Goal: Task Accomplishment & Management: Use online tool/utility

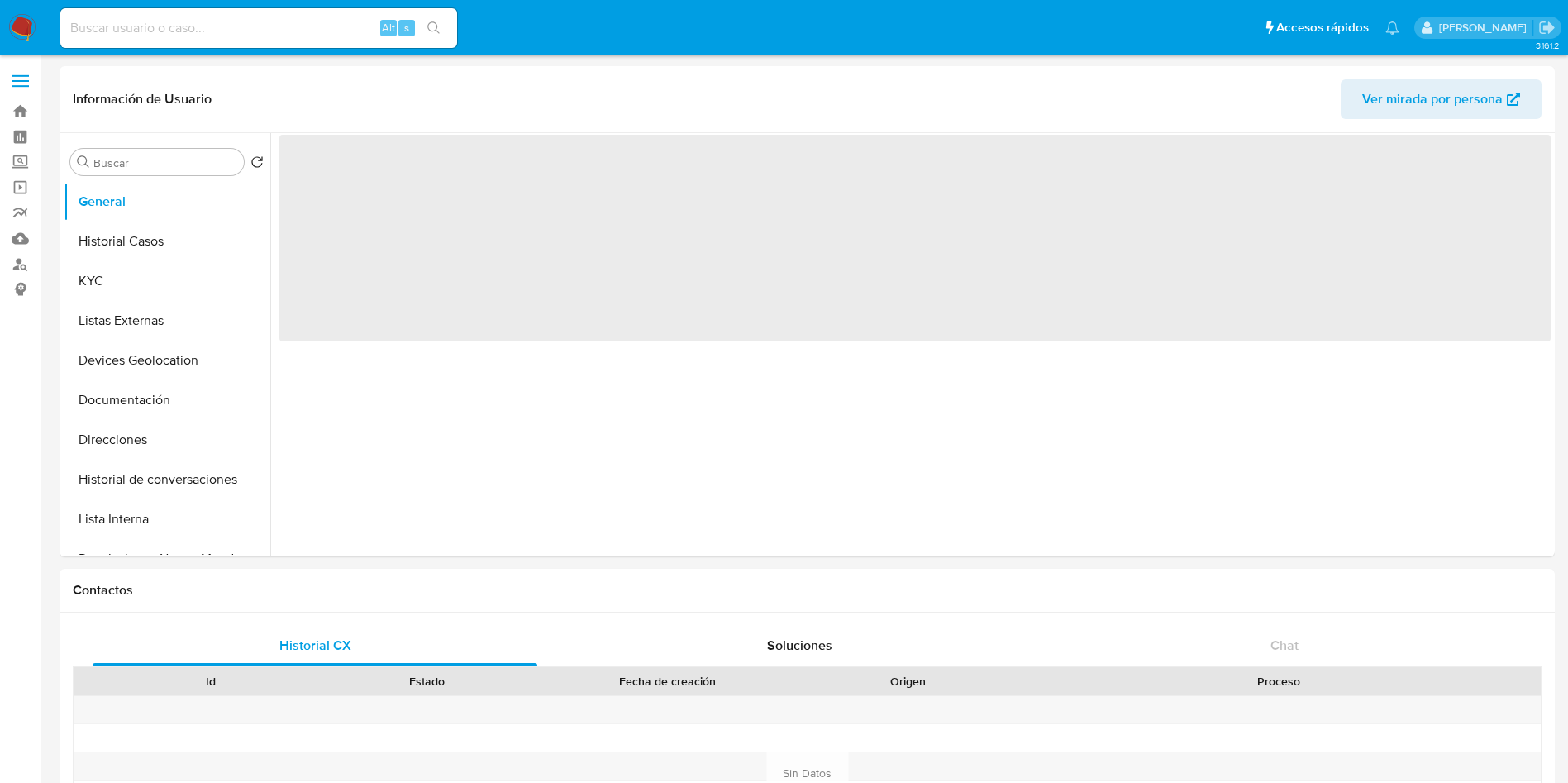
select select "10"
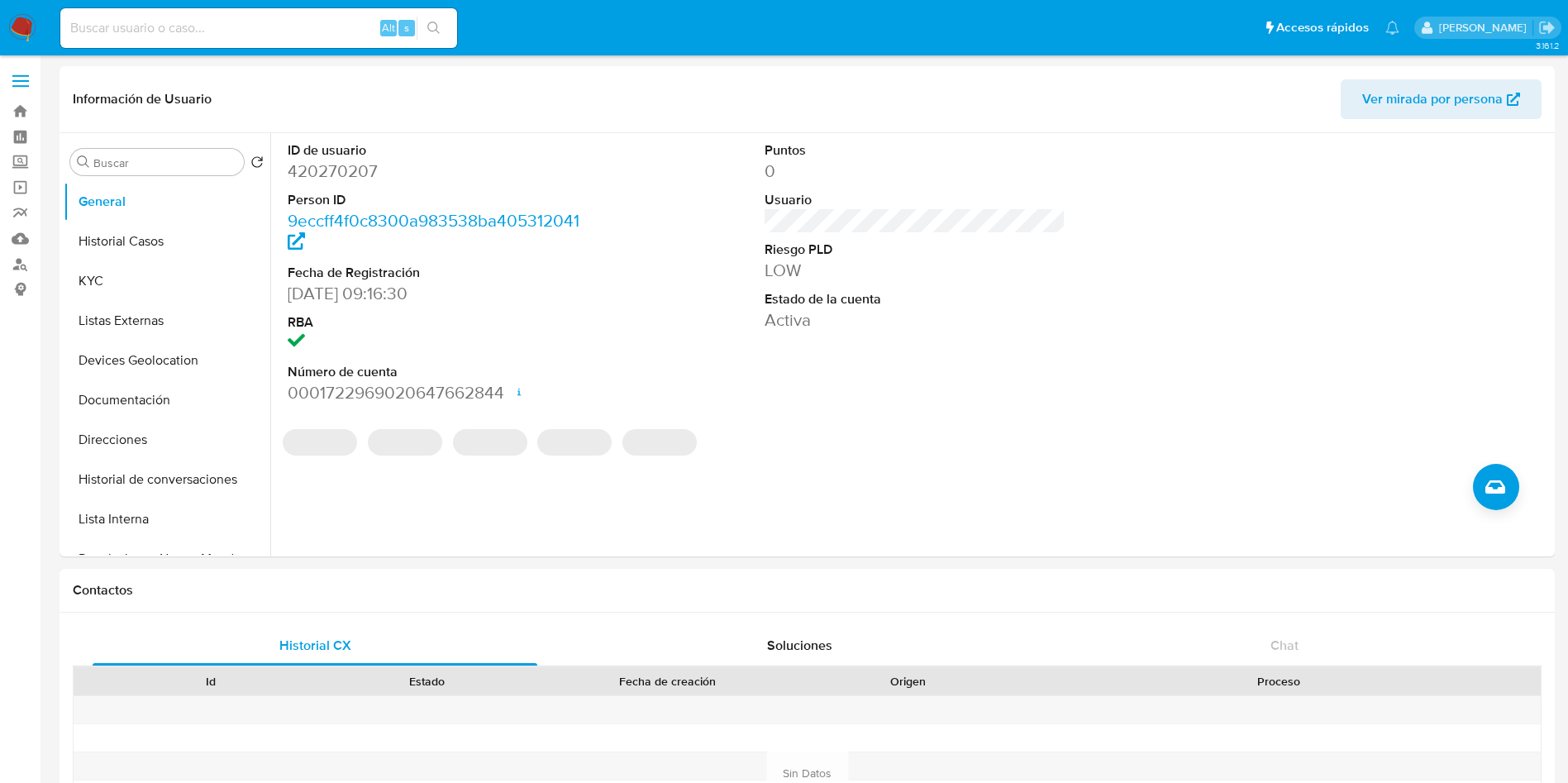
click at [314, 13] on div "Alt s" at bounding box center [259, 28] width 396 height 40
click at [311, 31] on input at bounding box center [259, 27] width 396 height 21
paste input "1928865755"
type input "1928865755"
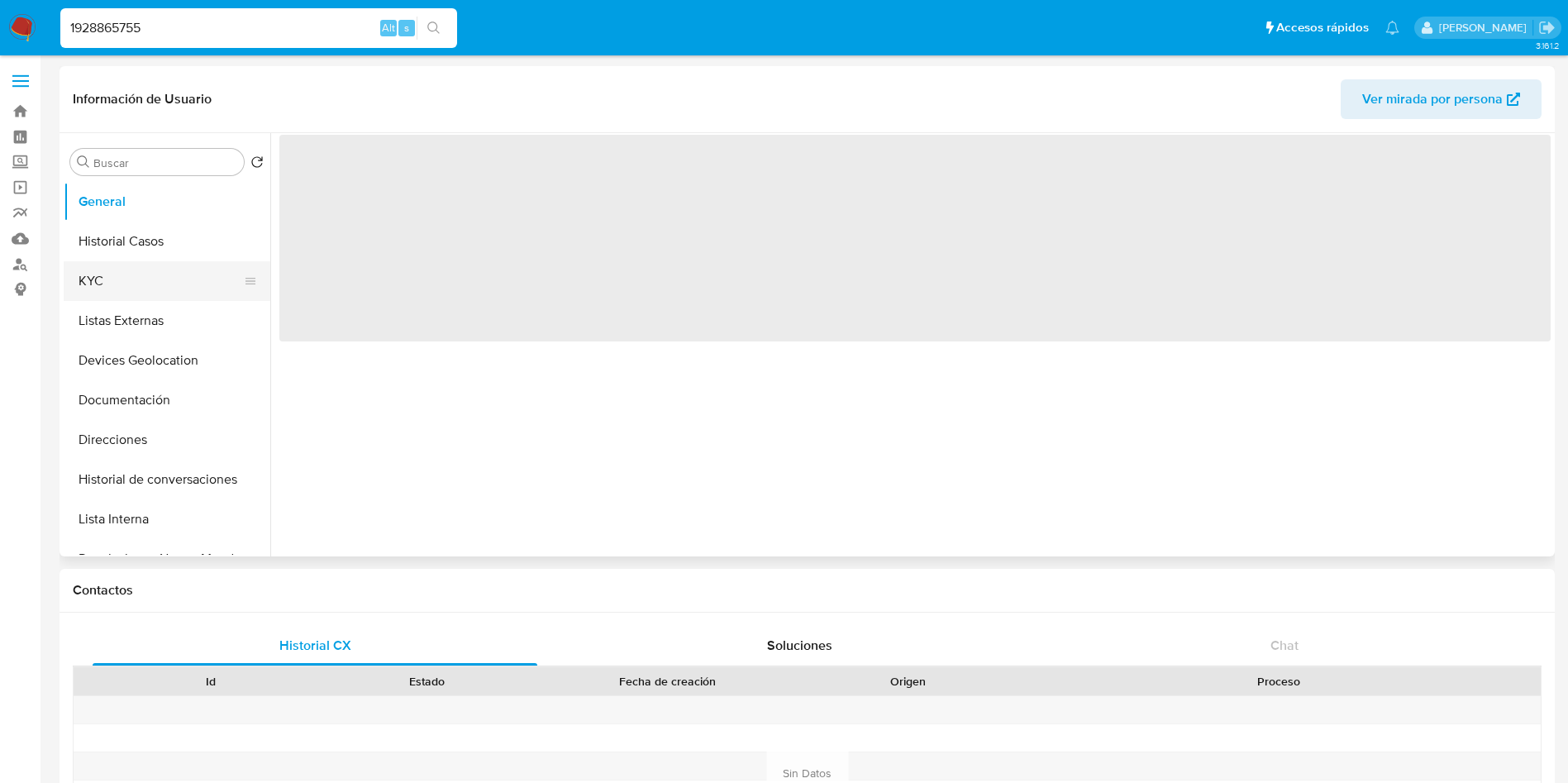
select select "10"
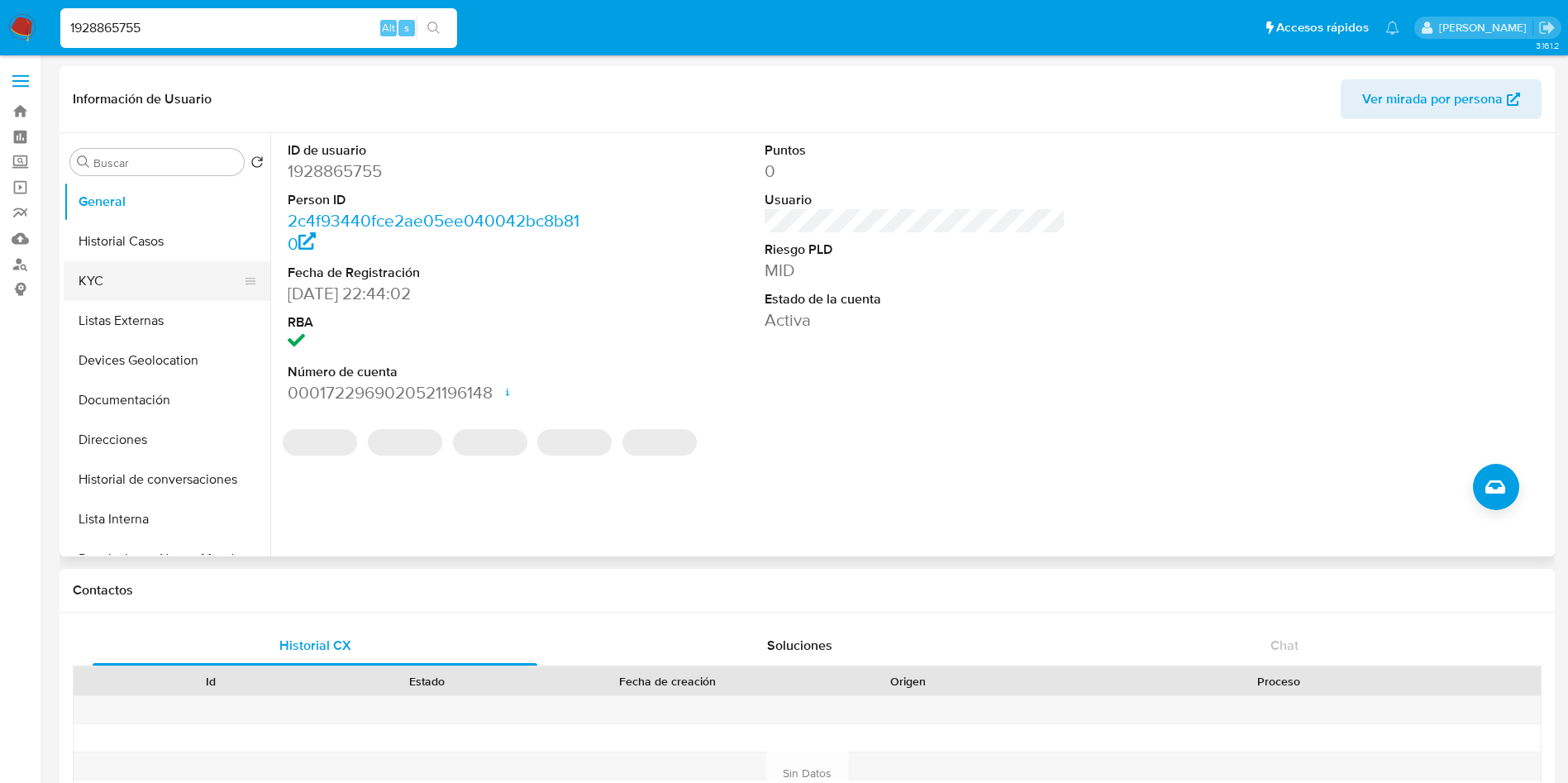
click at [145, 277] on button "KYC" at bounding box center [160, 281] width 193 height 40
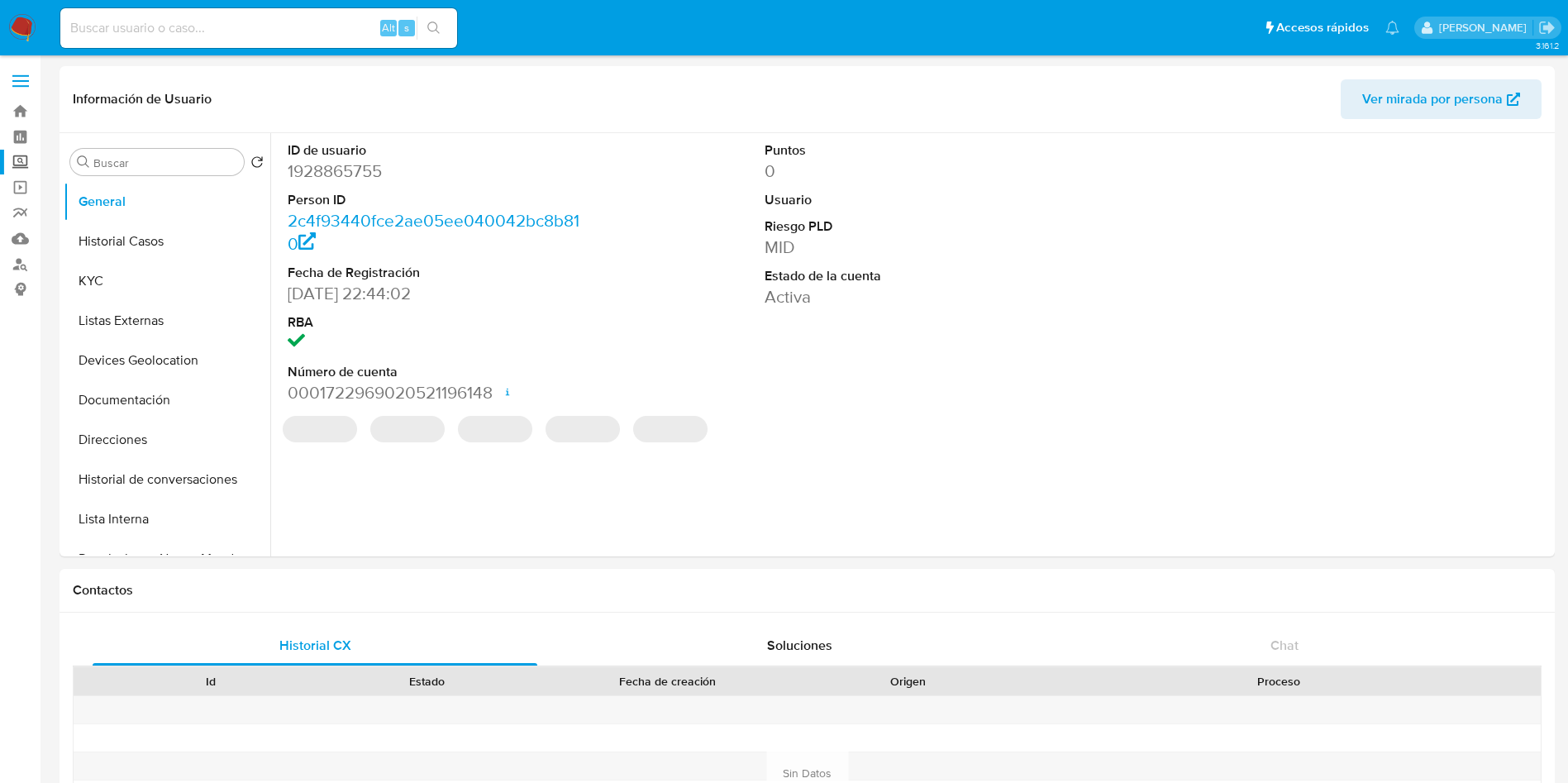
click at [24, 165] on label "Screening" at bounding box center [98, 163] width 197 height 26
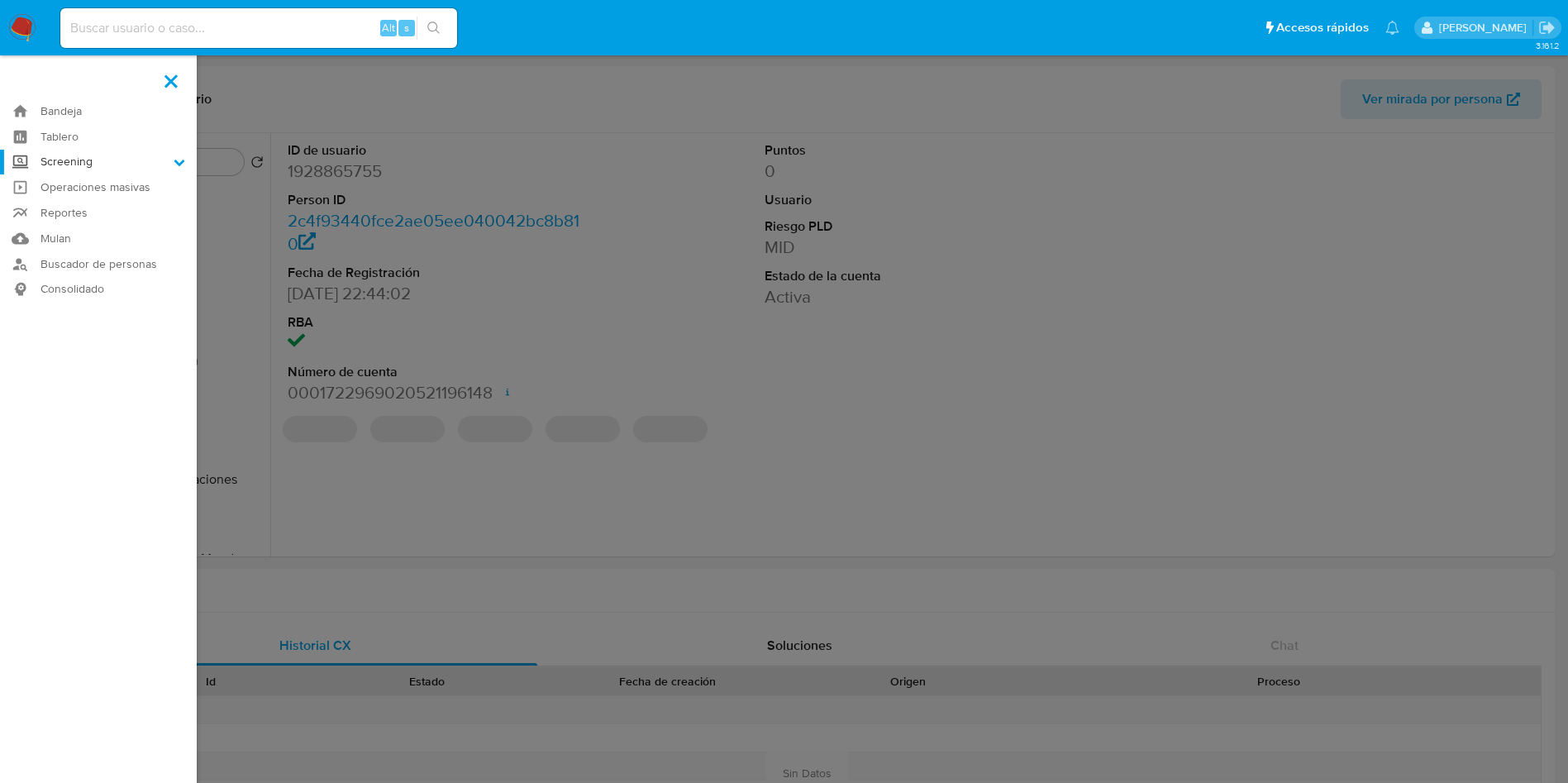
click at [0, 0] on input "Screening" at bounding box center [0, 0] width 0 height 0
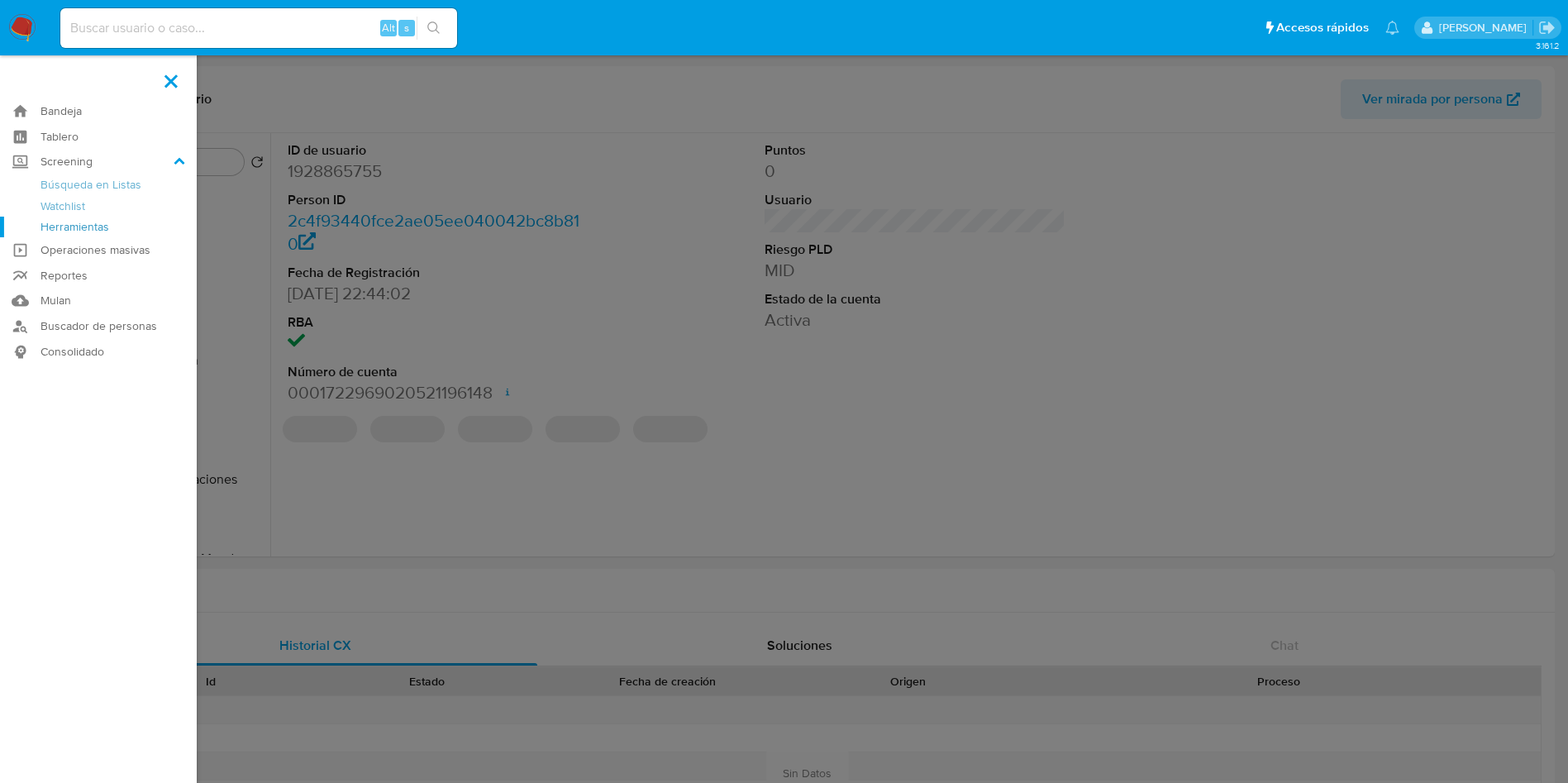
select select "10"
click at [100, 222] on link "Herramientas" at bounding box center [98, 227] width 197 height 20
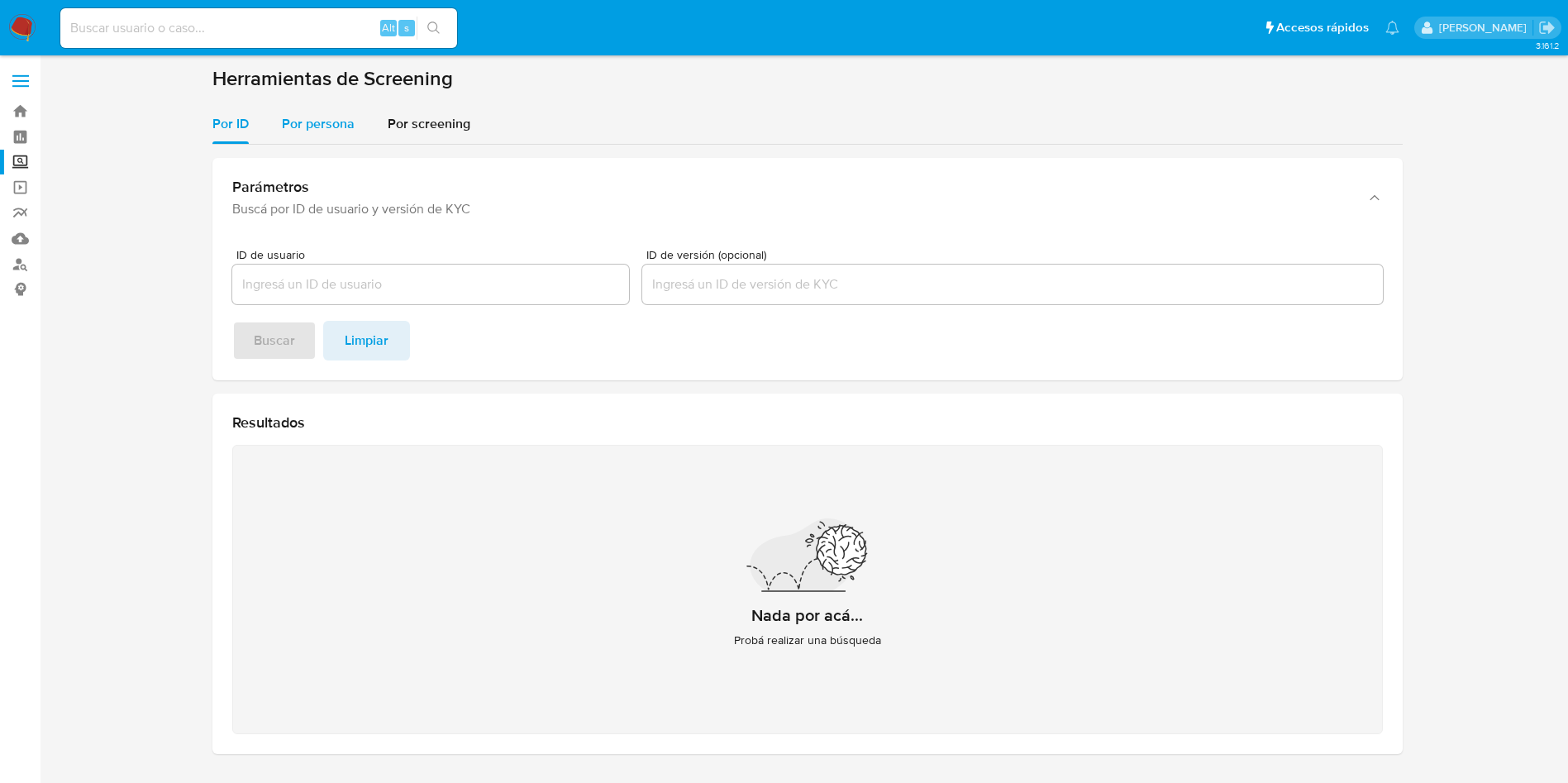
click at [316, 115] on span "Por persona" at bounding box center [318, 123] width 73 height 19
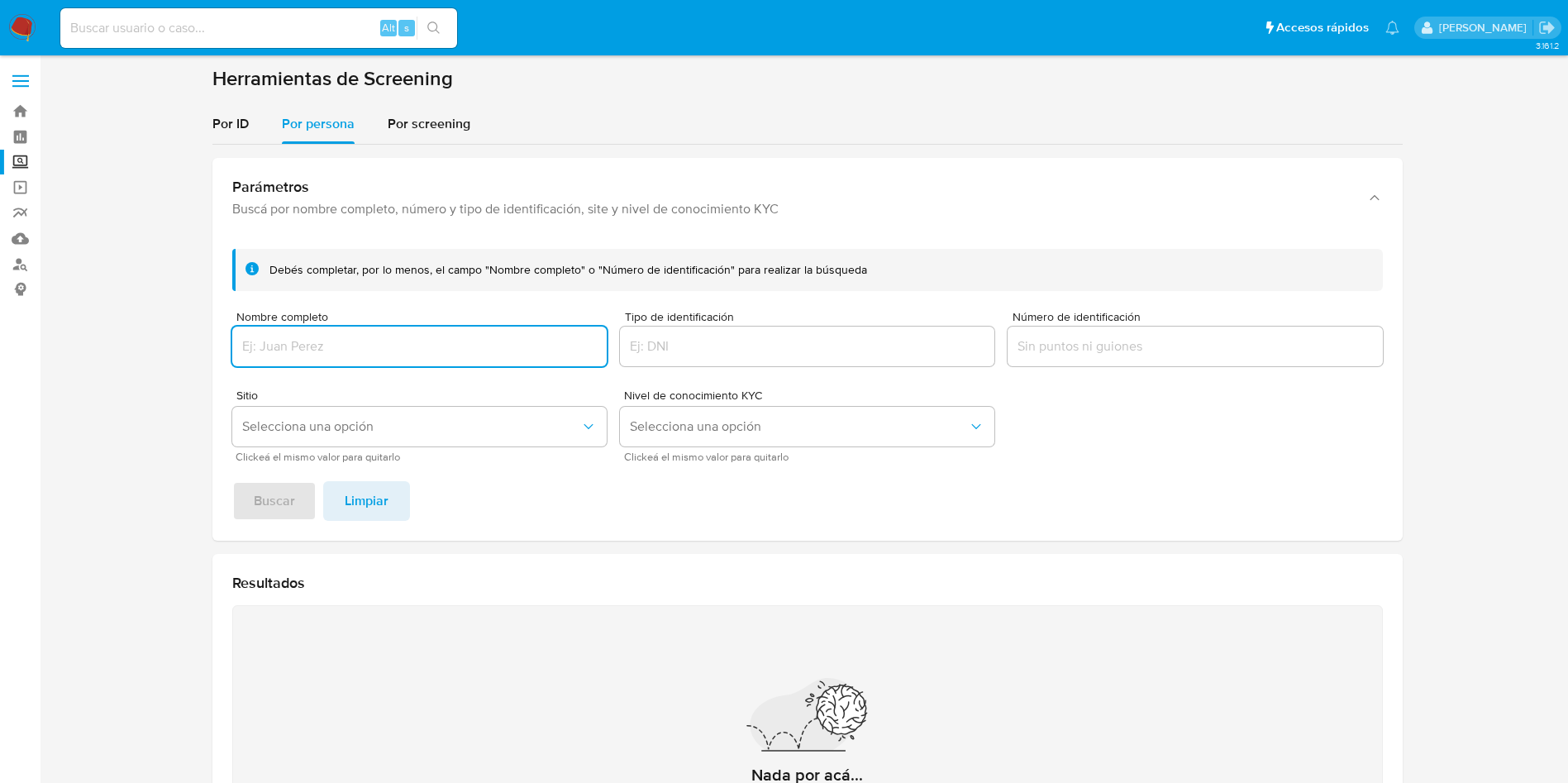
click at [349, 346] on input "Nombre completo" at bounding box center [419, 346] width 374 height 21
type input "[PERSON_NAME]"
click at [232, 482] on button "Buscar" at bounding box center [274, 501] width 84 height 40
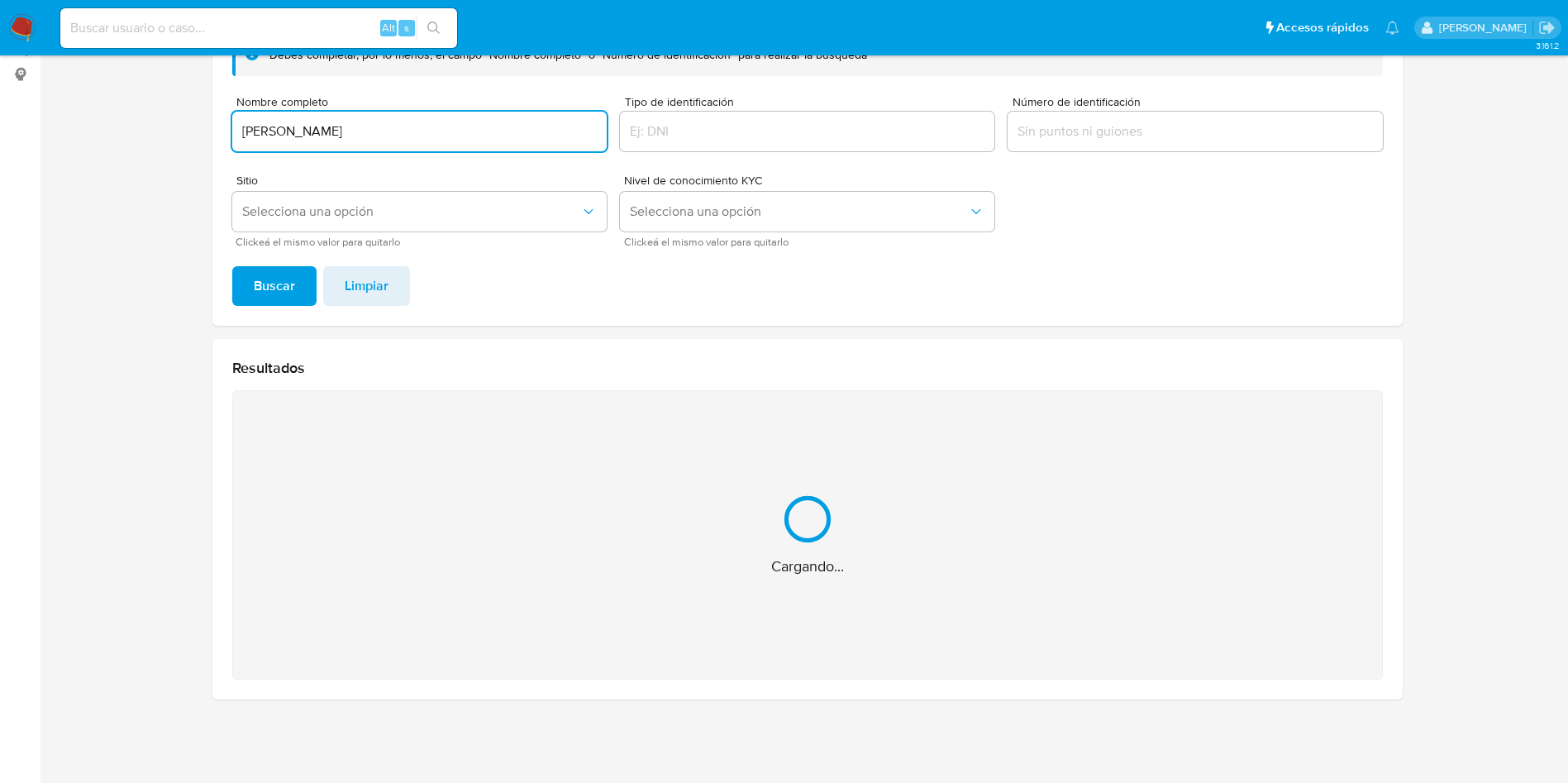
scroll to position [18, 0]
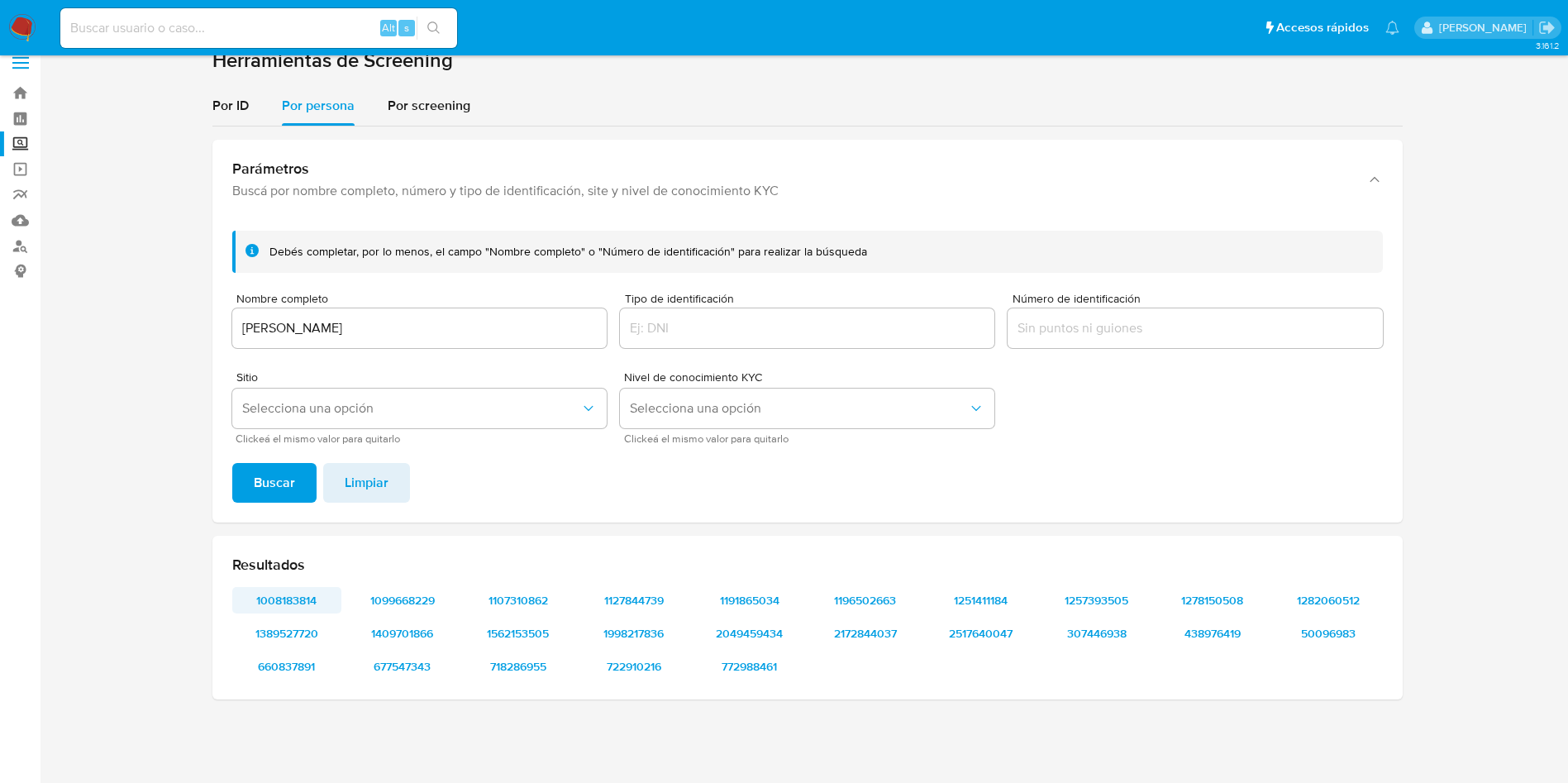
click at [291, 592] on span "1008183814" at bounding box center [287, 600] width 86 height 23
click at [408, 598] on span "1099668229" at bounding box center [402, 600] width 86 height 23
click at [513, 601] on span "1107310862" at bounding box center [518, 600] width 86 height 23
click at [622, 598] on span "1127844739" at bounding box center [634, 600] width 86 height 23
click at [867, 598] on span "1196502663" at bounding box center [865, 600] width 86 height 23
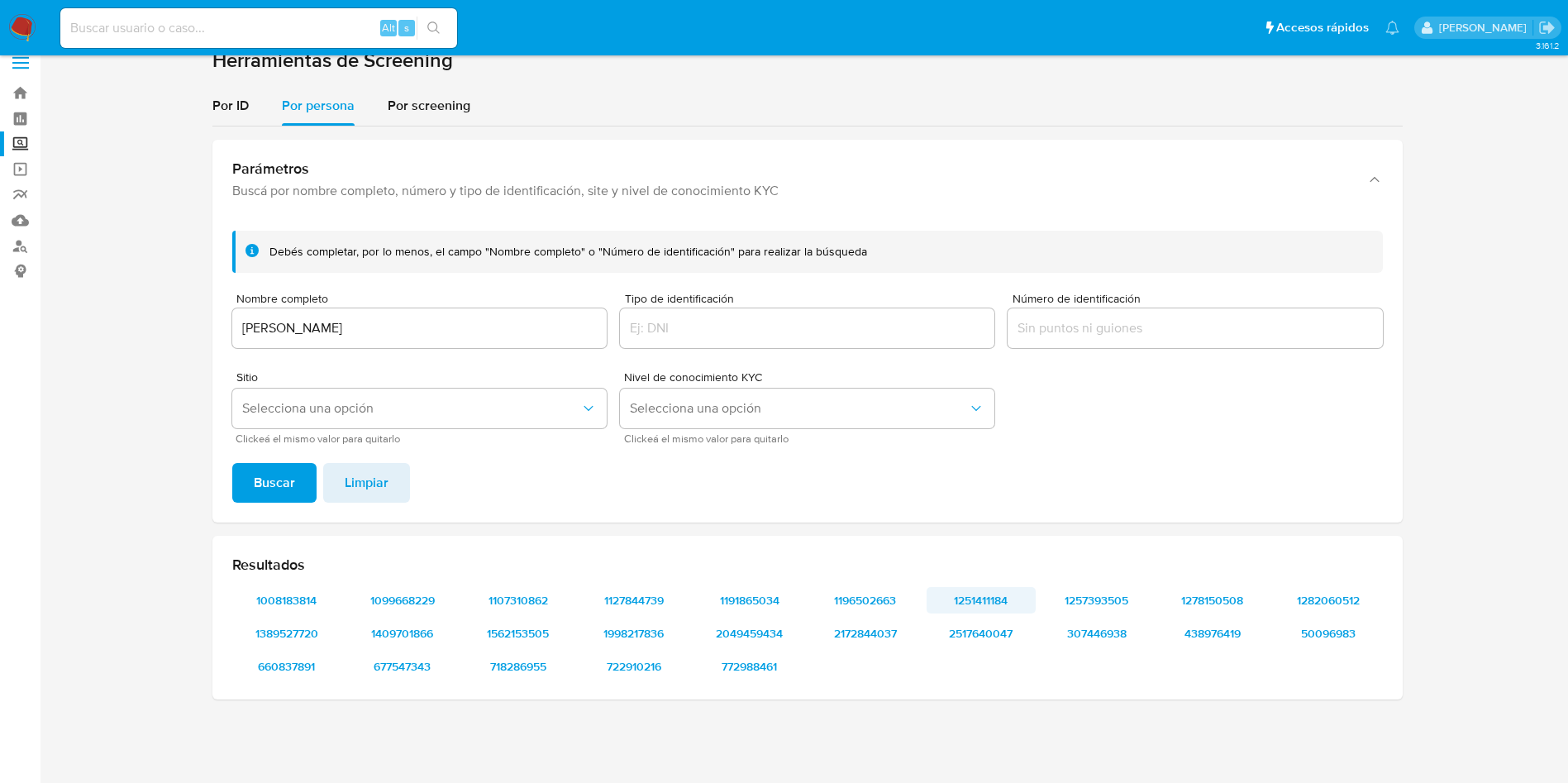
click at [986, 592] on span "1251411184" at bounding box center [981, 600] width 86 height 23
click at [1123, 601] on span "1257393505" at bounding box center [1097, 600] width 86 height 23
click at [1116, 595] on span "1257393505" at bounding box center [1097, 600] width 86 height 23
click at [1189, 597] on span "1278150508" at bounding box center [1212, 600] width 86 height 23
click at [1328, 597] on span "1282060512" at bounding box center [1328, 600] width 86 height 23
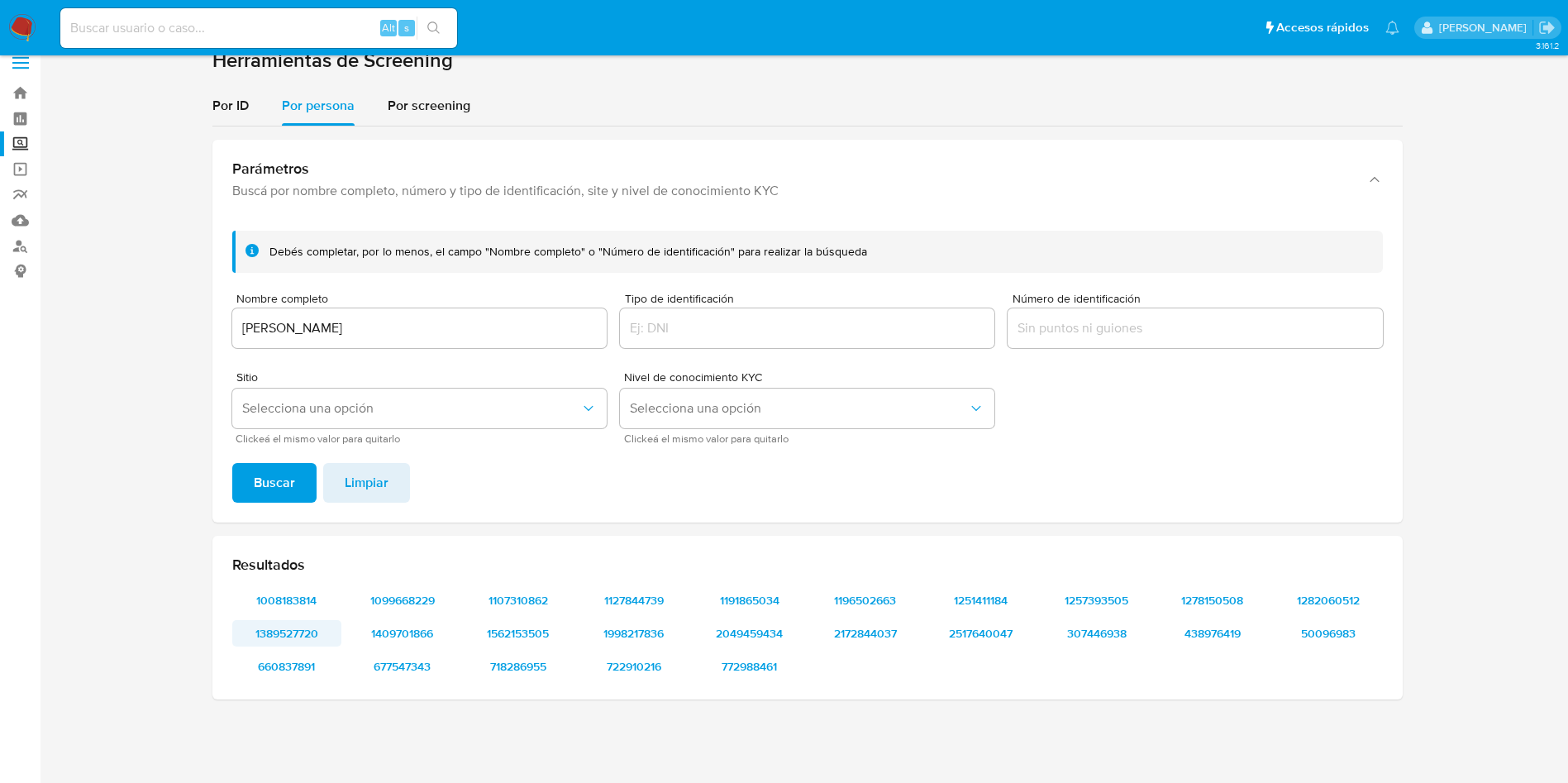
click at [304, 632] on span "1389527720" at bounding box center [287, 633] width 86 height 23
click at [1090, 334] on input "Número de identificación" at bounding box center [1195, 328] width 374 height 21
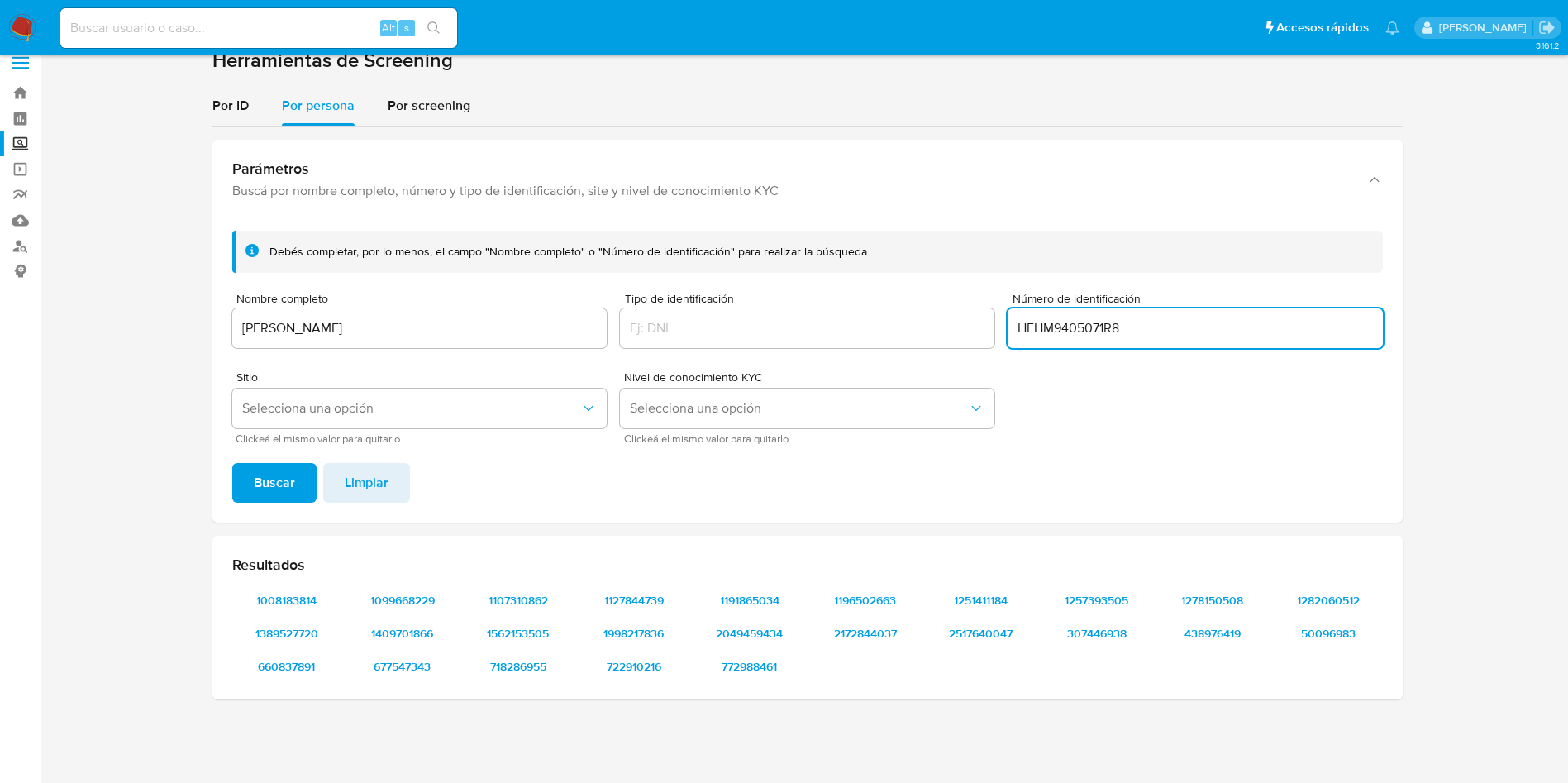
click at [232, 463] on button "Buscar" at bounding box center [274, 483] width 84 height 40
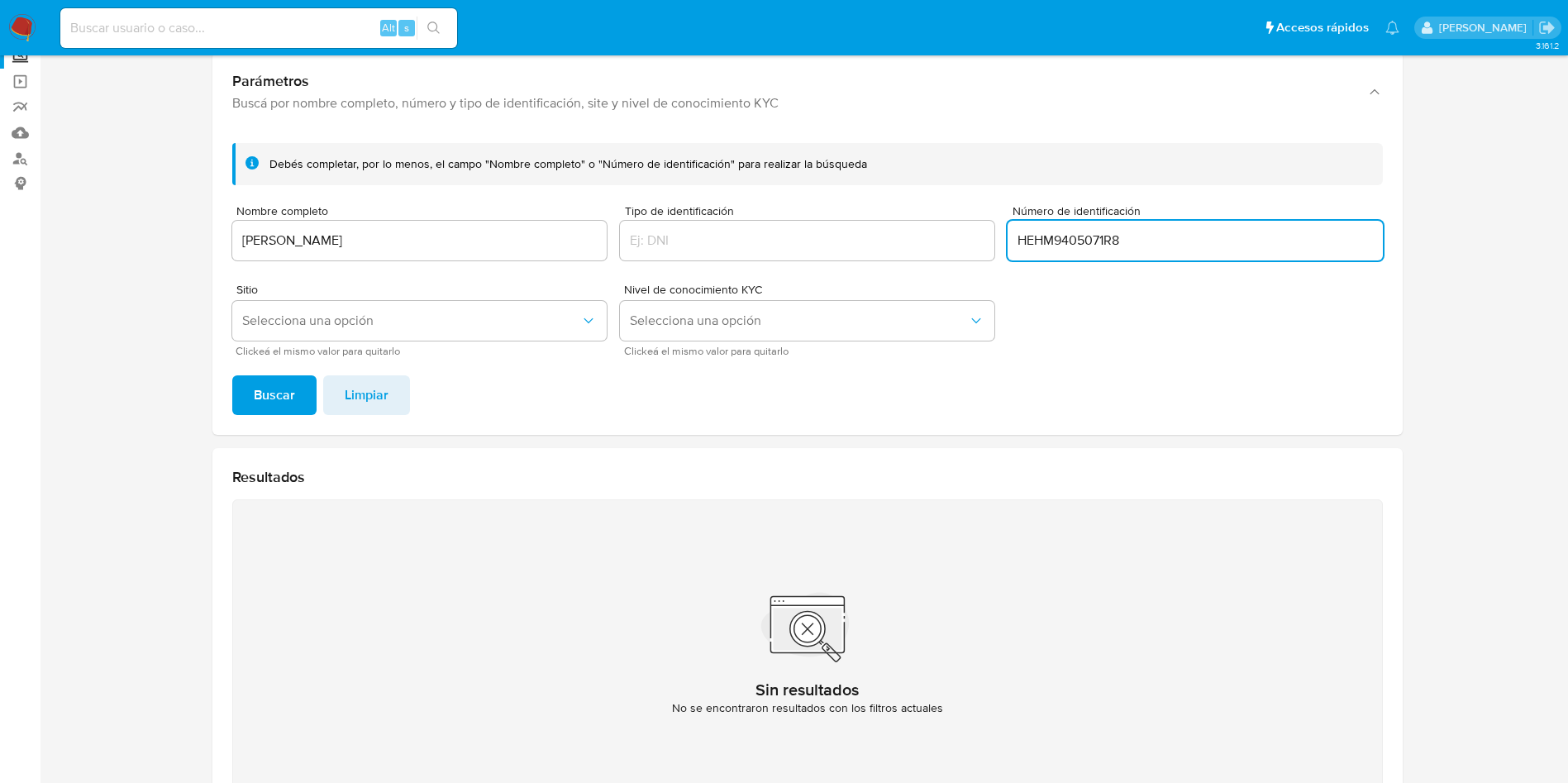
scroll to position [142, 0]
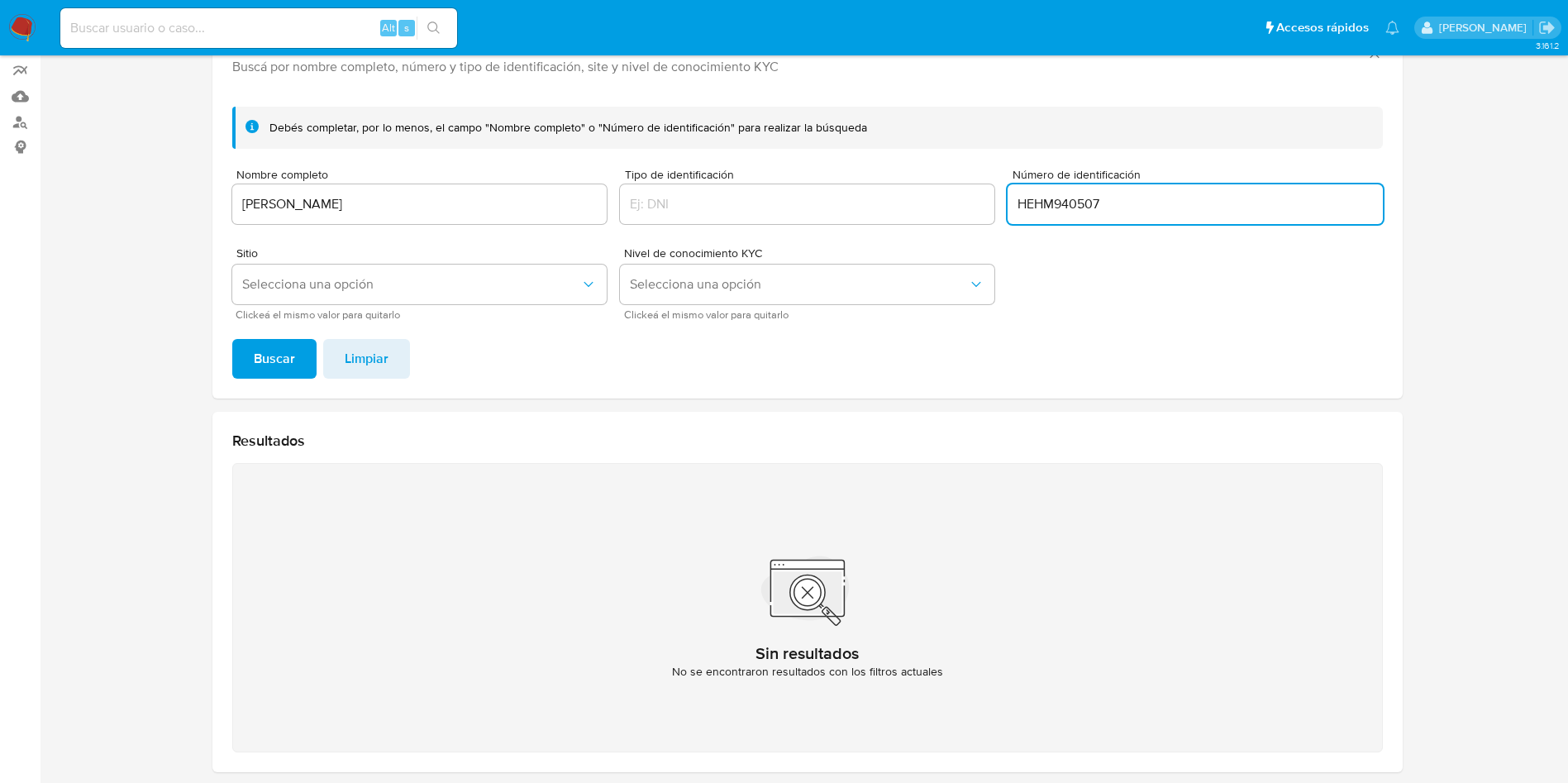
click at [232, 339] on button "Buscar" at bounding box center [274, 358] width 84 height 40
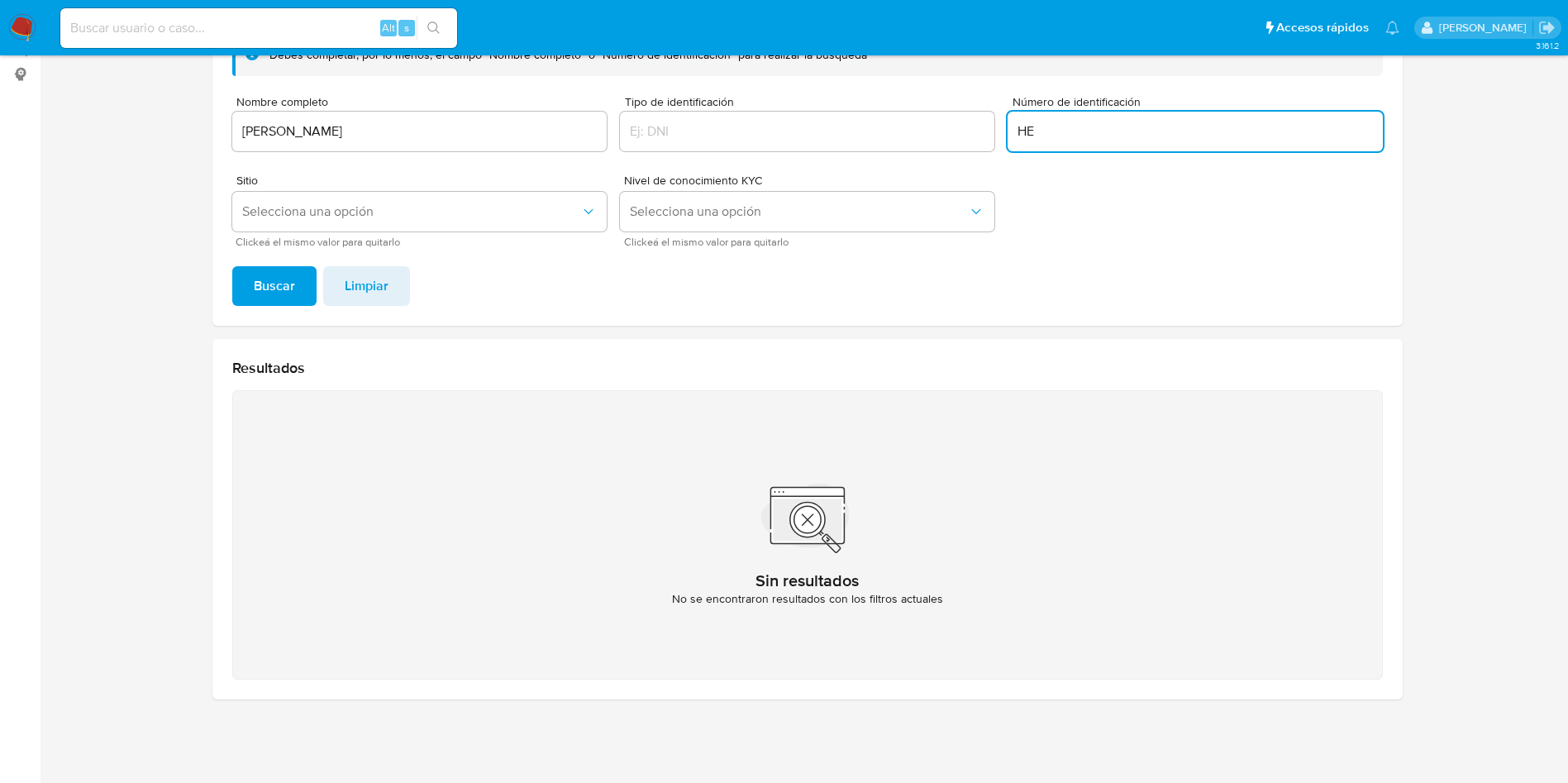
type input "H"
click at [232, 266] on button "Buscar" at bounding box center [274, 286] width 84 height 40
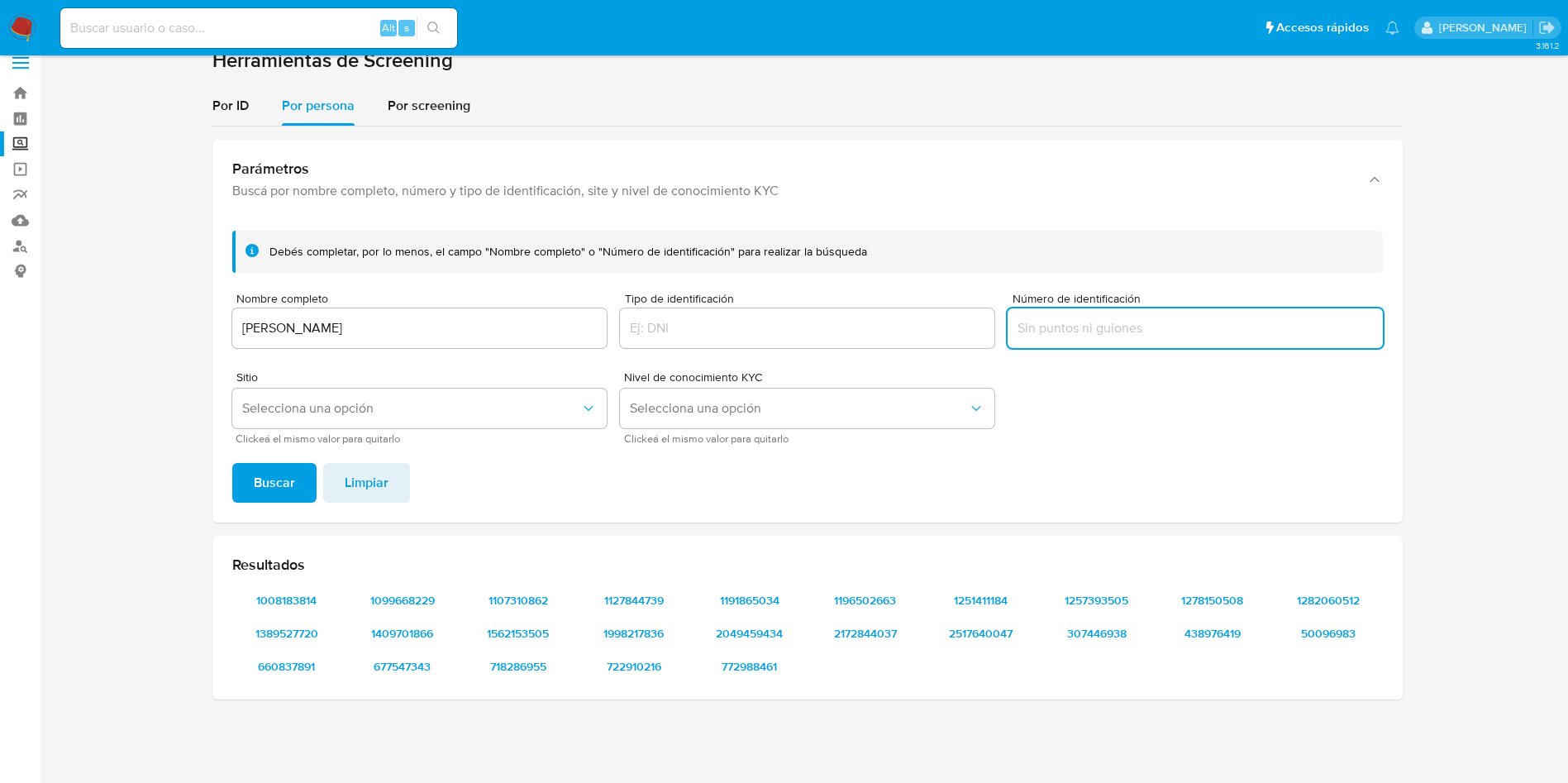
scroll to position [18, 0]
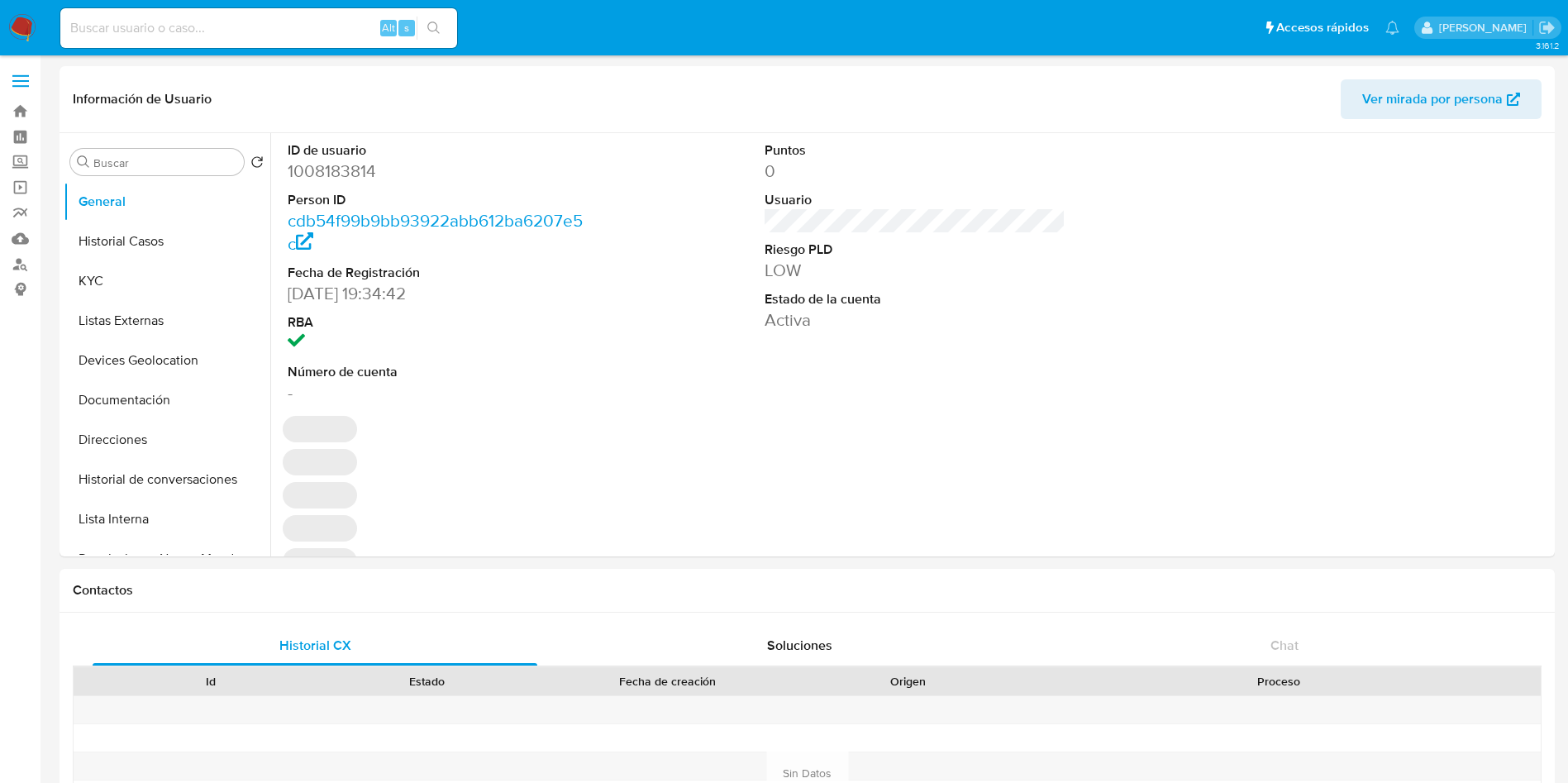
select select "10"
click at [807, 429] on div "ID de usuario 1008183814 Person ID cdb54f99b9bb93922abb612ba6207e5c Fecha de Re…" at bounding box center [910, 344] width 1280 height 423
click at [118, 243] on button "Historial Casos" at bounding box center [160, 241] width 193 height 40
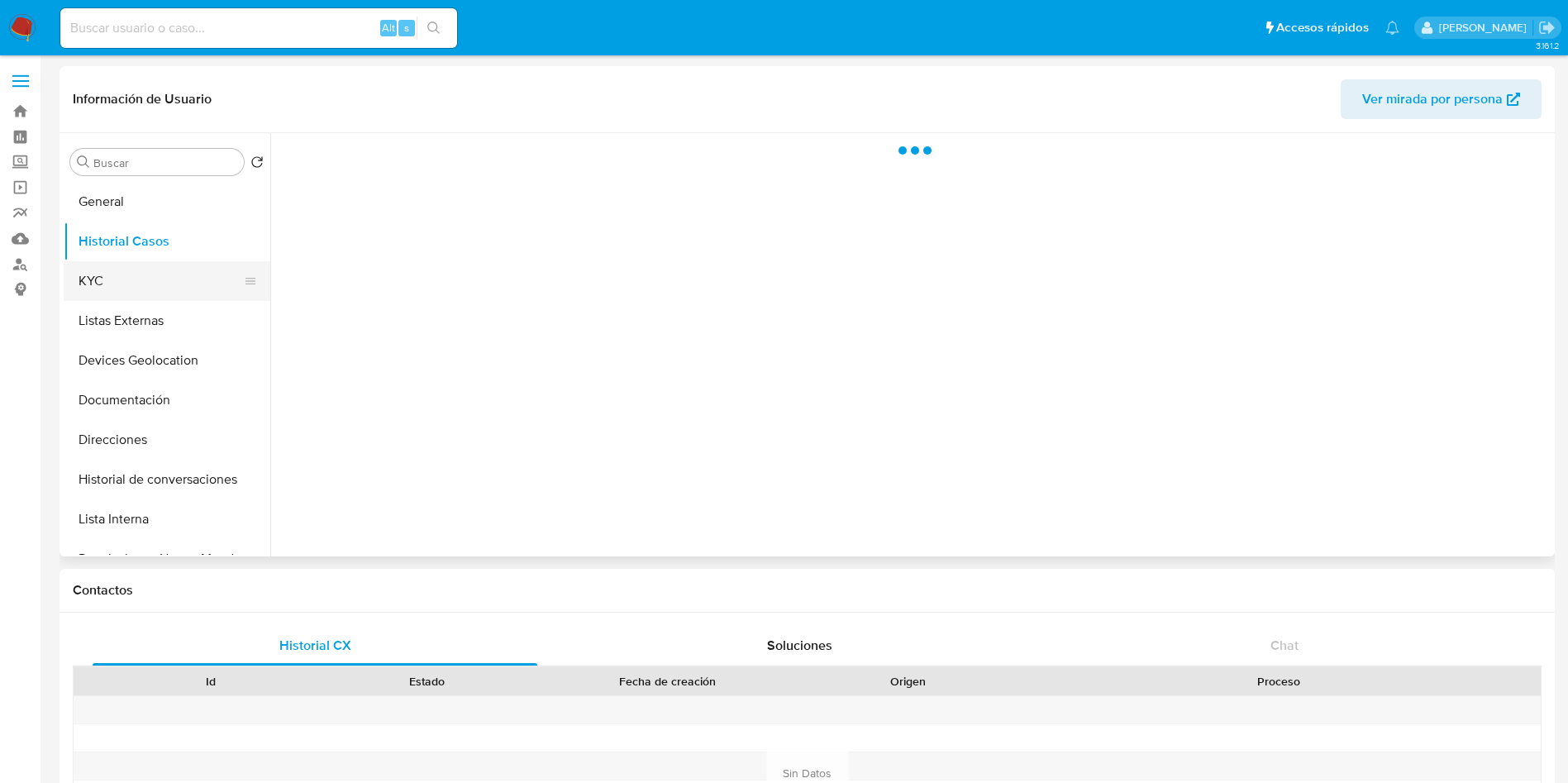
click at [119, 289] on button "KYC" at bounding box center [160, 281] width 193 height 40
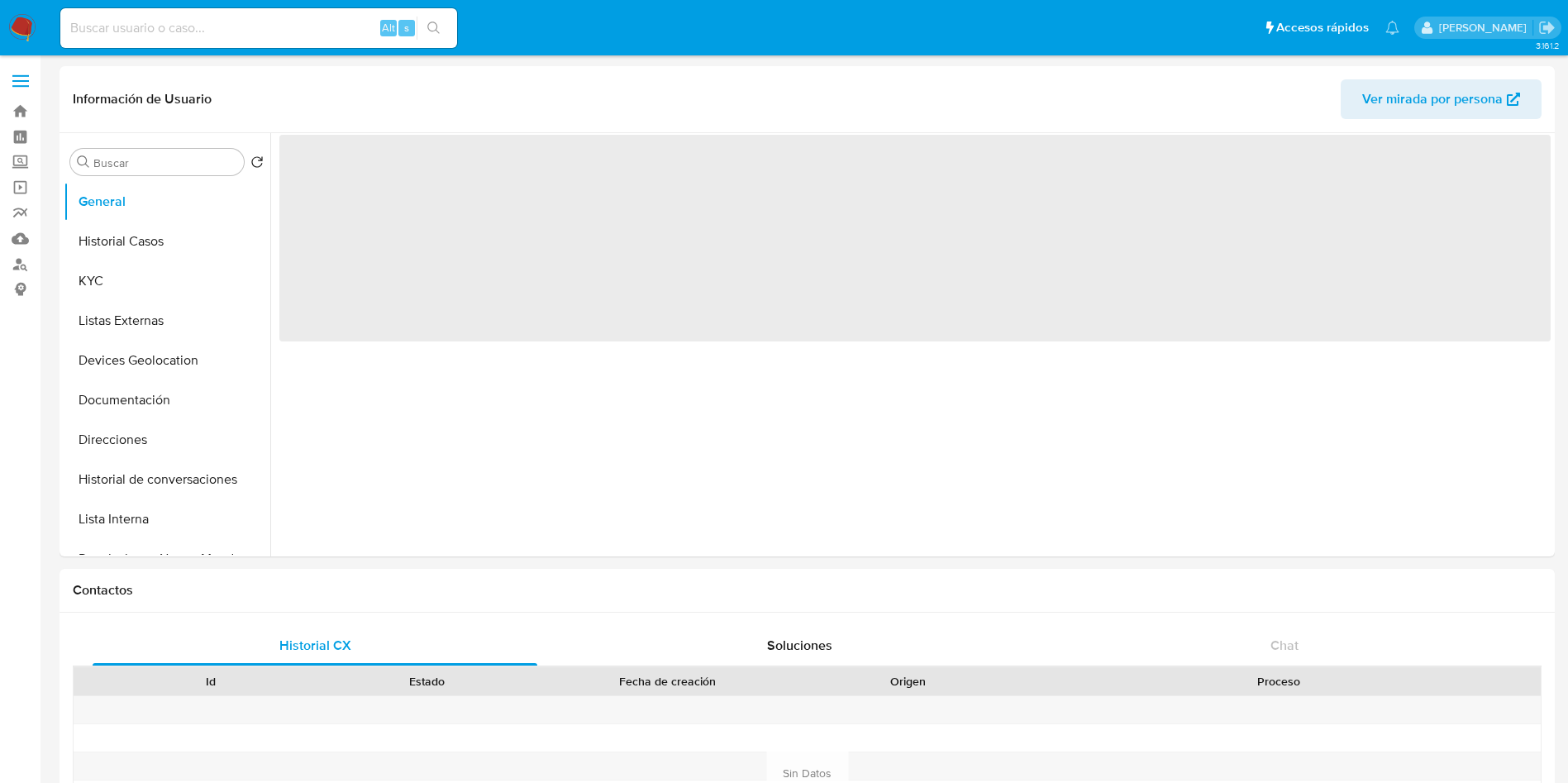
select select "10"
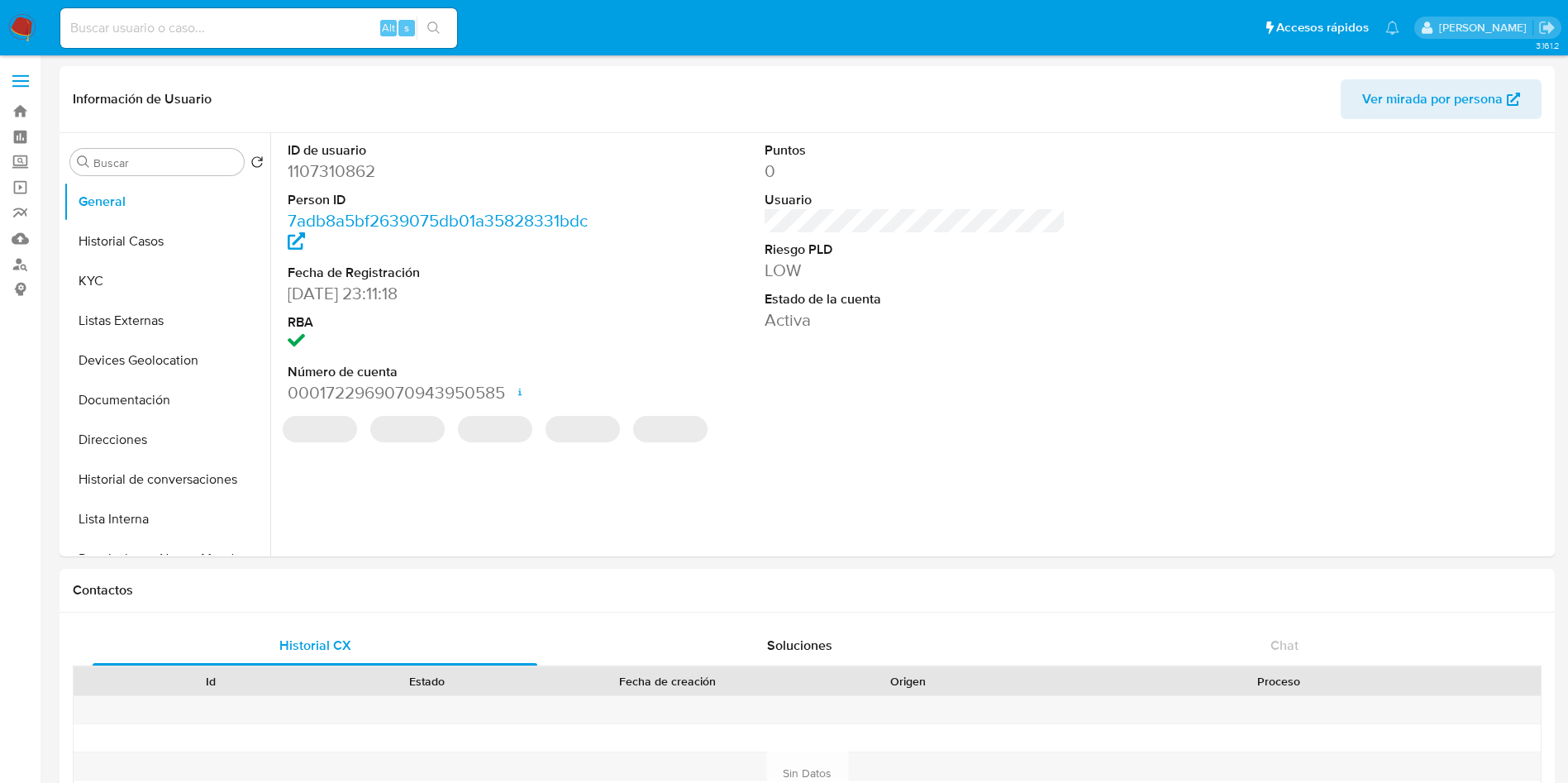
select select "10"
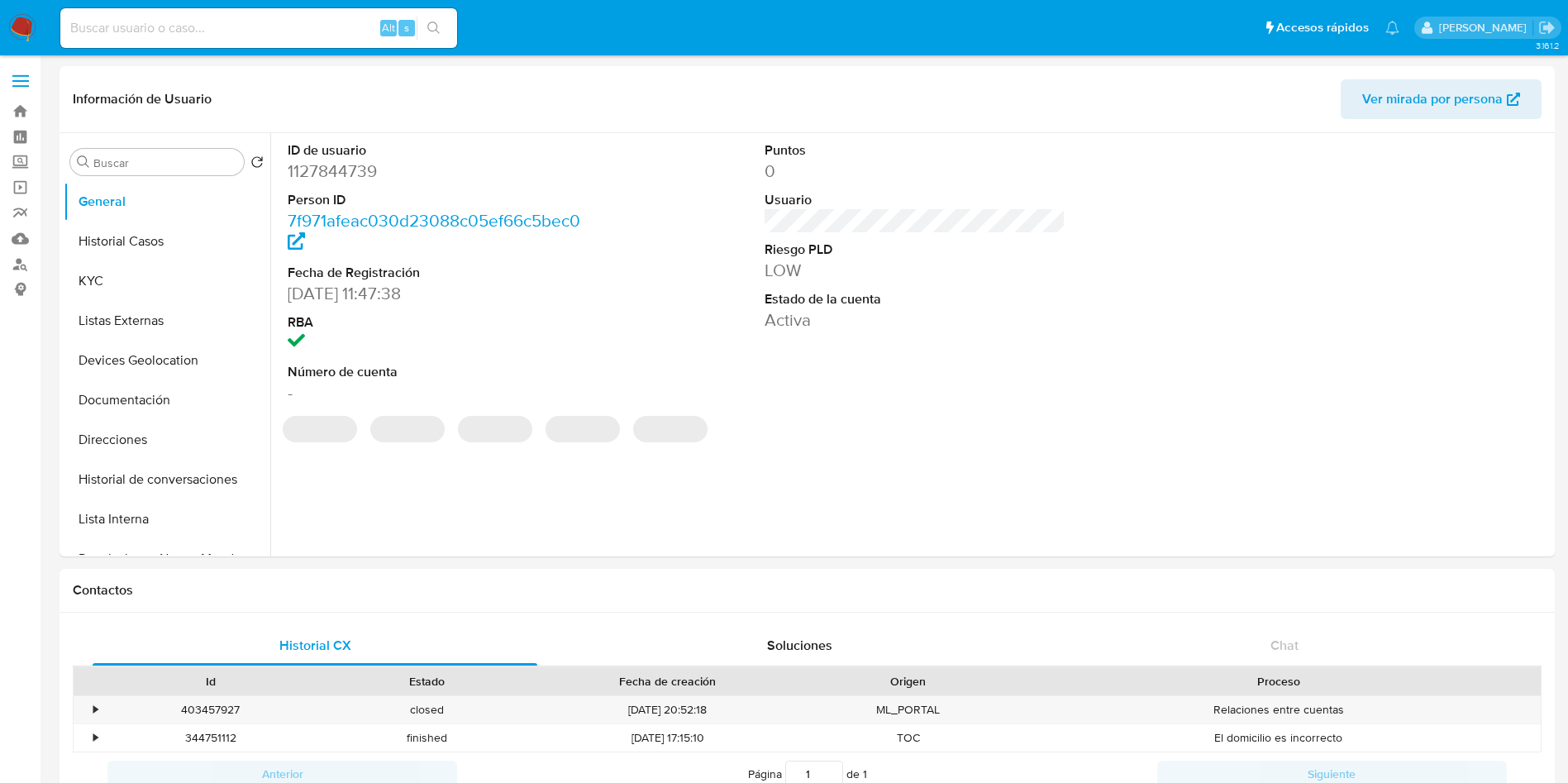
select select "10"
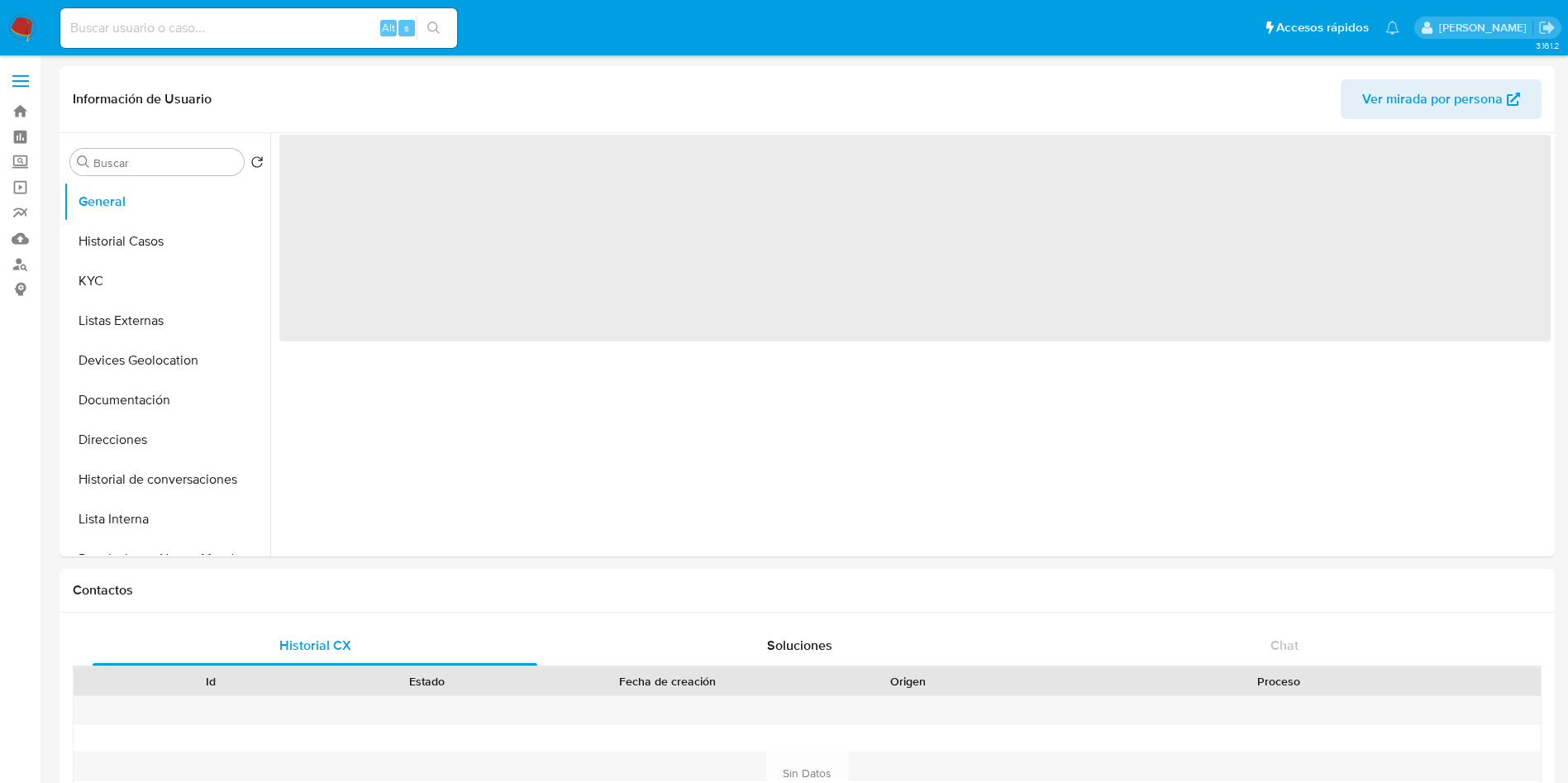
select select "10"
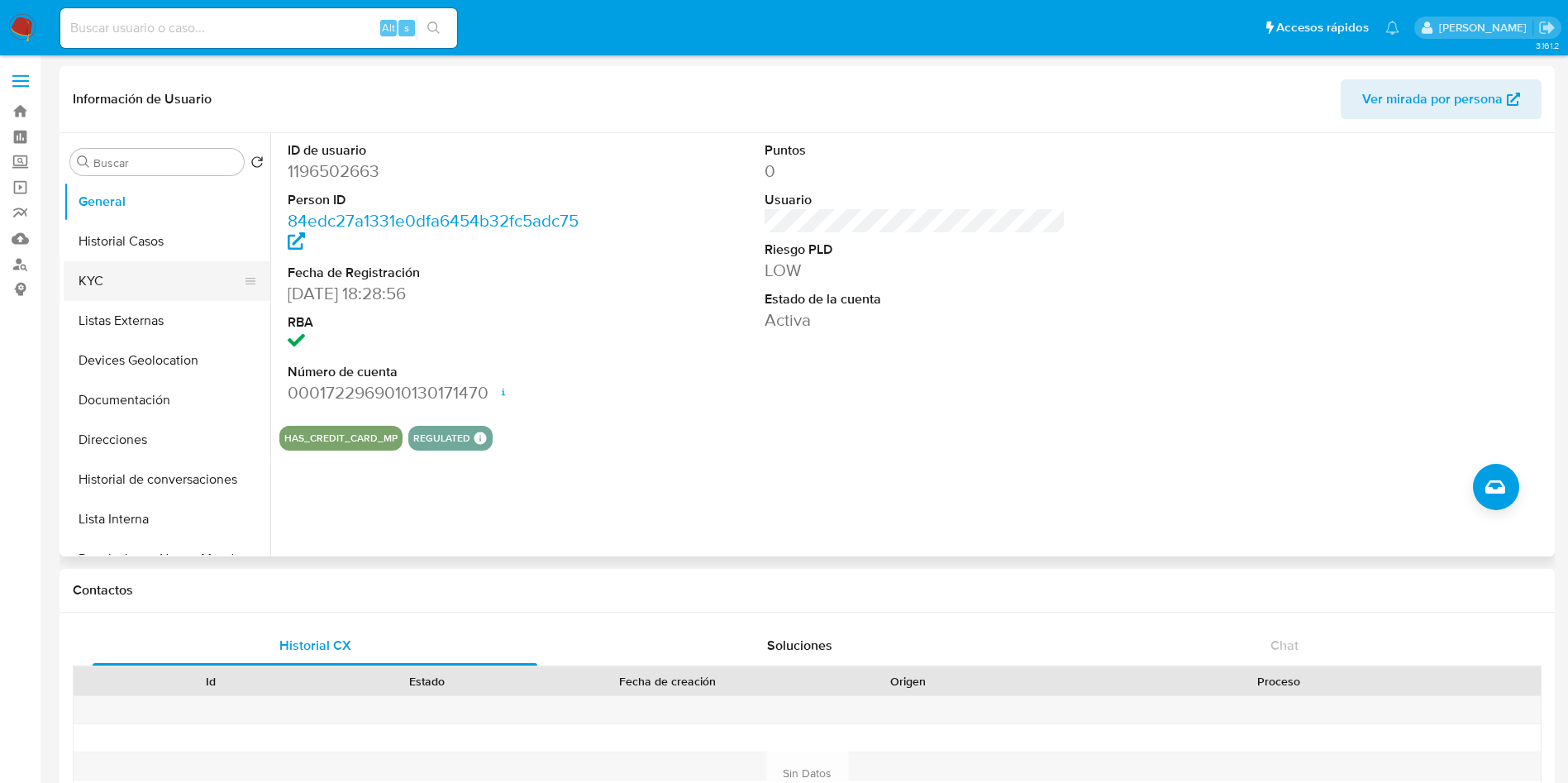
click at [100, 289] on button "KYC" at bounding box center [160, 281] width 193 height 40
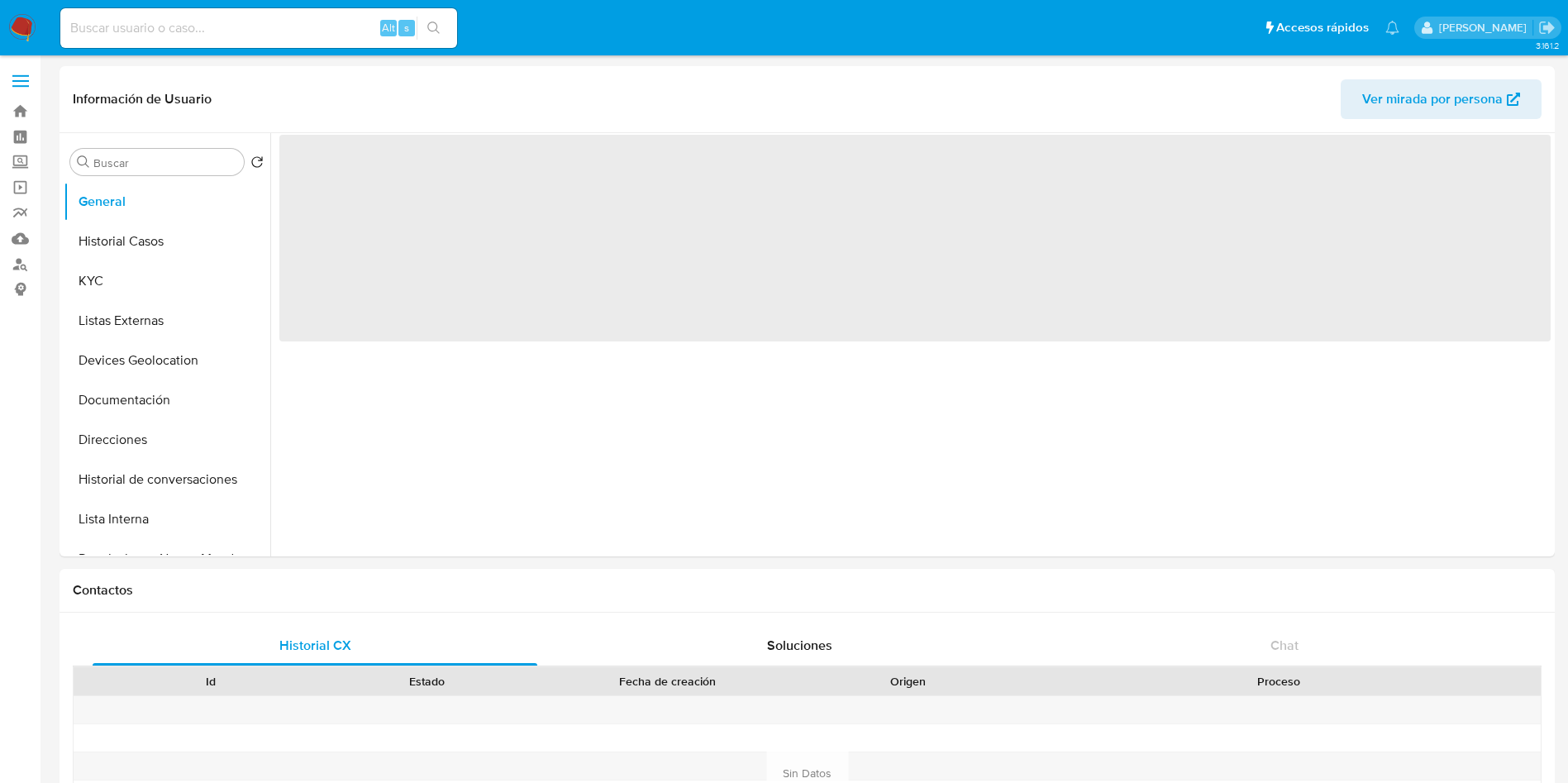
select select "10"
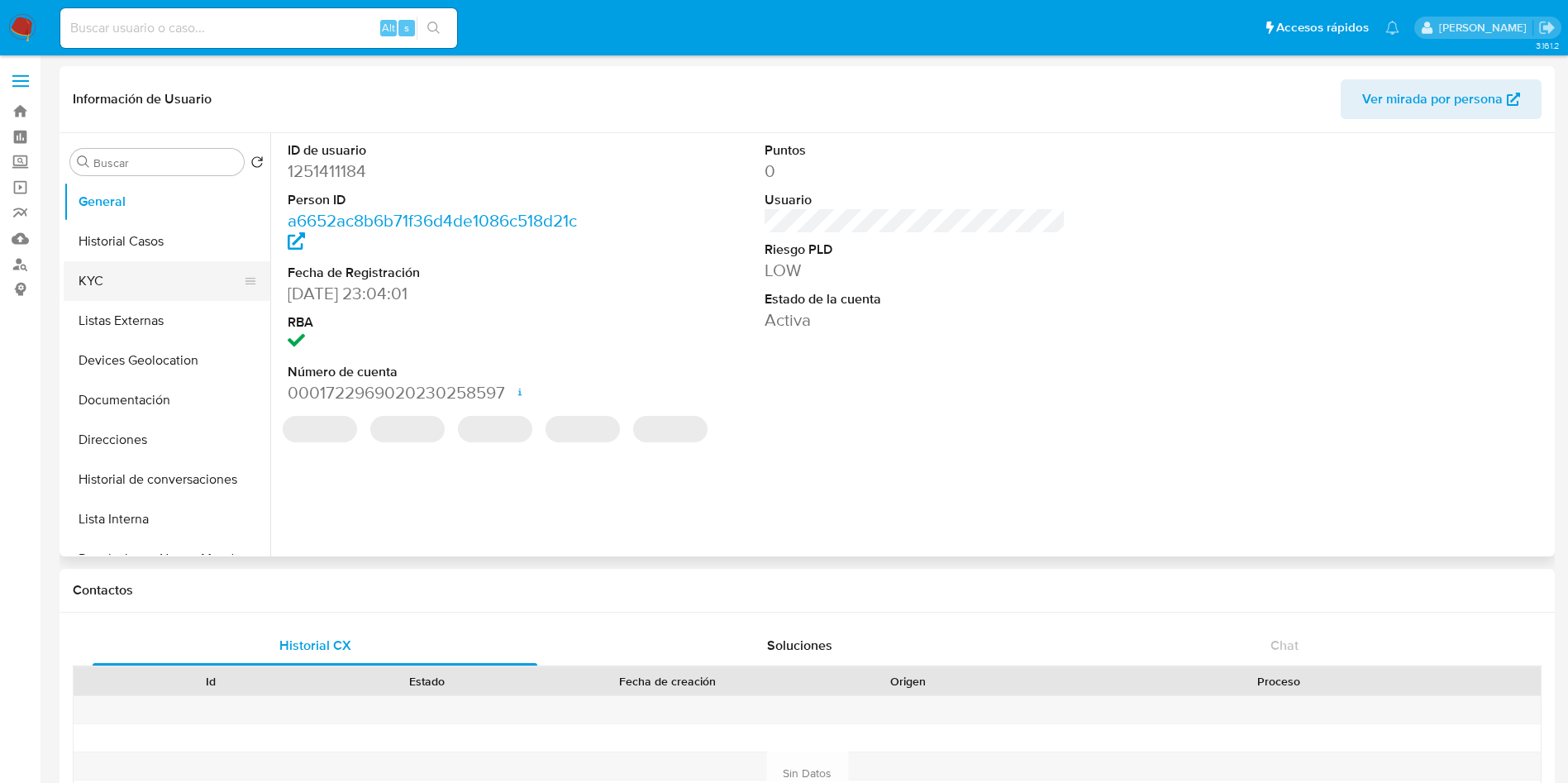
click at [141, 283] on button "KYC" at bounding box center [160, 281] width 193 height 40
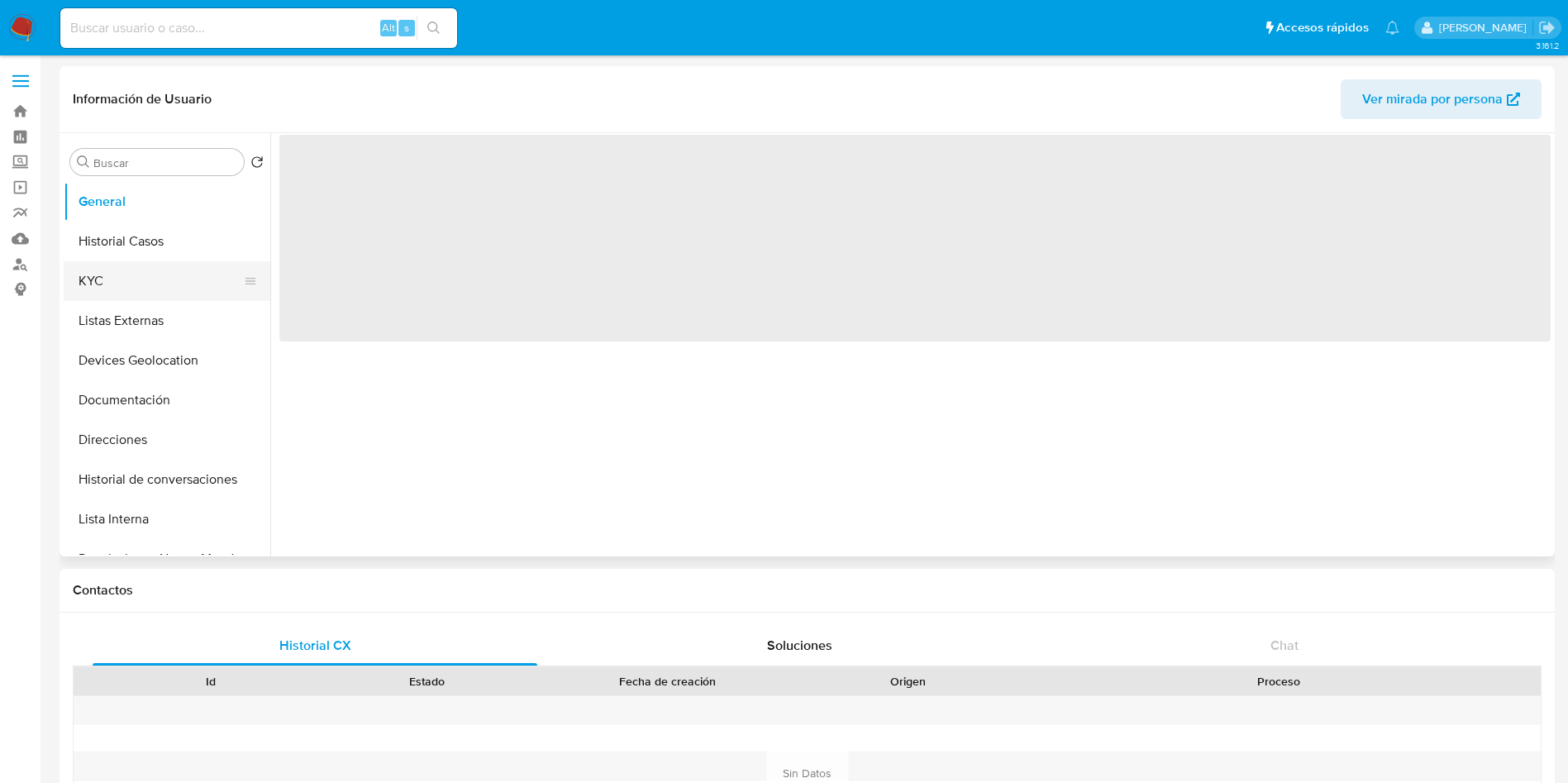
select select "10"
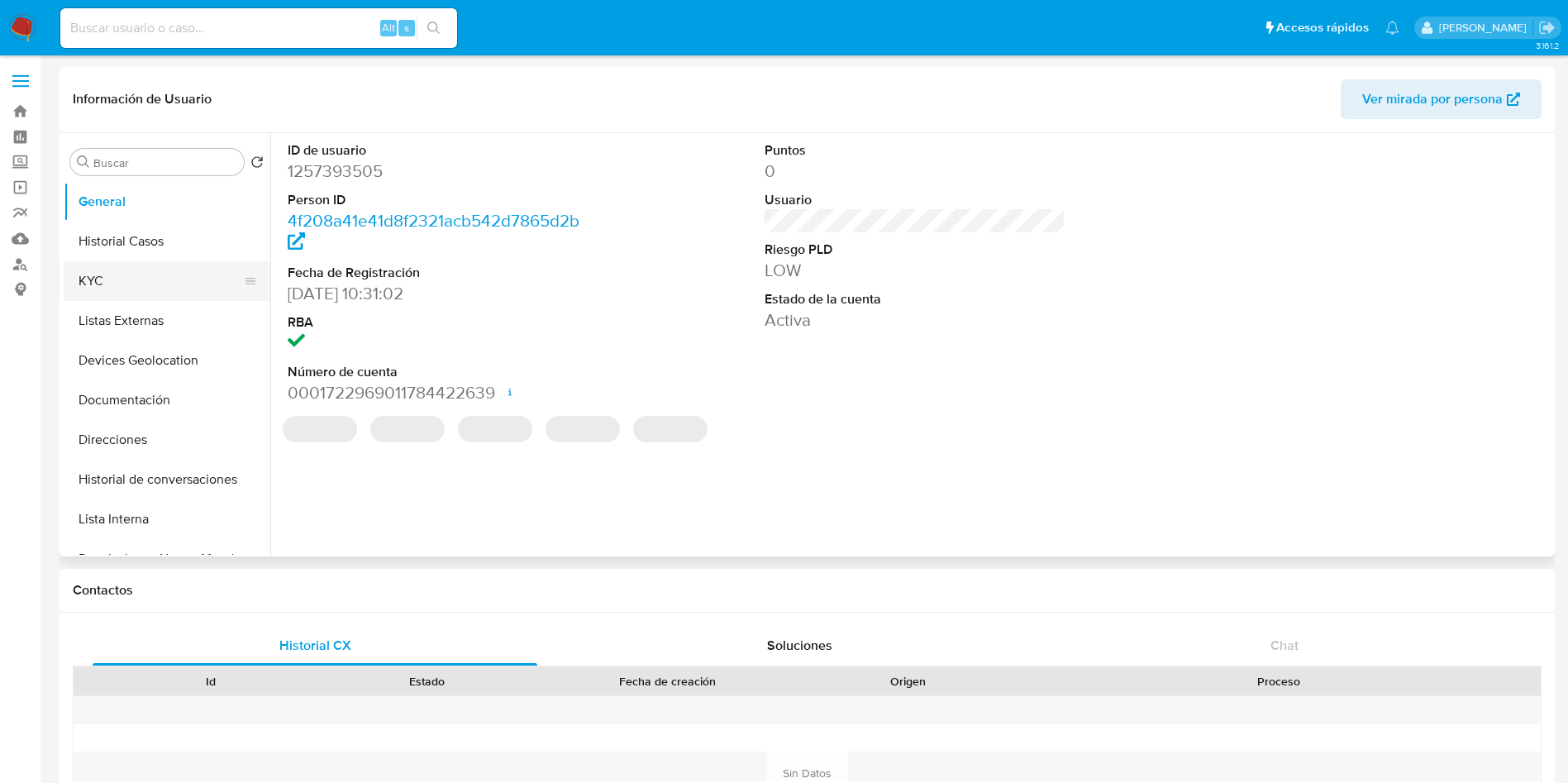
click at [119, 277] on button "KYC" at bounding box center [160, 281] width 193 height 40
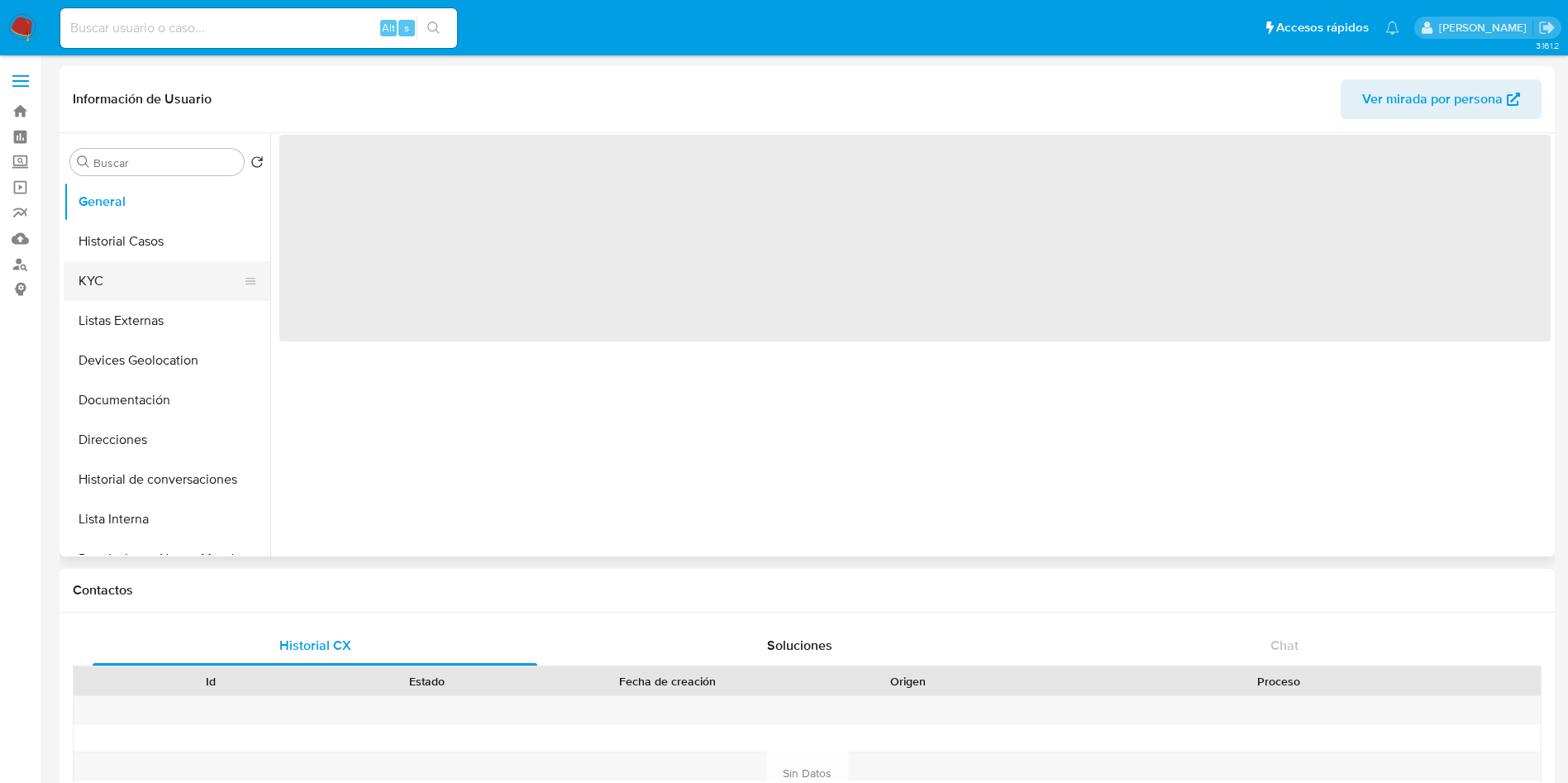
select select "10"
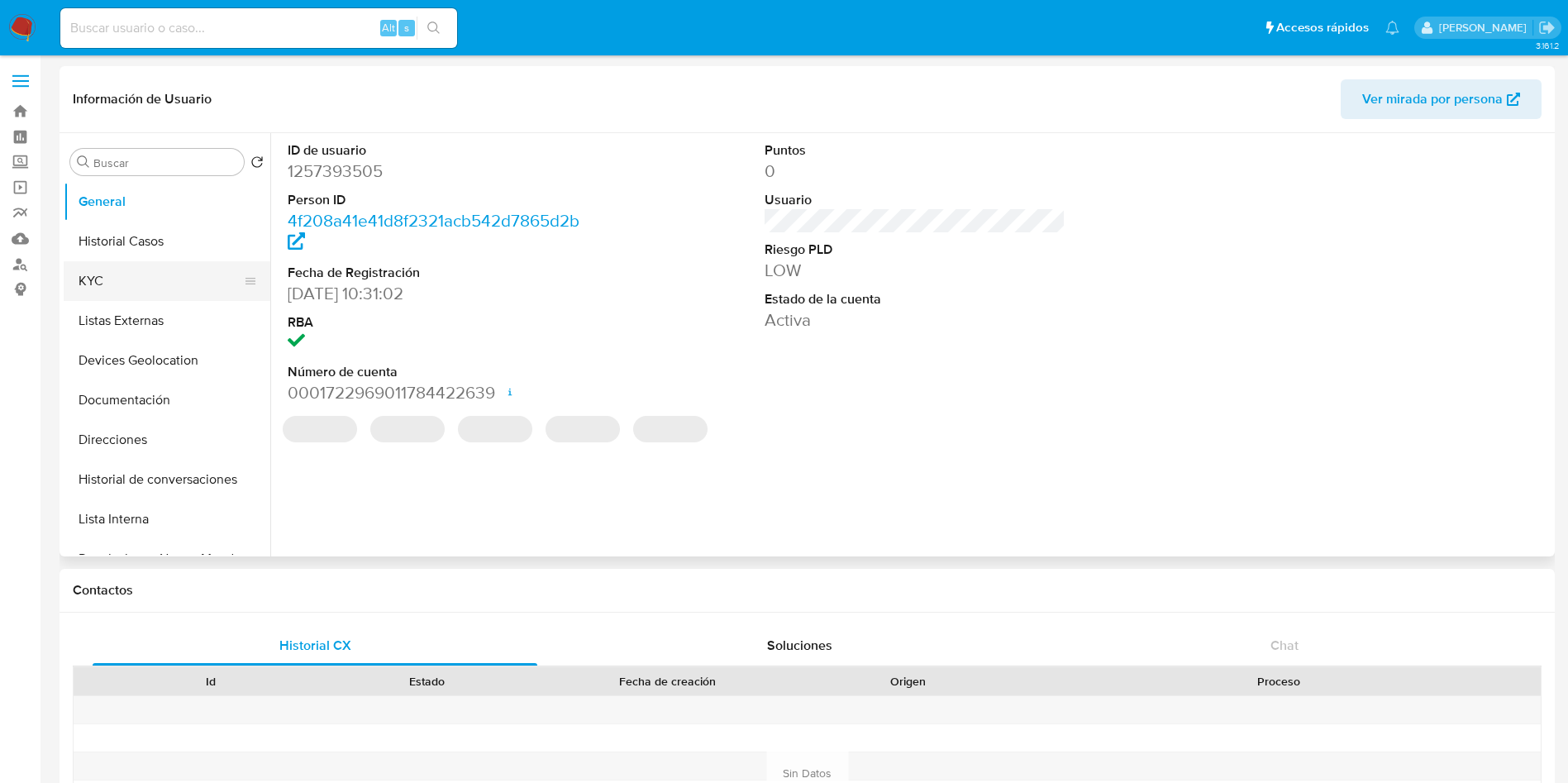
click at [142, 292] on button "KYC" at bounding box center [160, 281] width 193 height 40
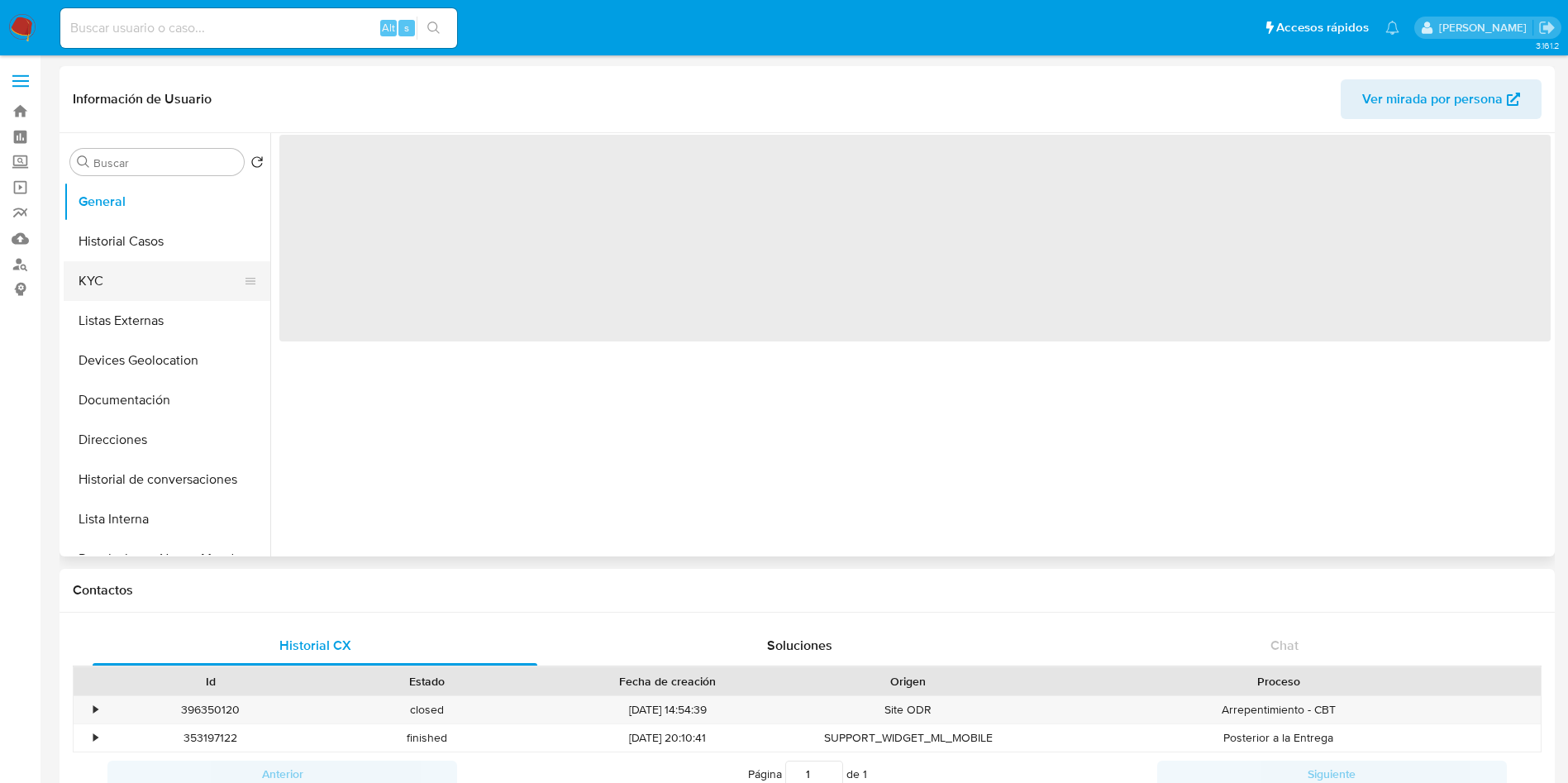
click at [131, 290] on button "KYC" at bounding box center [160, 281] width 193 height 40
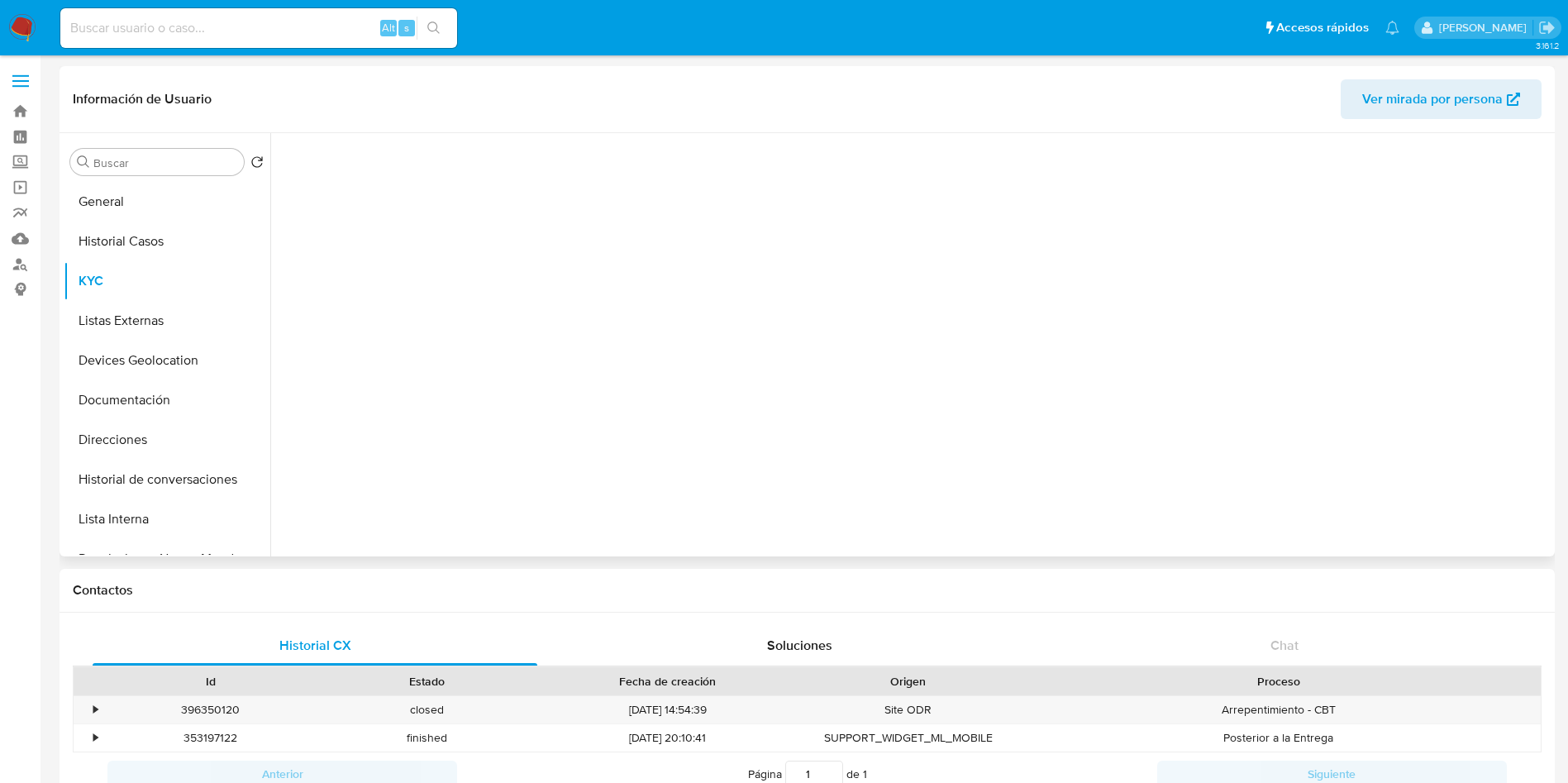
select select "10"
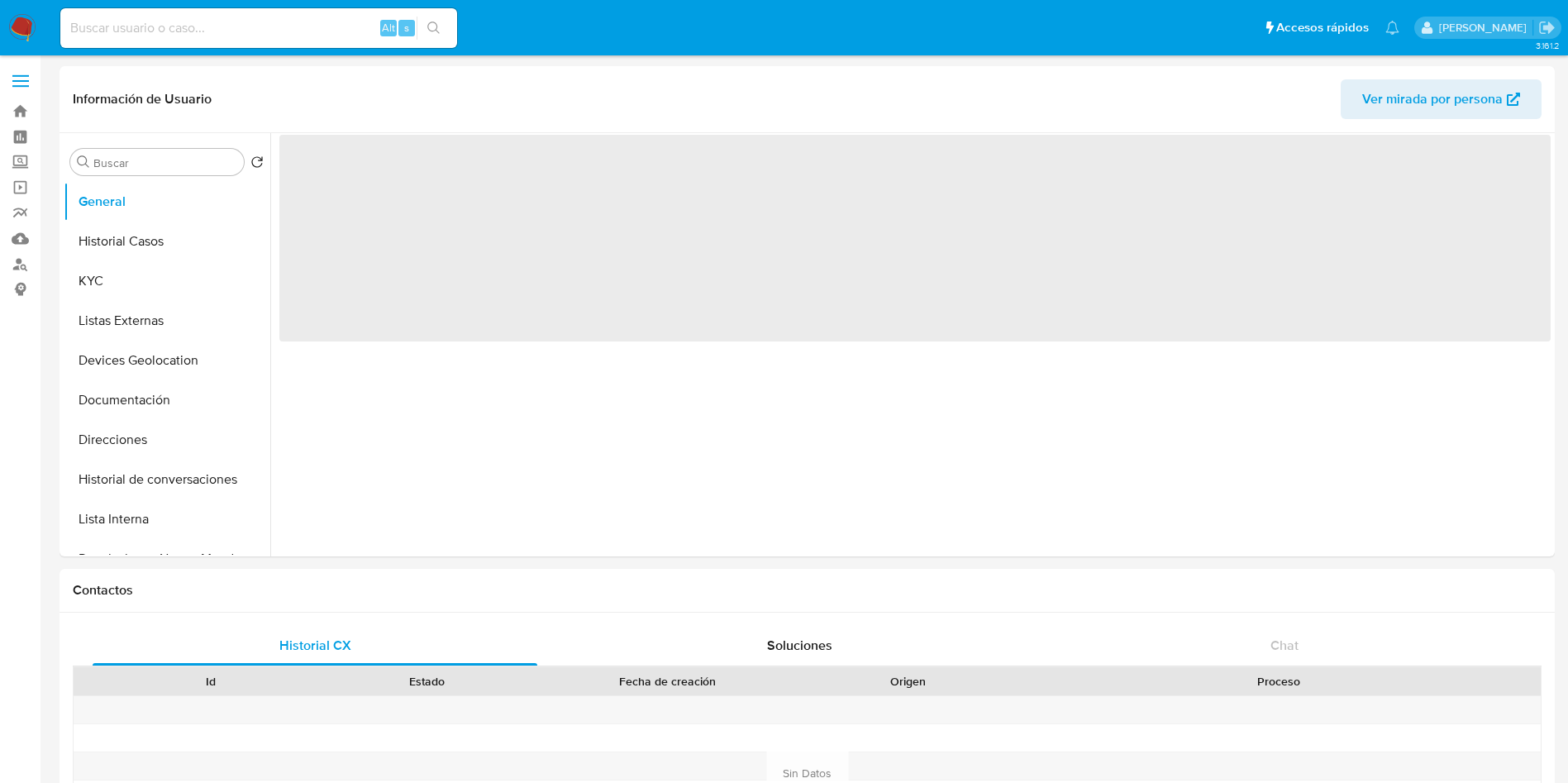
select select "10"
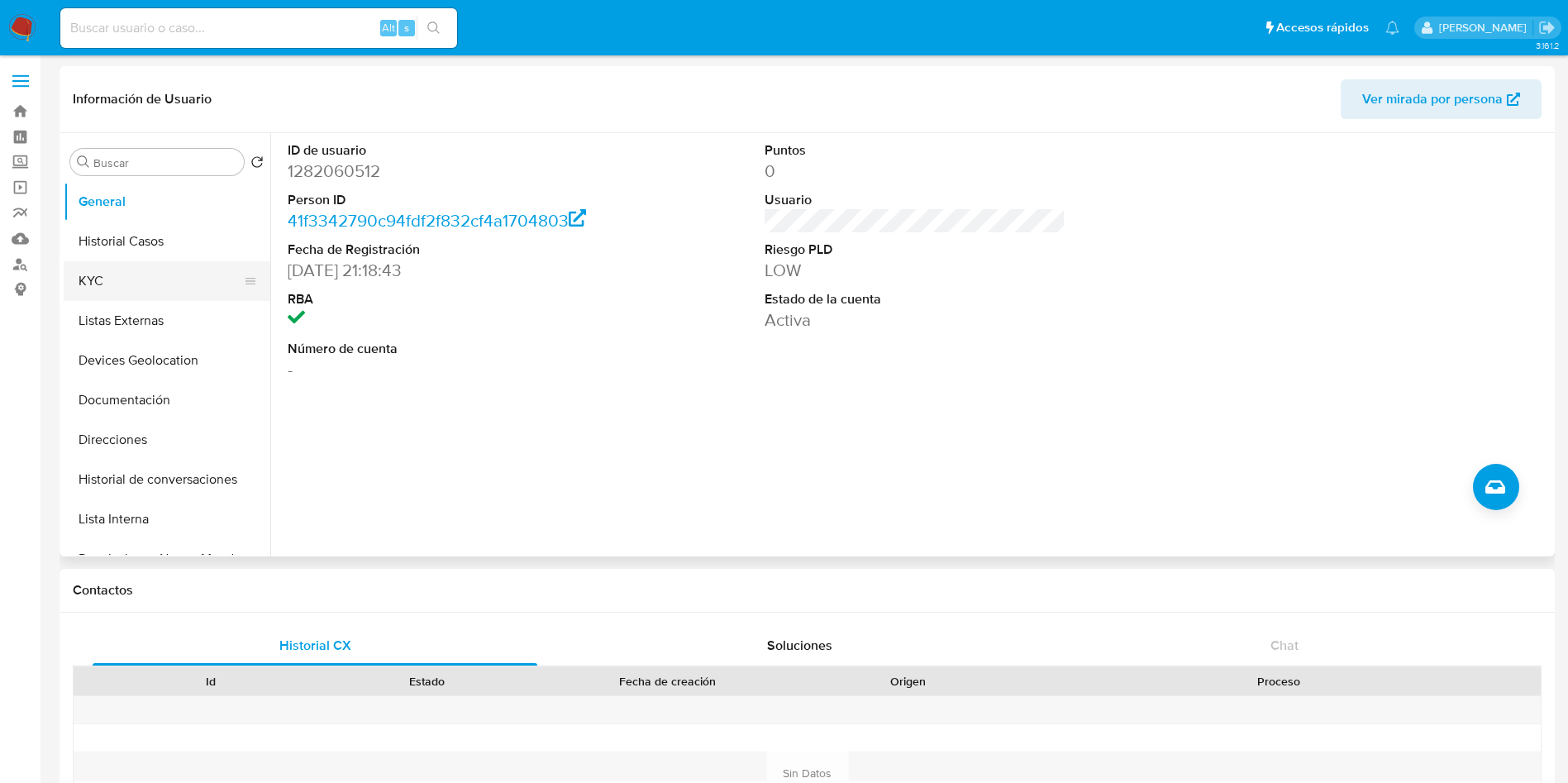
click at [184, 284] on button "KYC" at bounding box center [160, 281] width 193 height 40
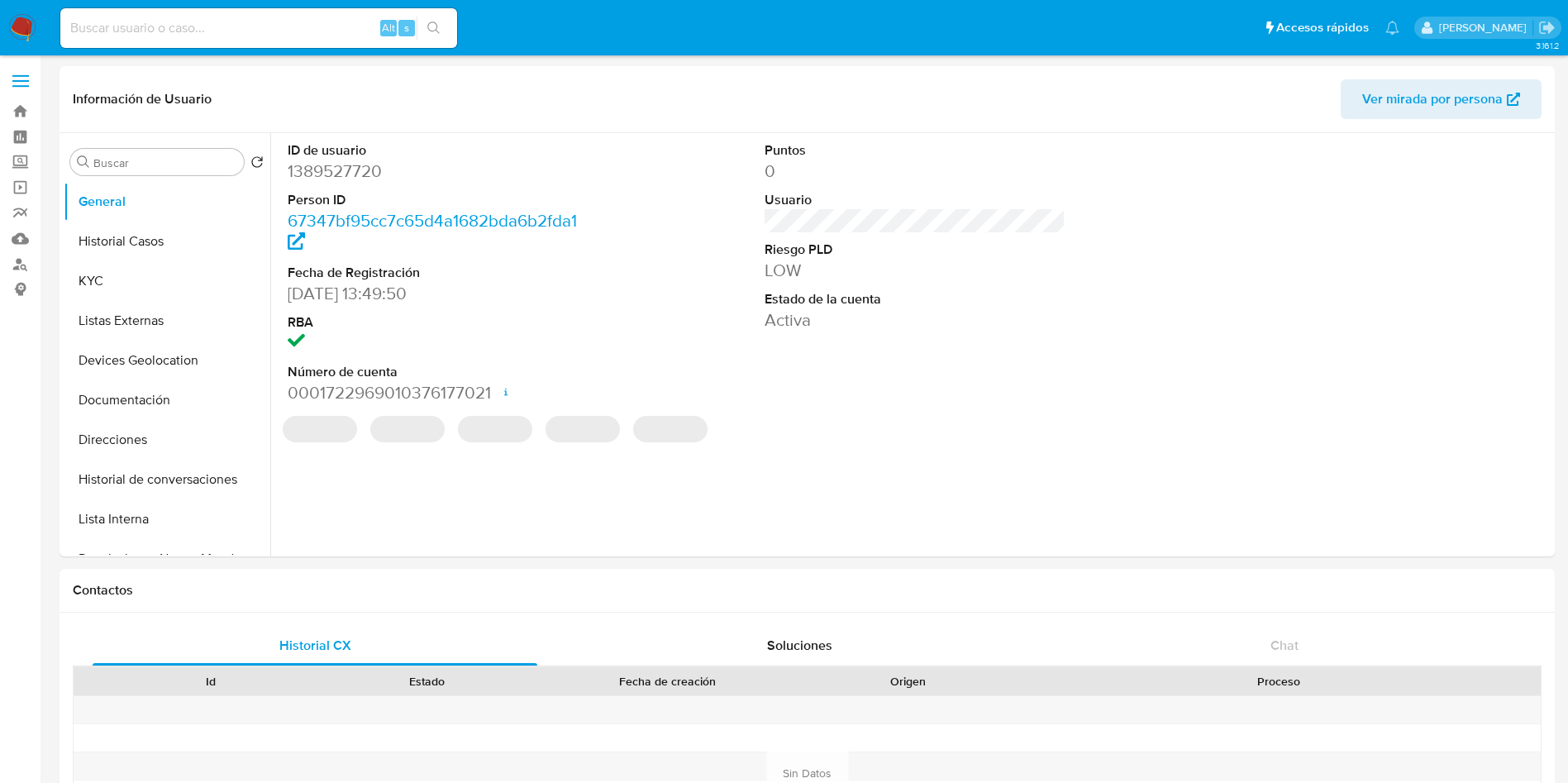
select select "10"
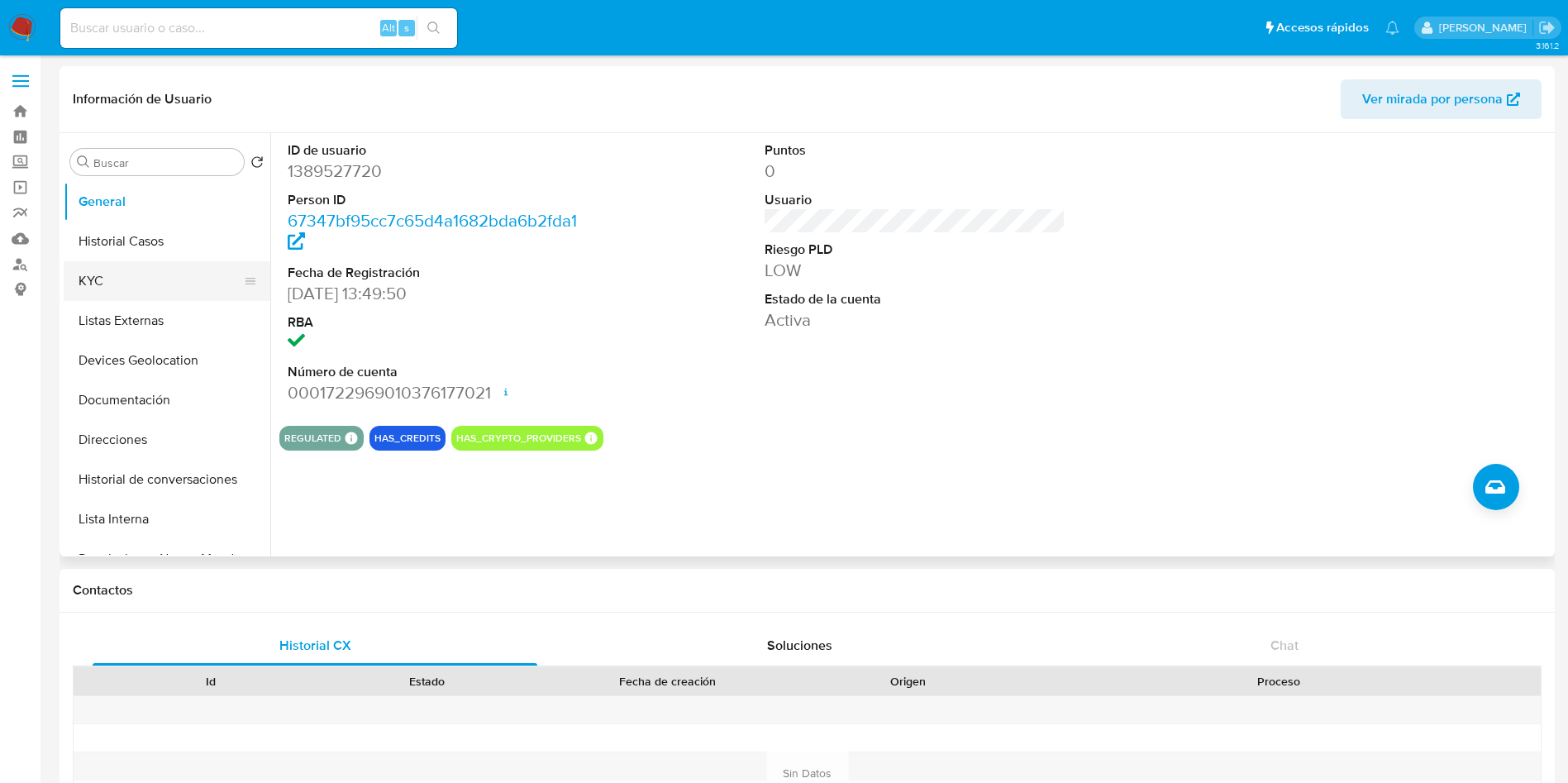
click at [145, 275] on button "KYC" at bounding box center [160, 281] width 193 height 40
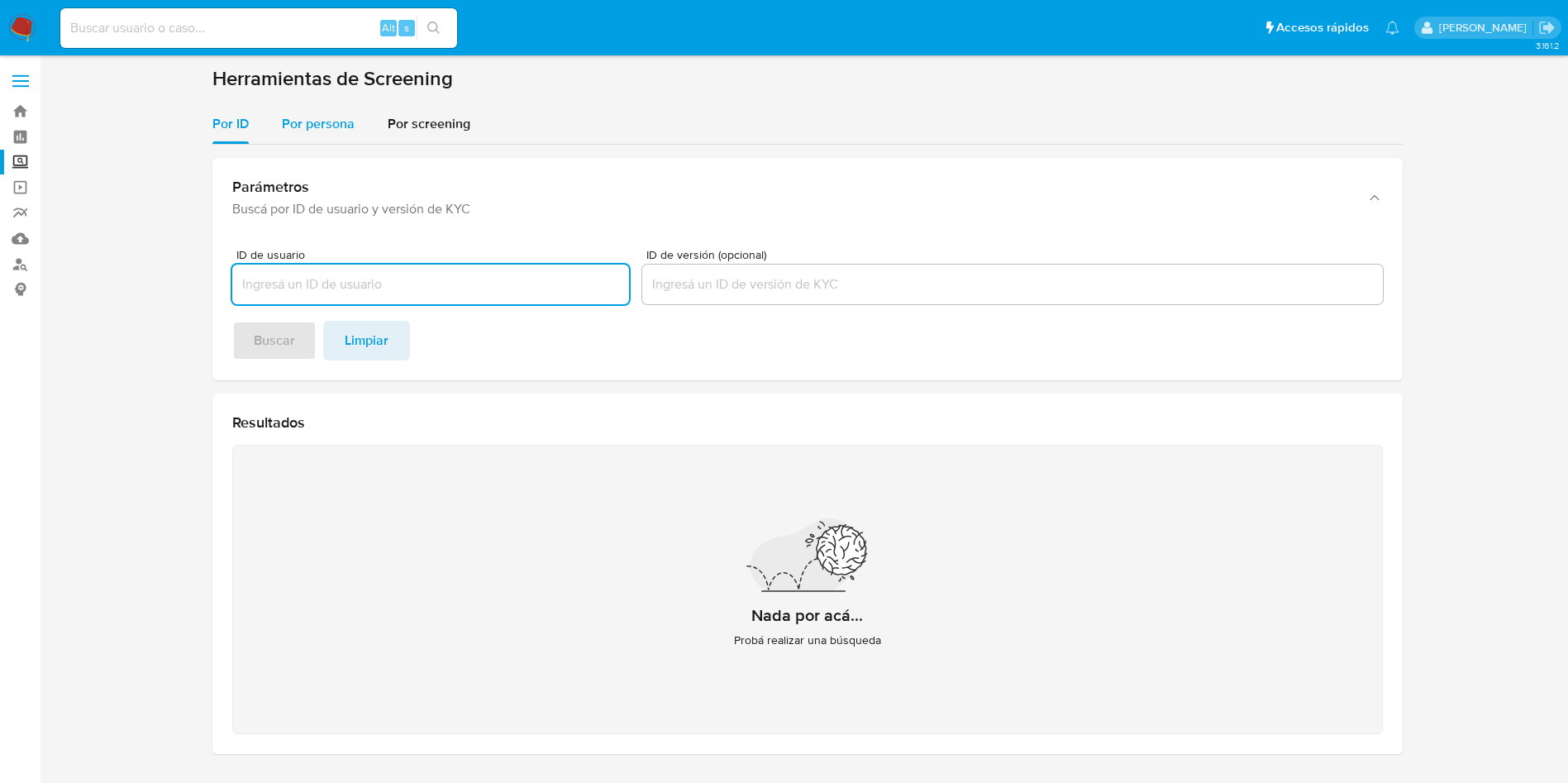
click at [326, 119] on span "Por persona" at bounding box center [318, 123] width 73 height 19
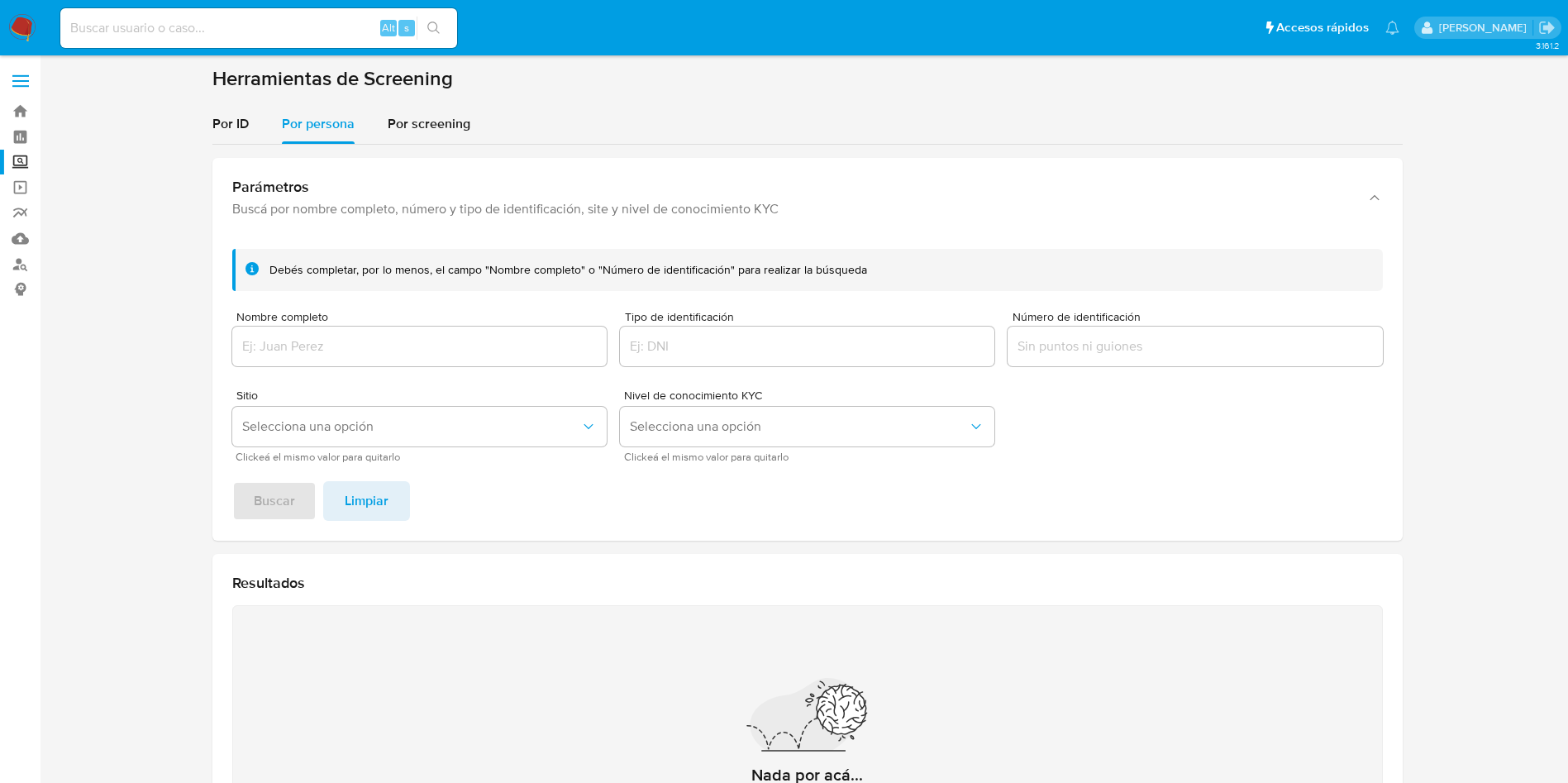
click at [20, 26] on img at bounding box center [22, 28] width 28 height 28
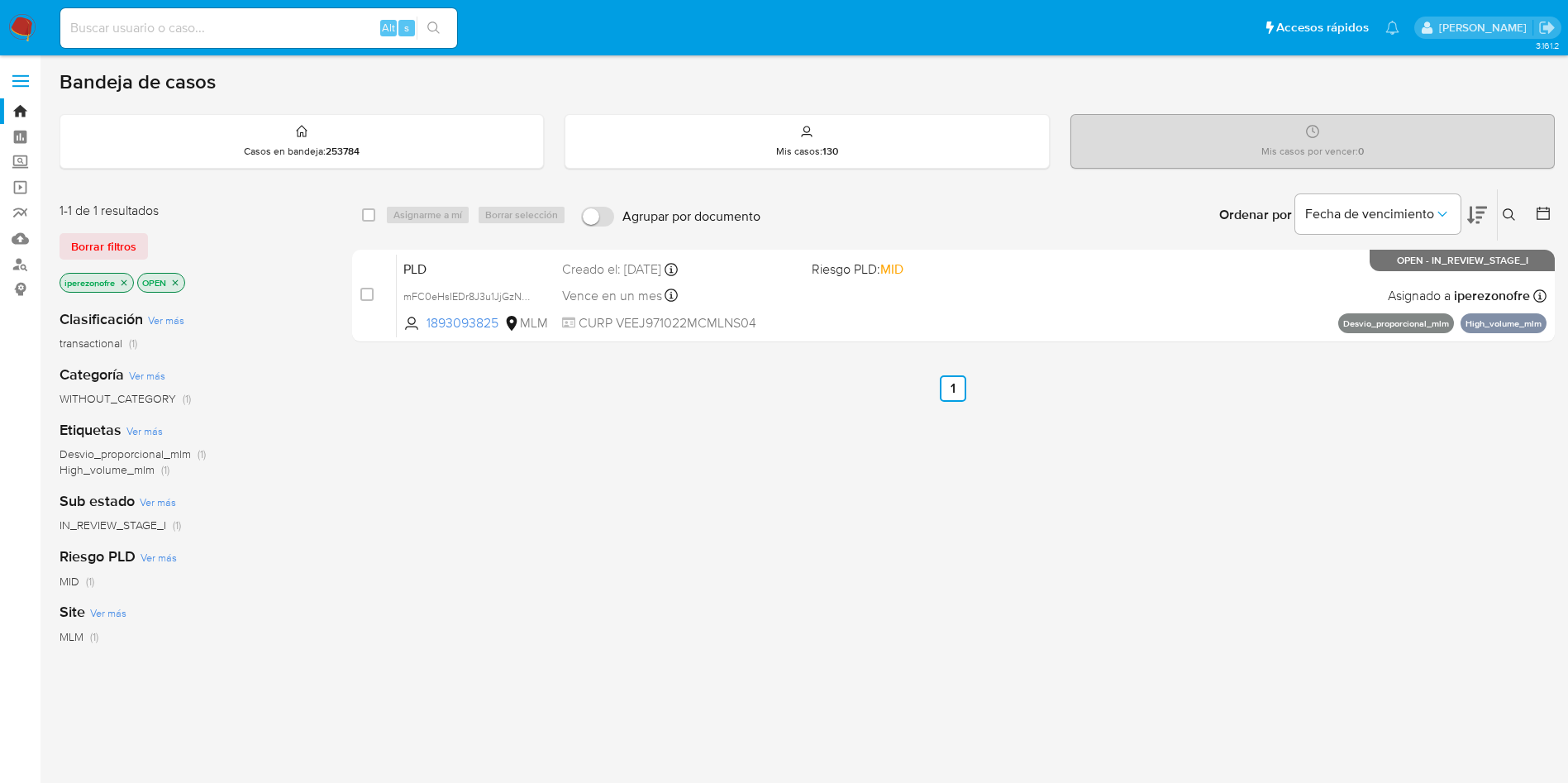
click at [1511, 212] on icon at bounding box center [1509, 215] width 14 height 14
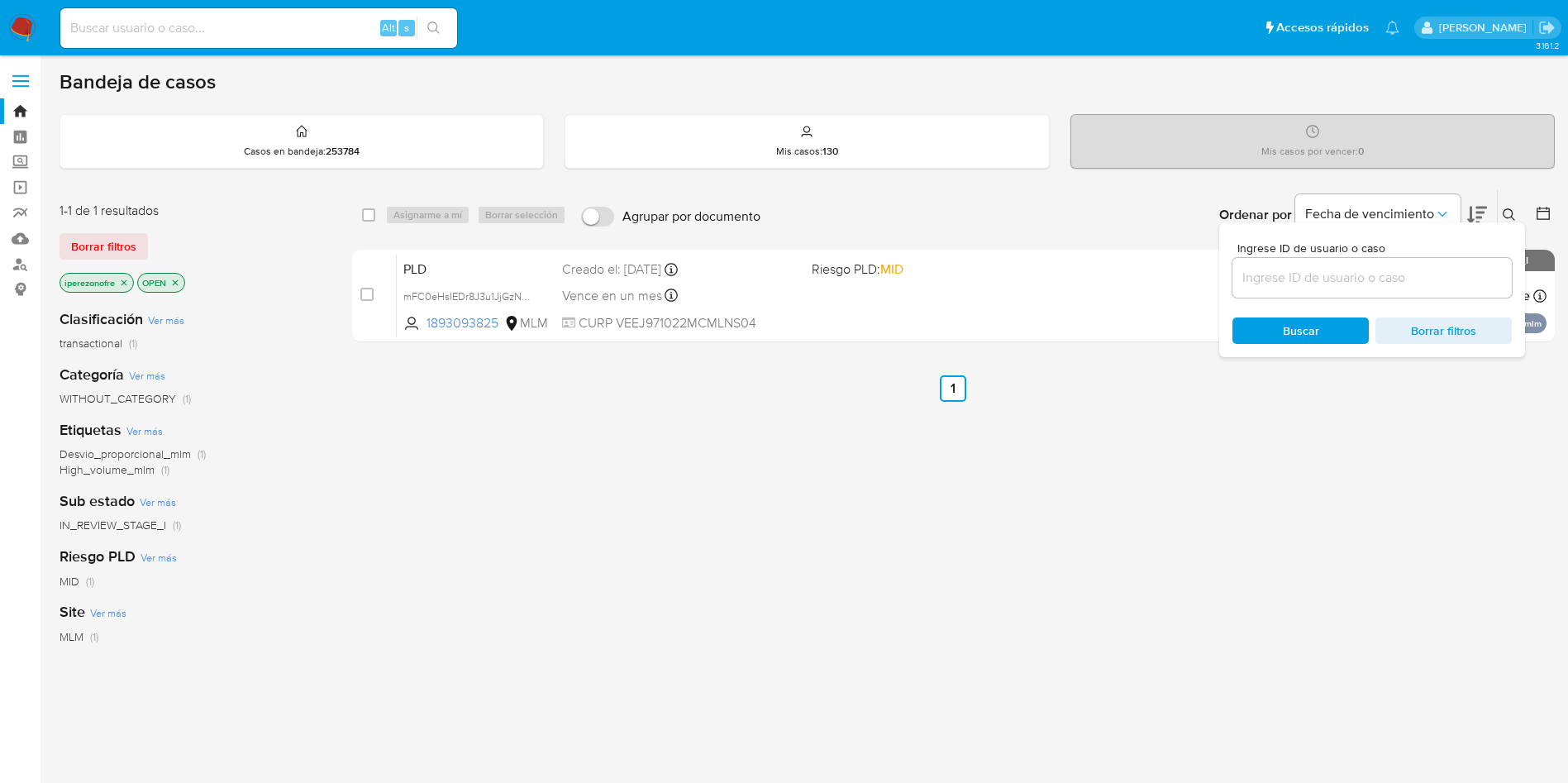
click at [1341, 278] on input at bounding box center [1372, 277] width 279 height 21
type input "1046339171"
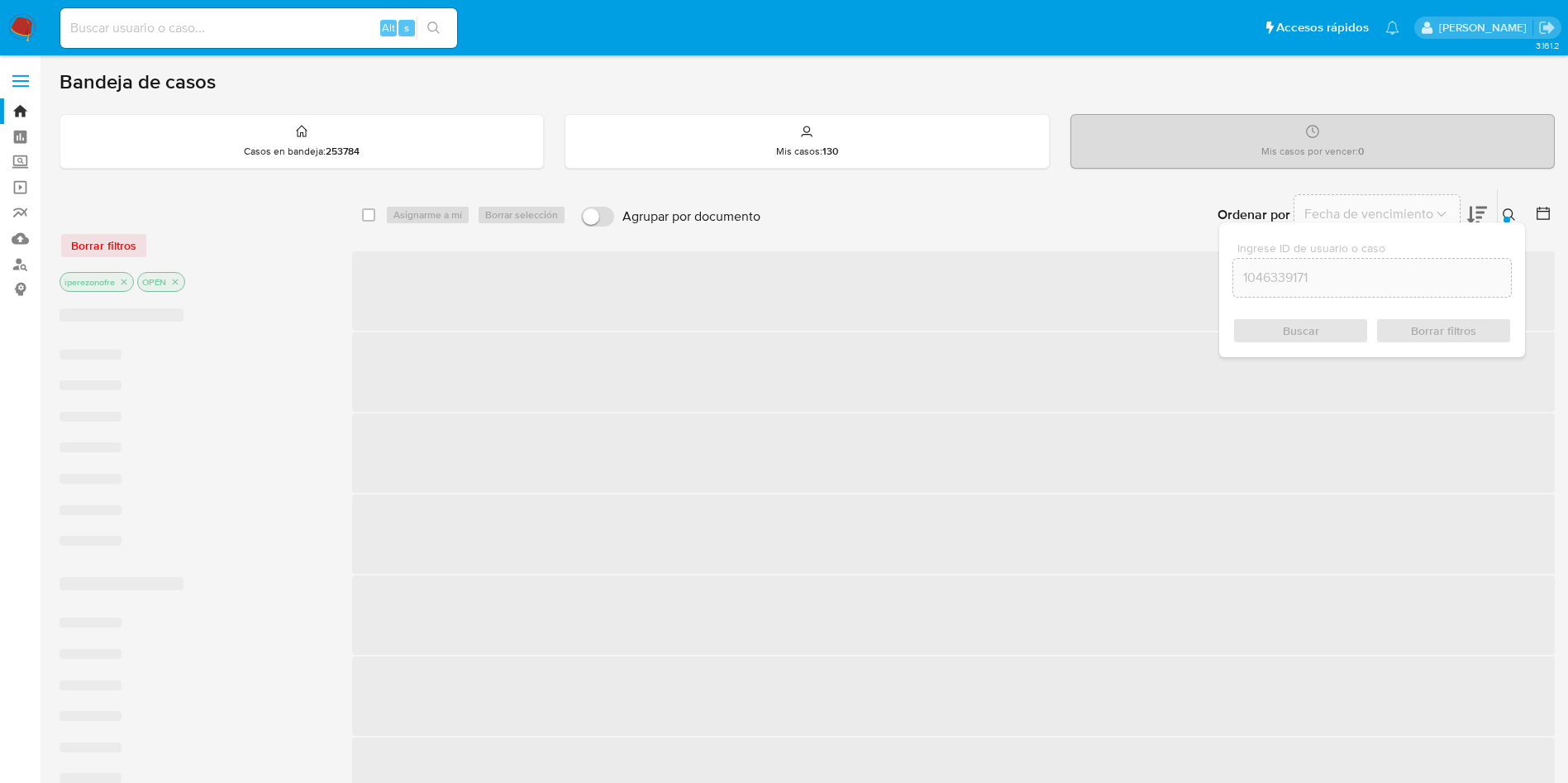
click at [1299, 326] on div "Buscar Borrar filtros" at bounding box center [1372, 330] width 279 height 26
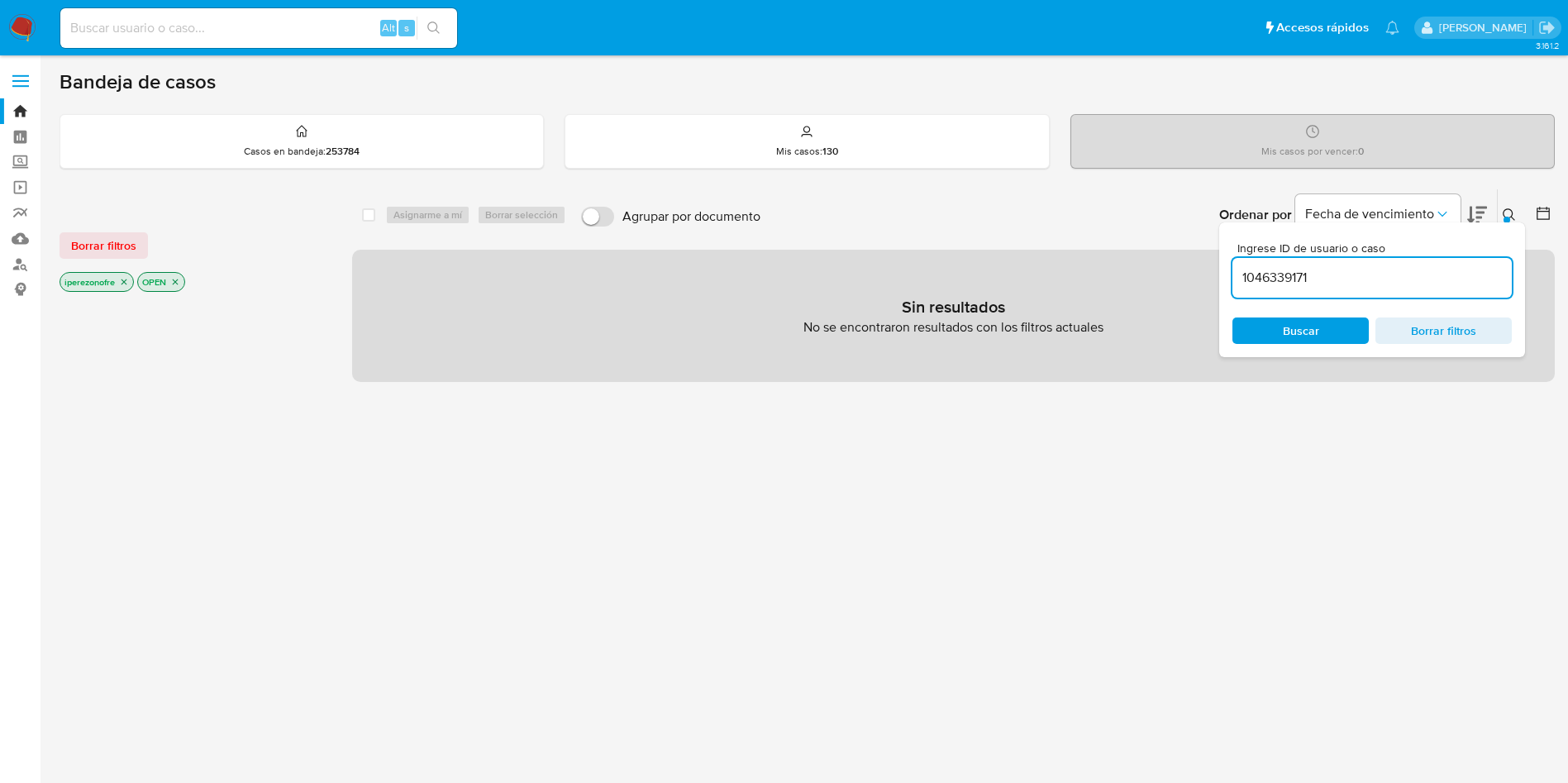
click at [121, 283] on icon "close-filter" at bounding box center [124, 283] width 10 height 10
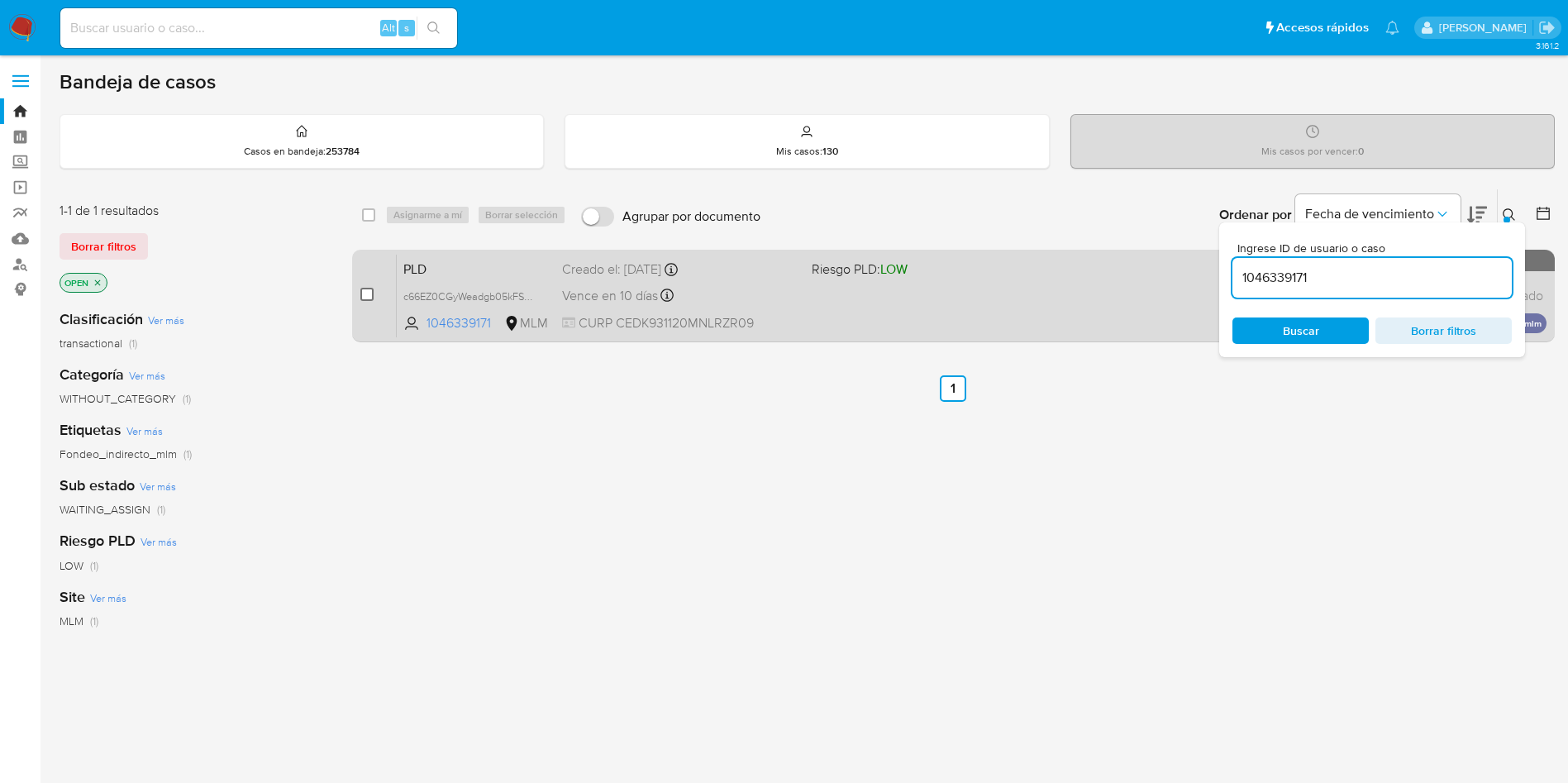
click at [368, 291] on input "checkbox" at bounding box center [368, 294] width 14 height 14
checkbox input "true"
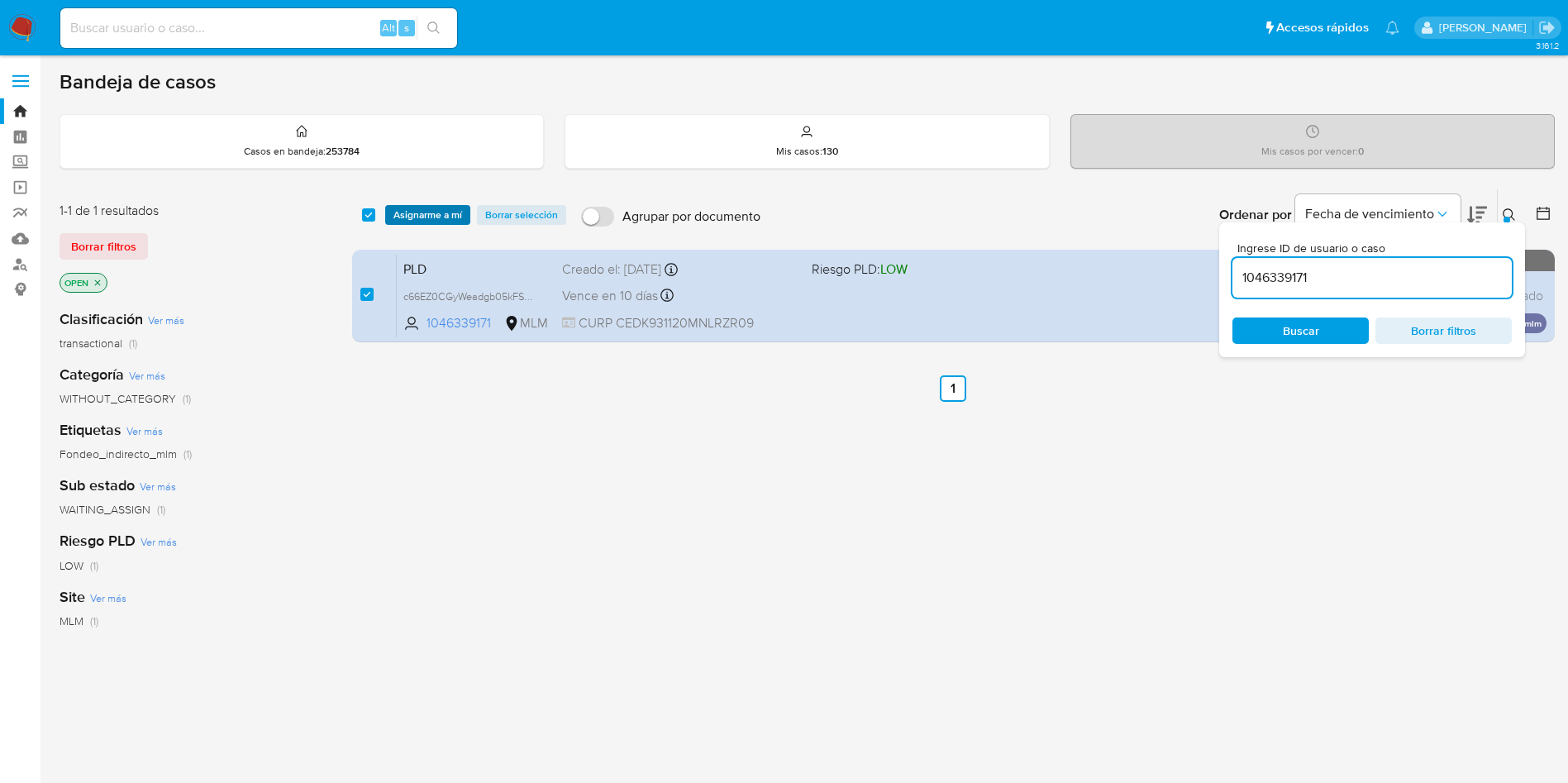
click at [403, 214] on span "Asignarme a mí" at bounding box center [428, 214] width 69 height 16
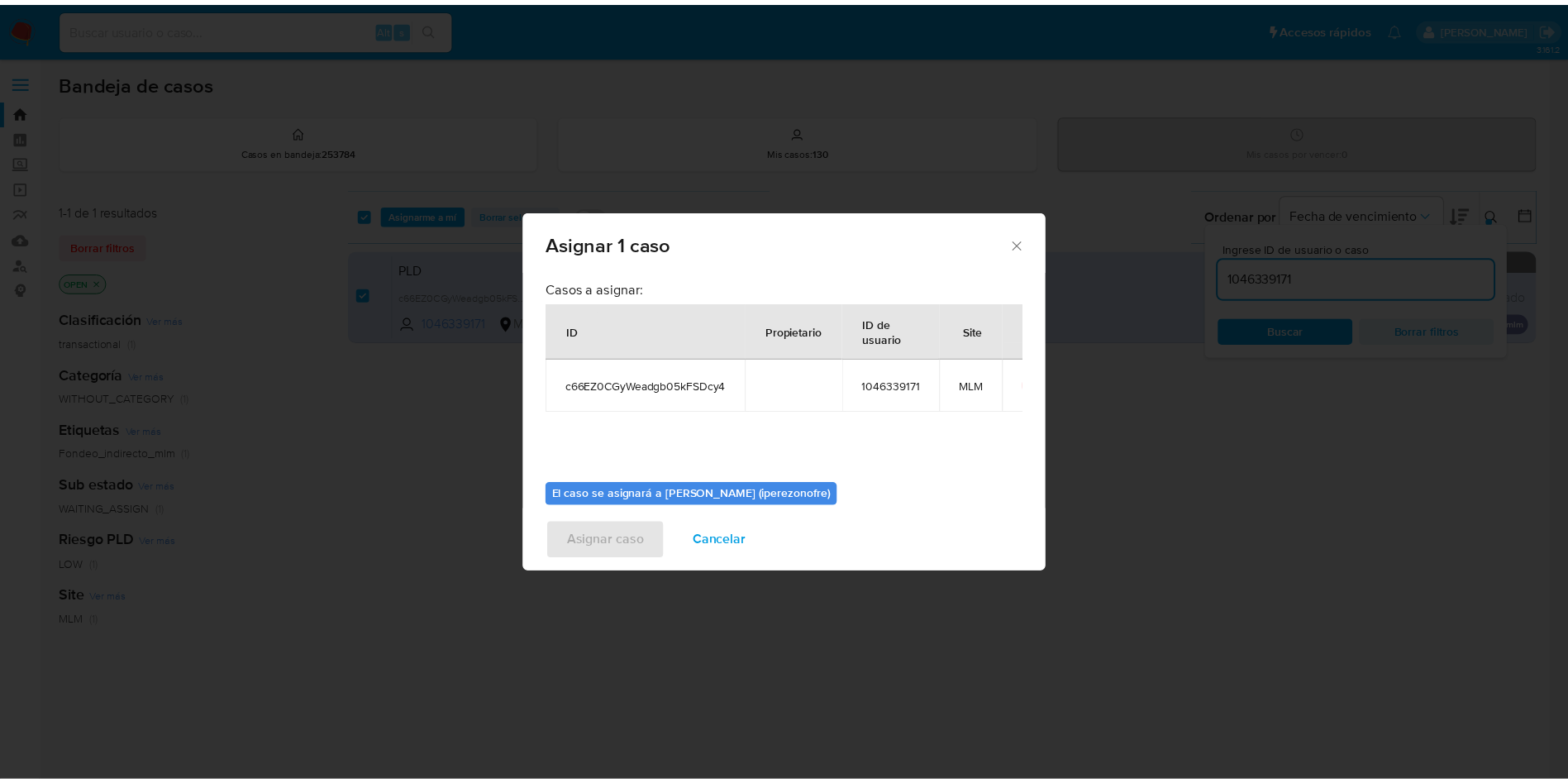
scroll to position [86, 0]
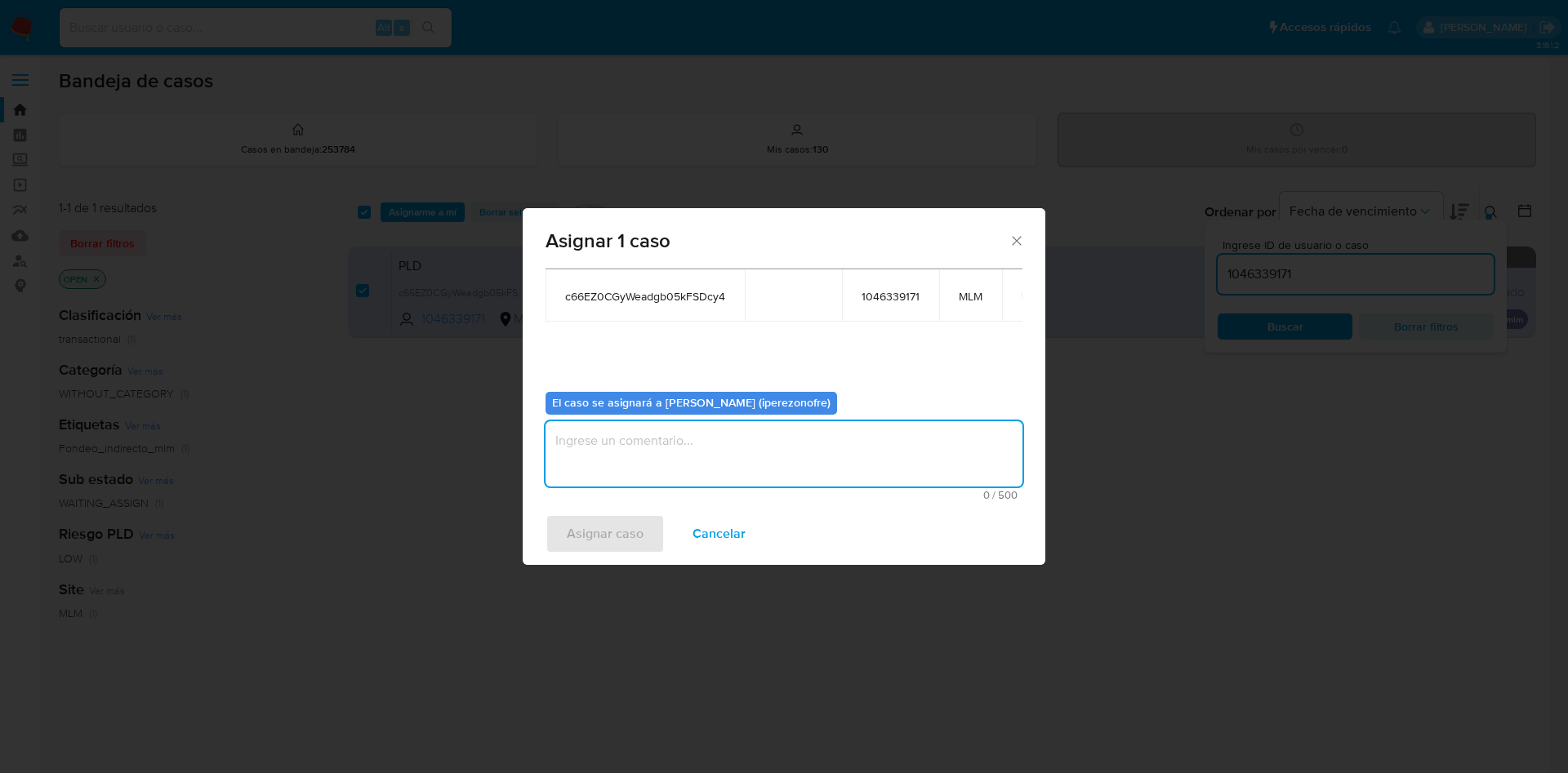
click at [736, 444] on textarea "assign-modal" at bounding box center [783, 454] width 476 height 66
type textarea "IPO"
click at [626, 531] on span "Asignar caso" at bounding box center [604, 534] width 76 height 36
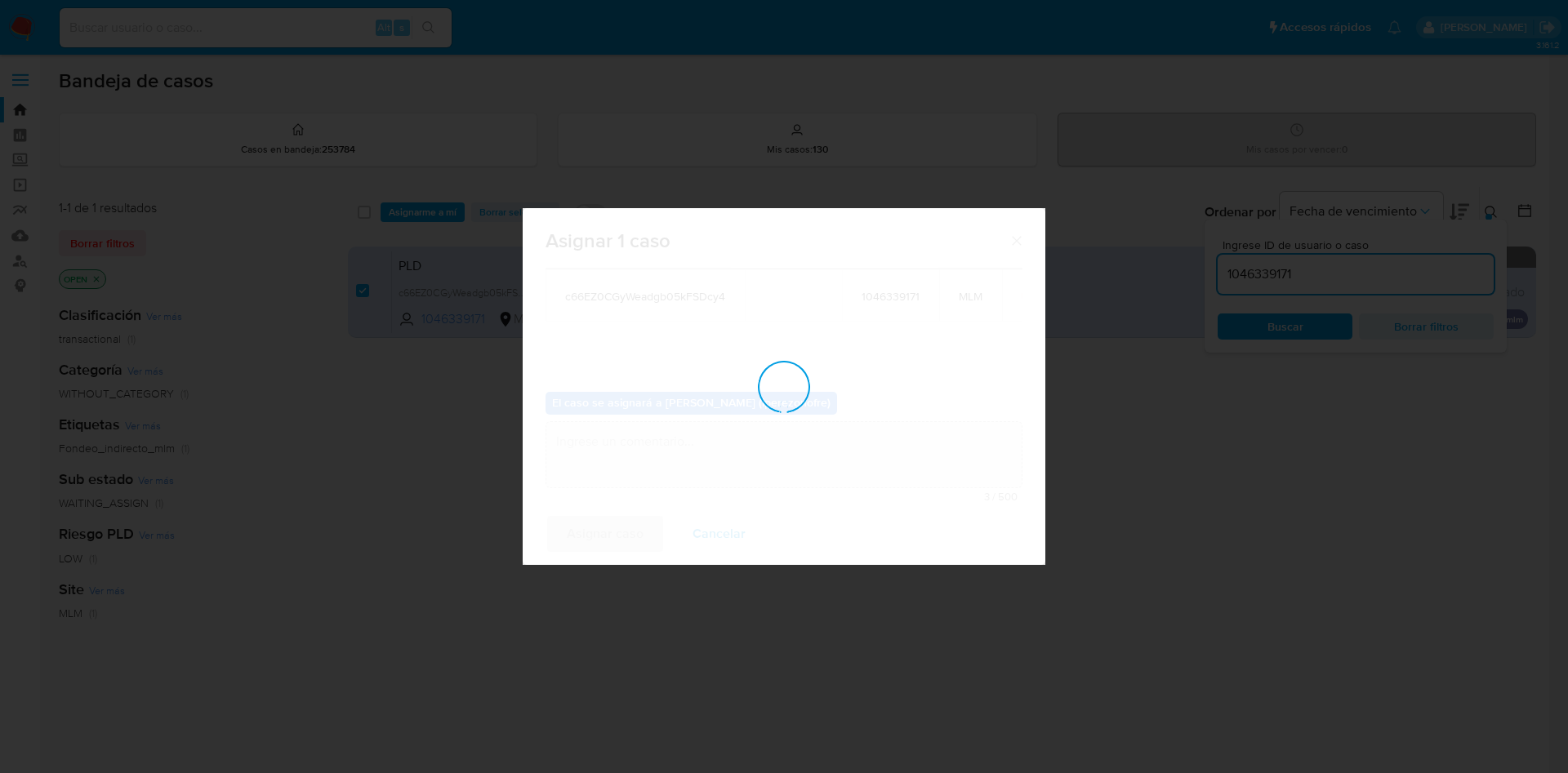
checkbox input "false"
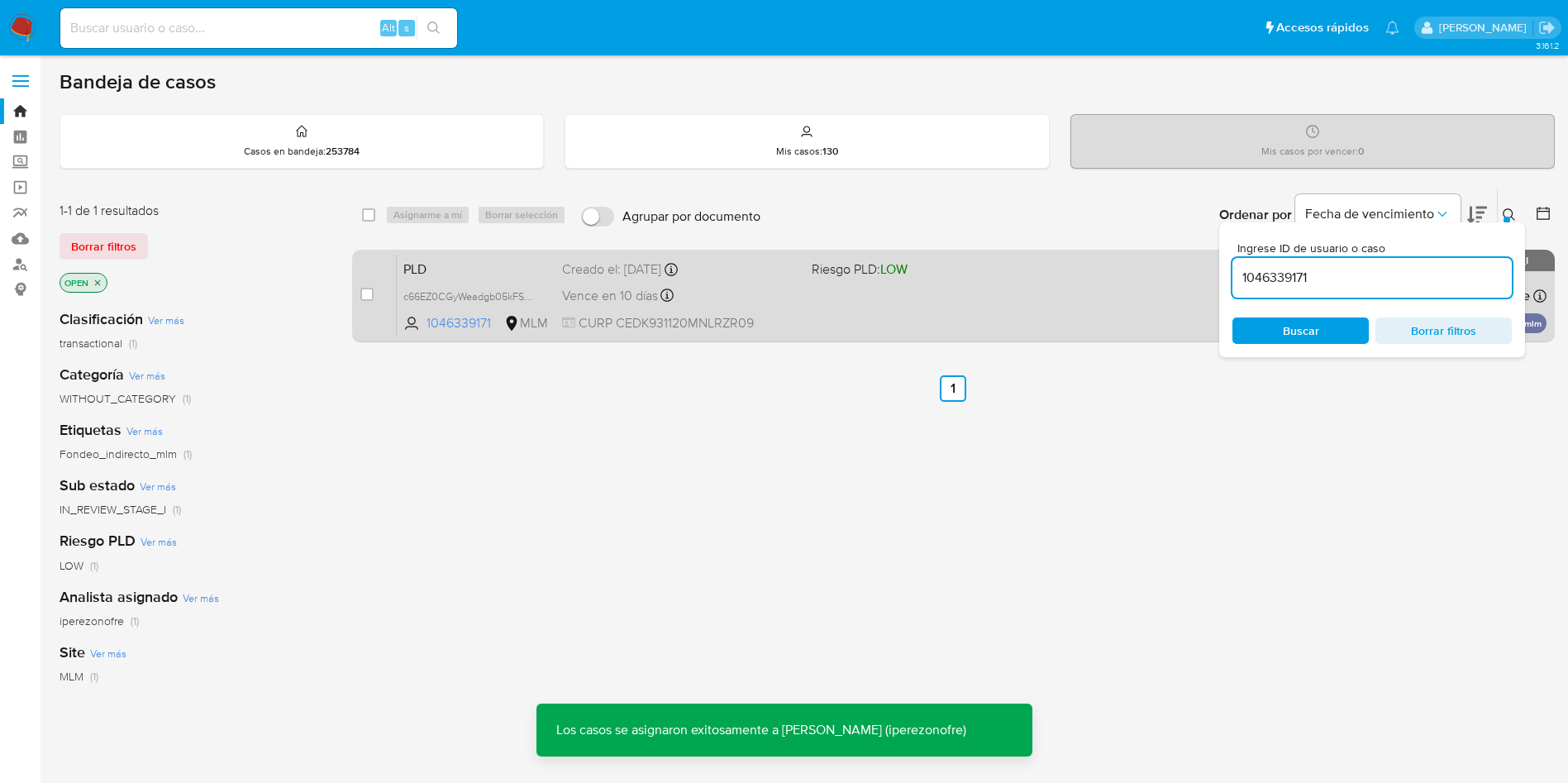
click at [841, 299] on div "PLD c66EZ0CGyWeadgb05kFSDcy4 1046339171 MLM Riesgo PLD: LOW Creado el: 12/08/20…" at bounding box center [972, 295] width 1150 height 83
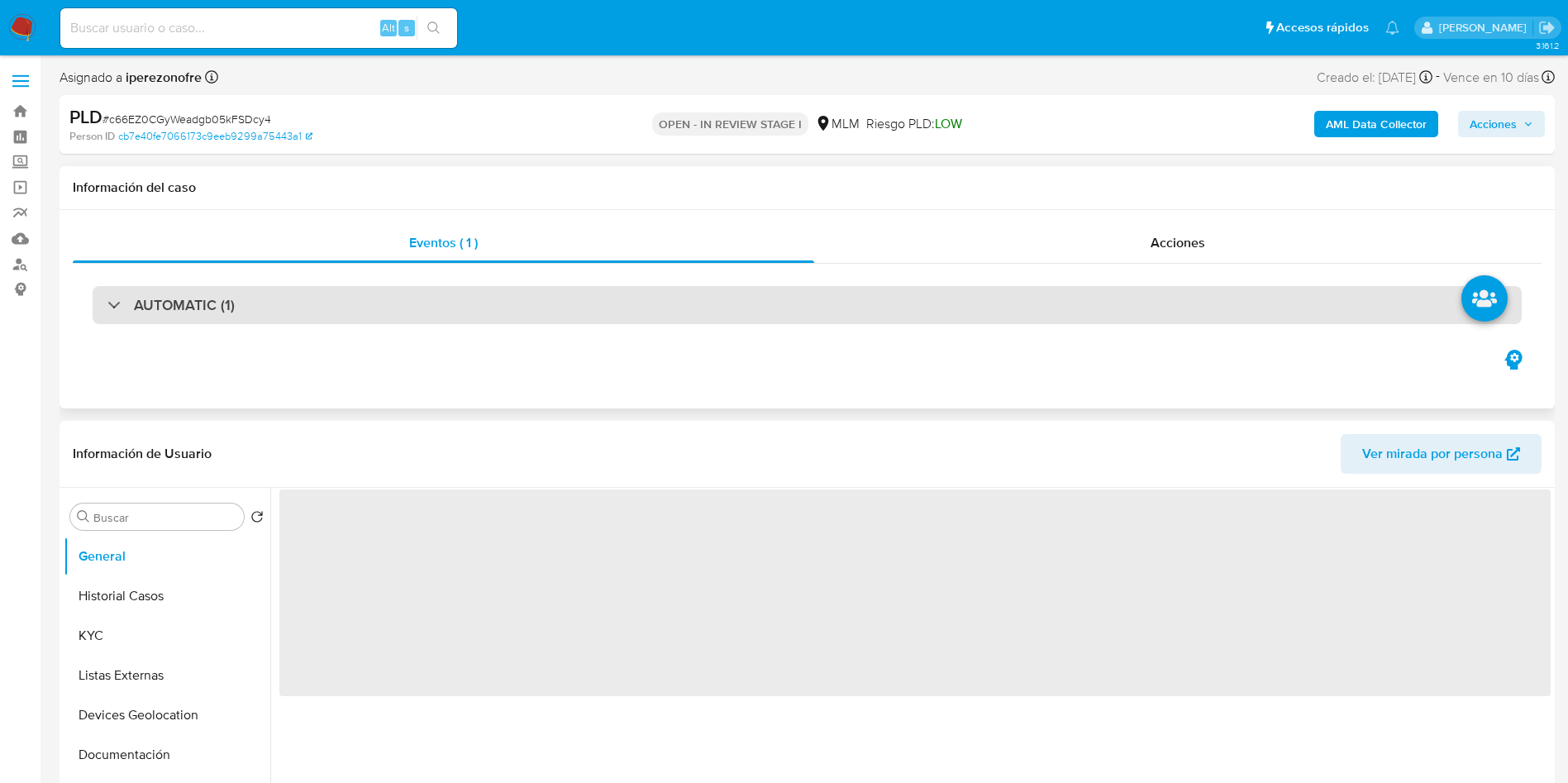
select select "10"
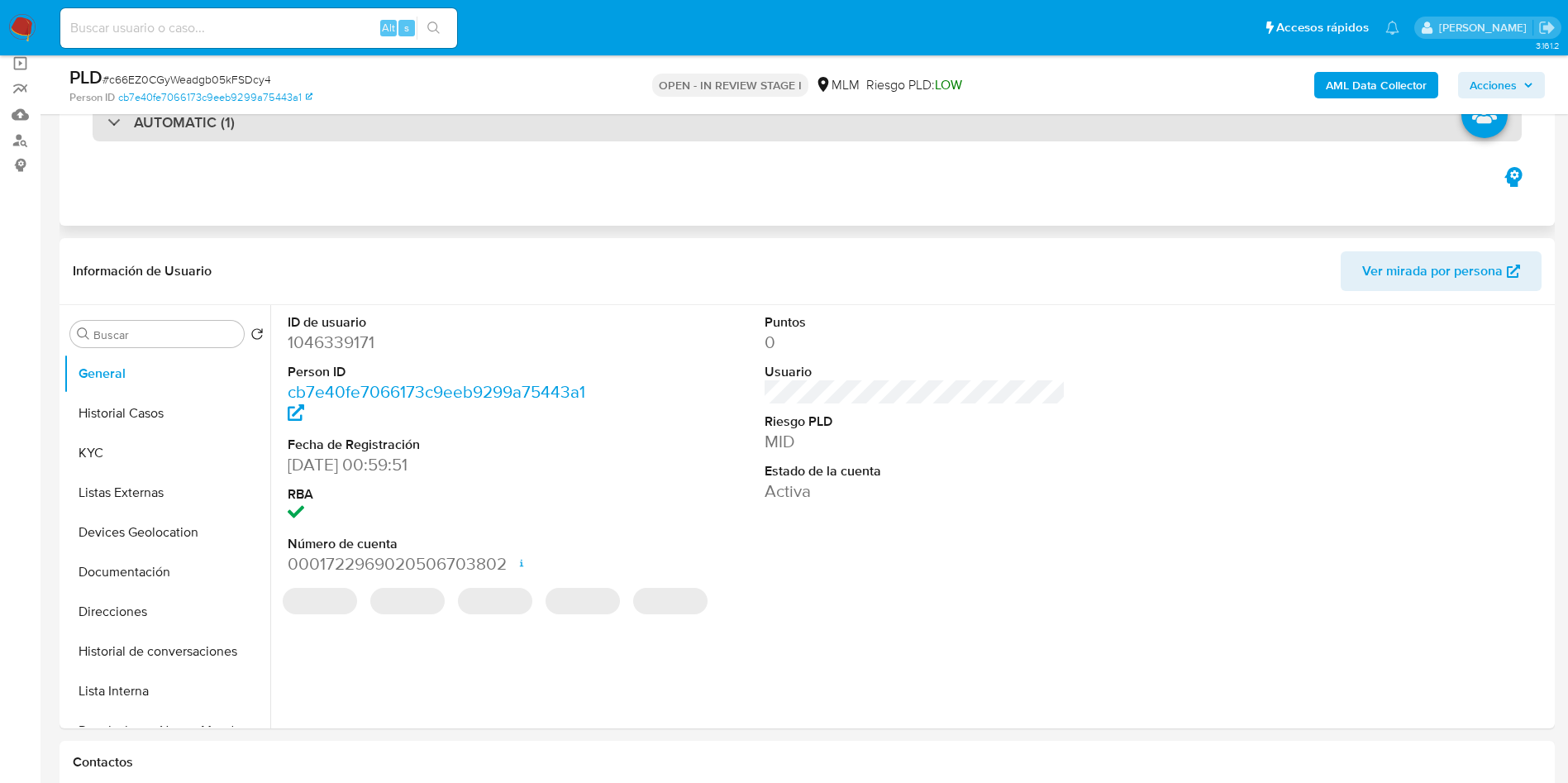
scroll to position [248, 0]
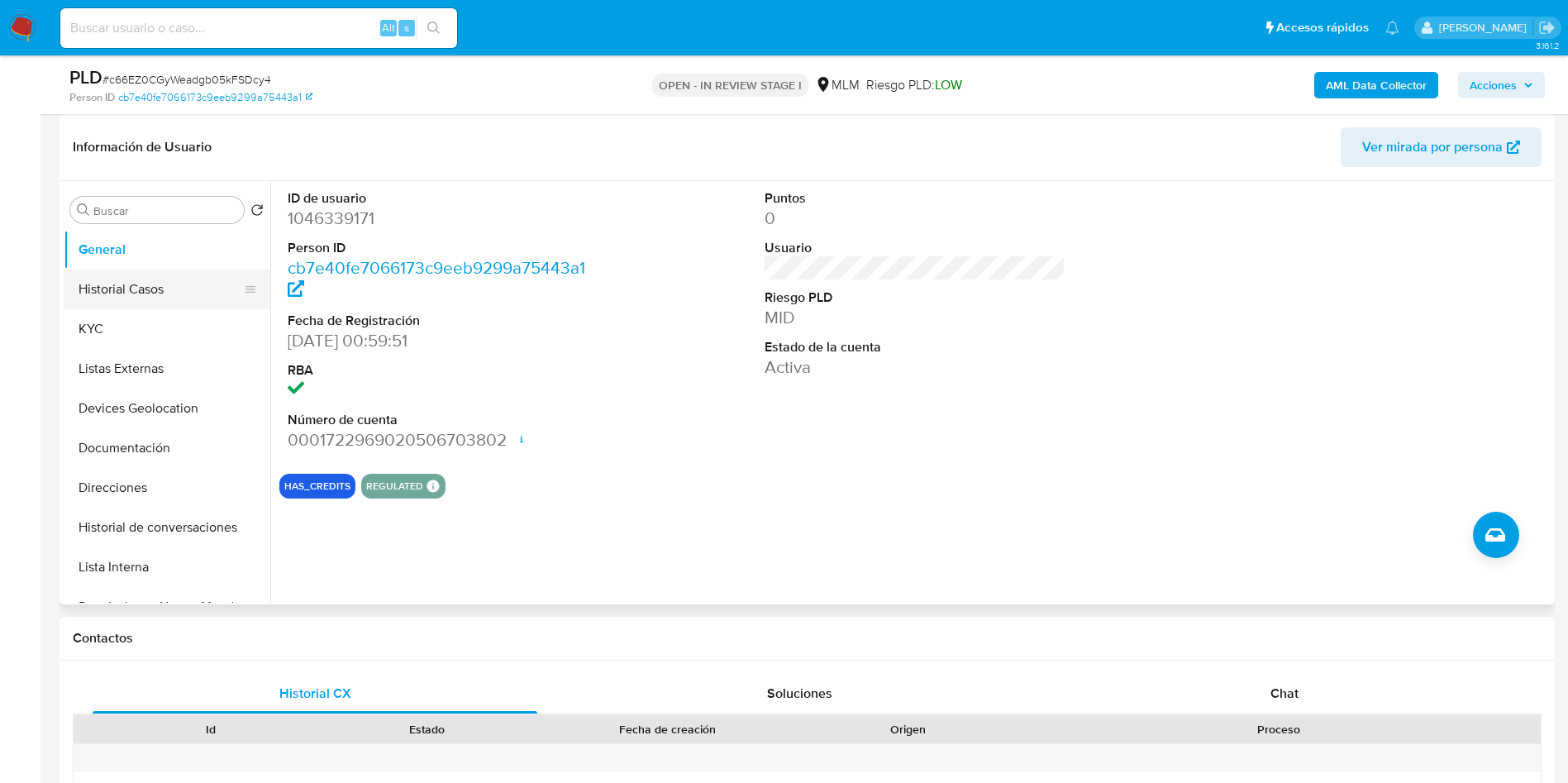
click at [171, 280] on button "Historial Casos" at bounding box center [160, 289] width 193 height 40
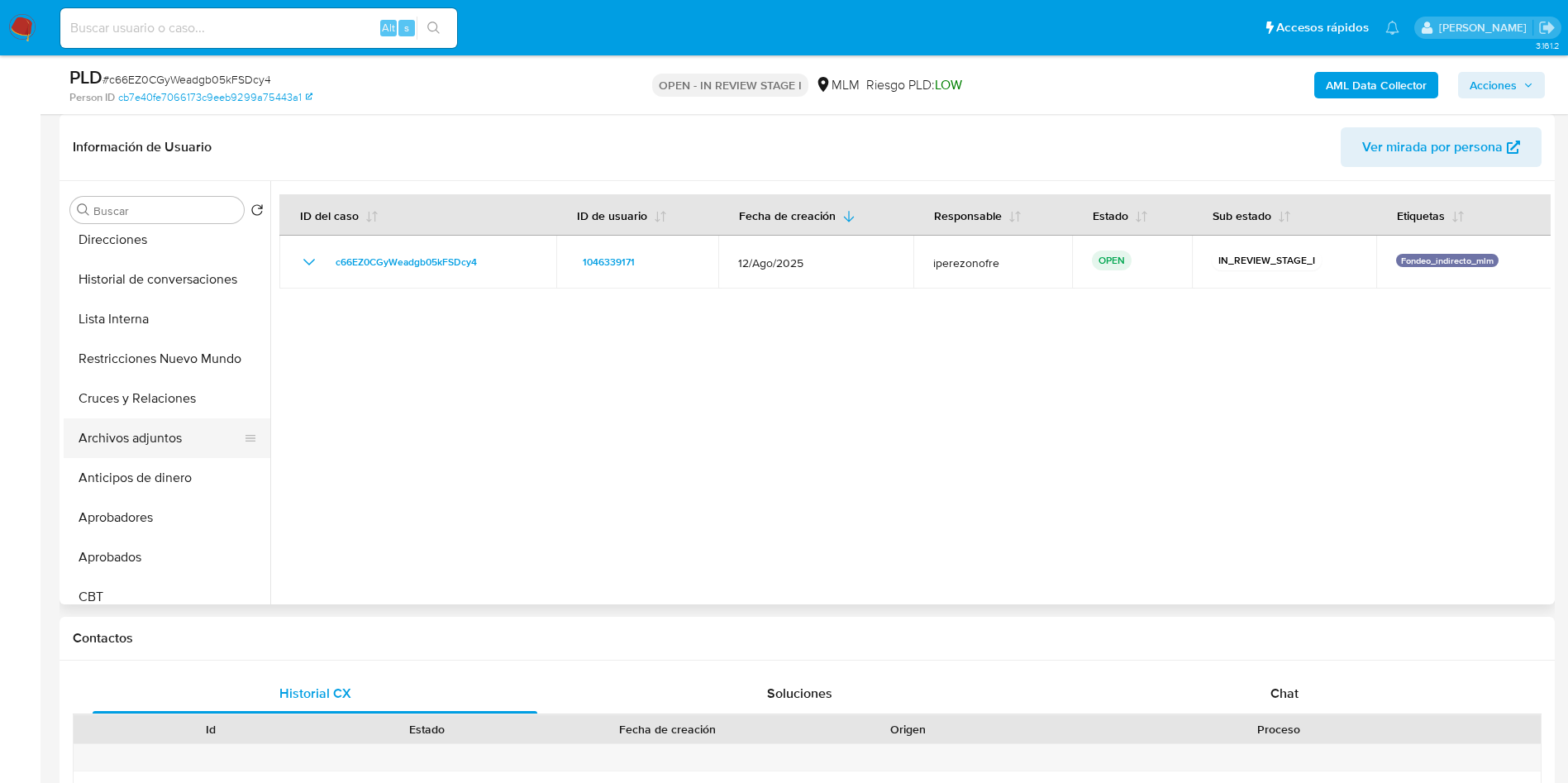
click at [194, 432] on button "Archivos adjuntos" at bounding box center [160, 438] width 193 height 40
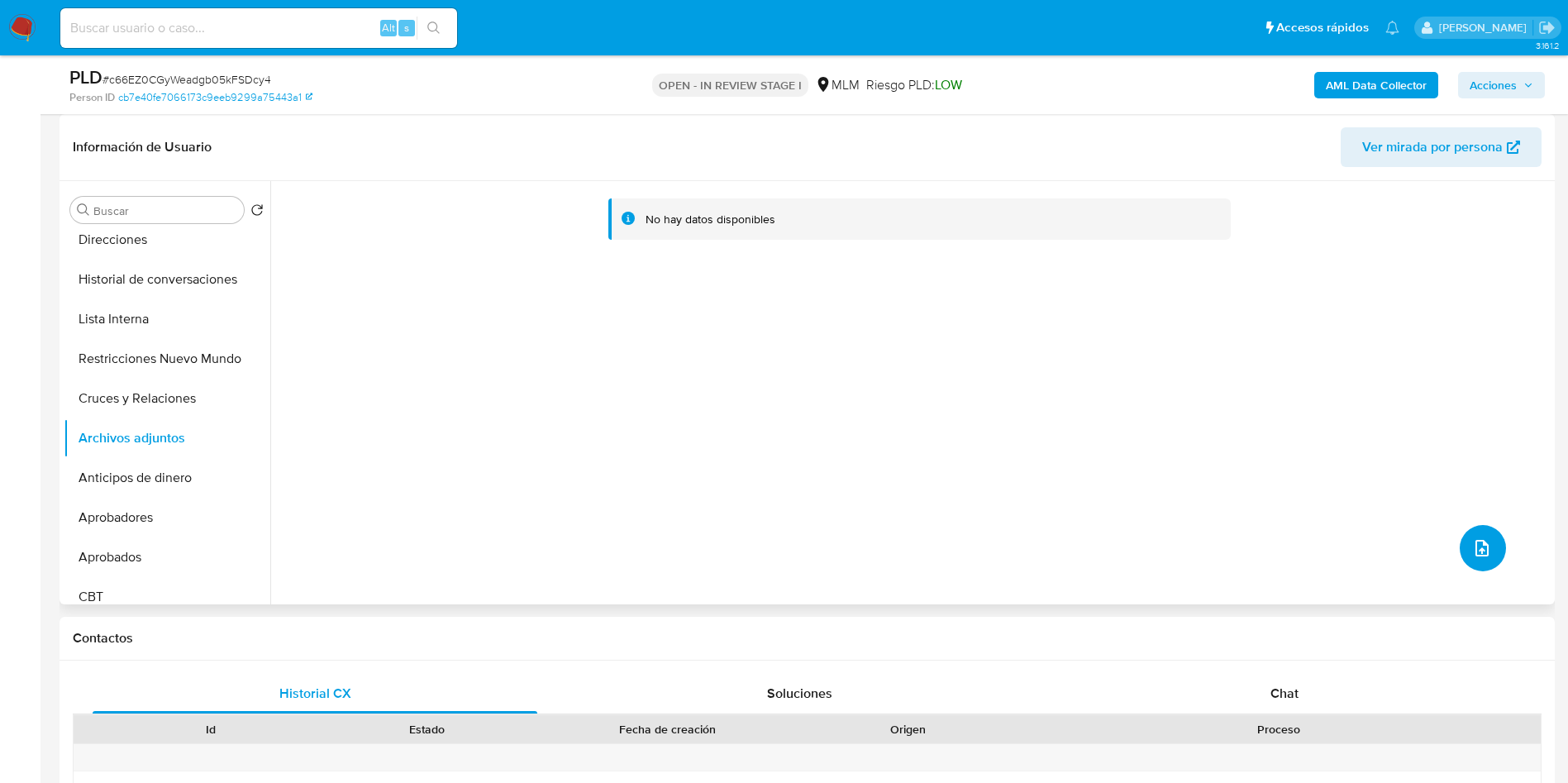
click at [1476, 548] on icon "upload-file" at bounding box center [1482, 548] width 20 height 20
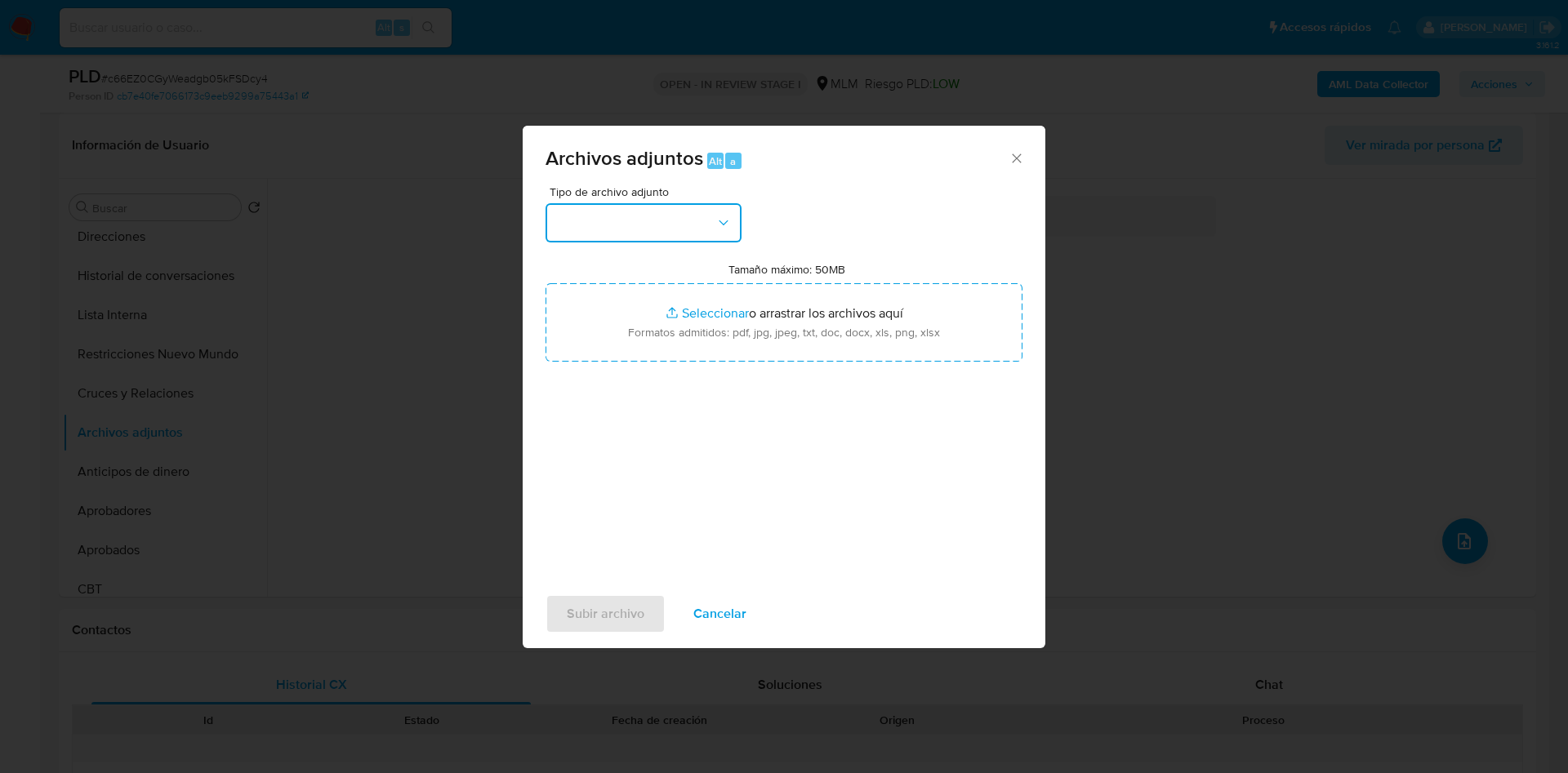
click at [723, 229] on icon "button" at bounding box center [723, 223] width 16 height 16
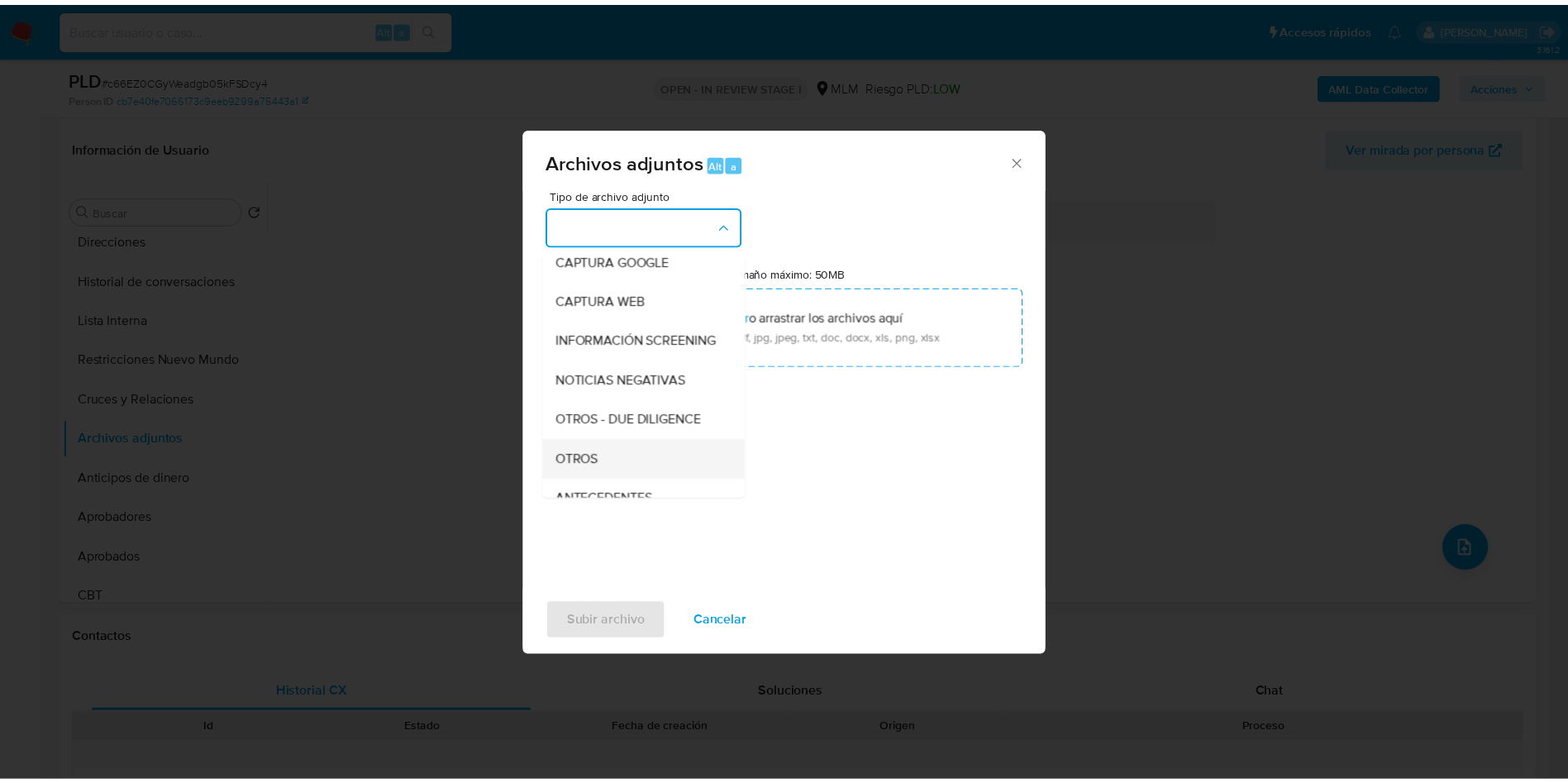
scroll to position [124, 0]
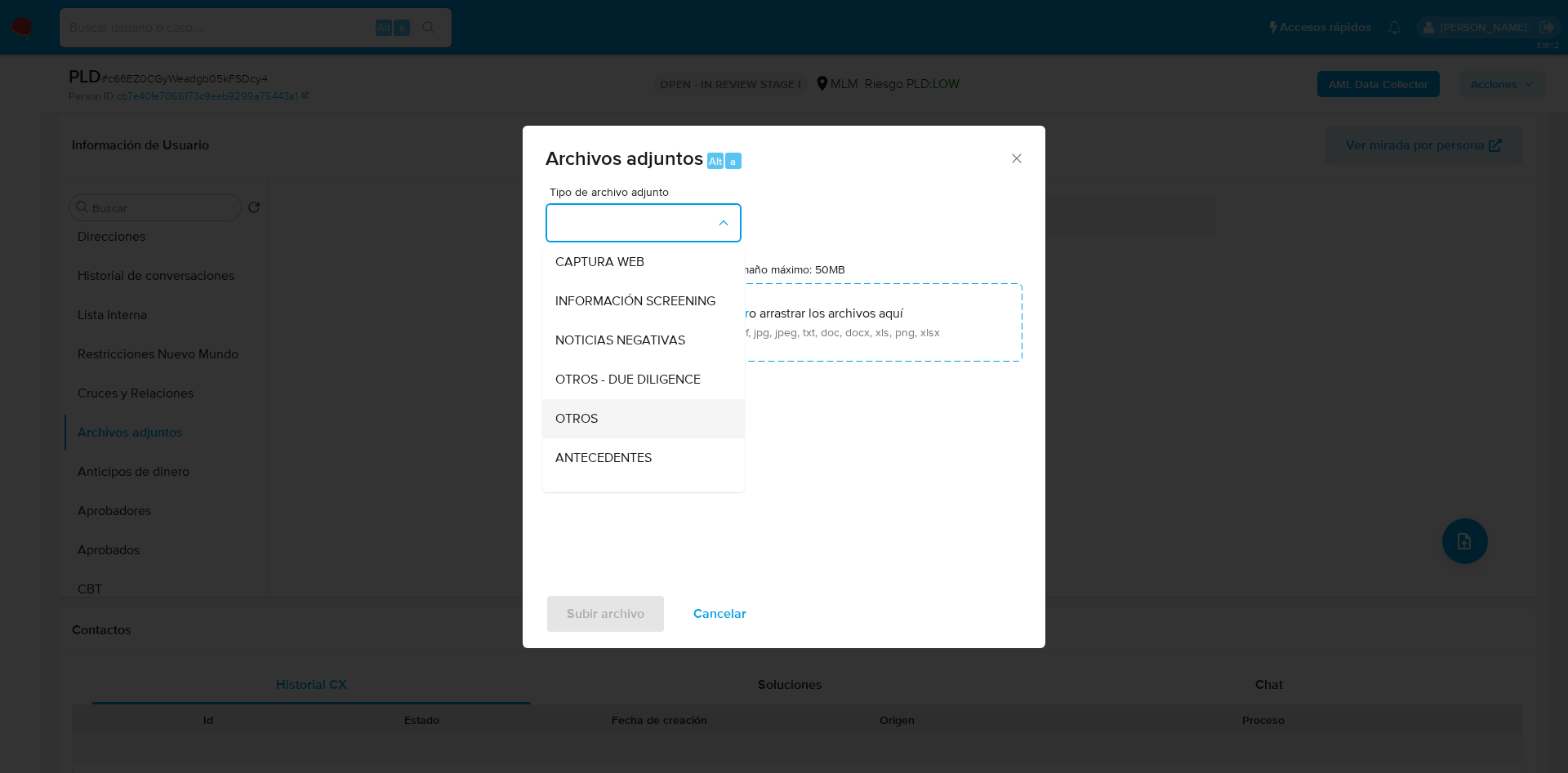
click at [615, 439] on div "OTROS" at bounding box center [639, 418] width 166 height 39
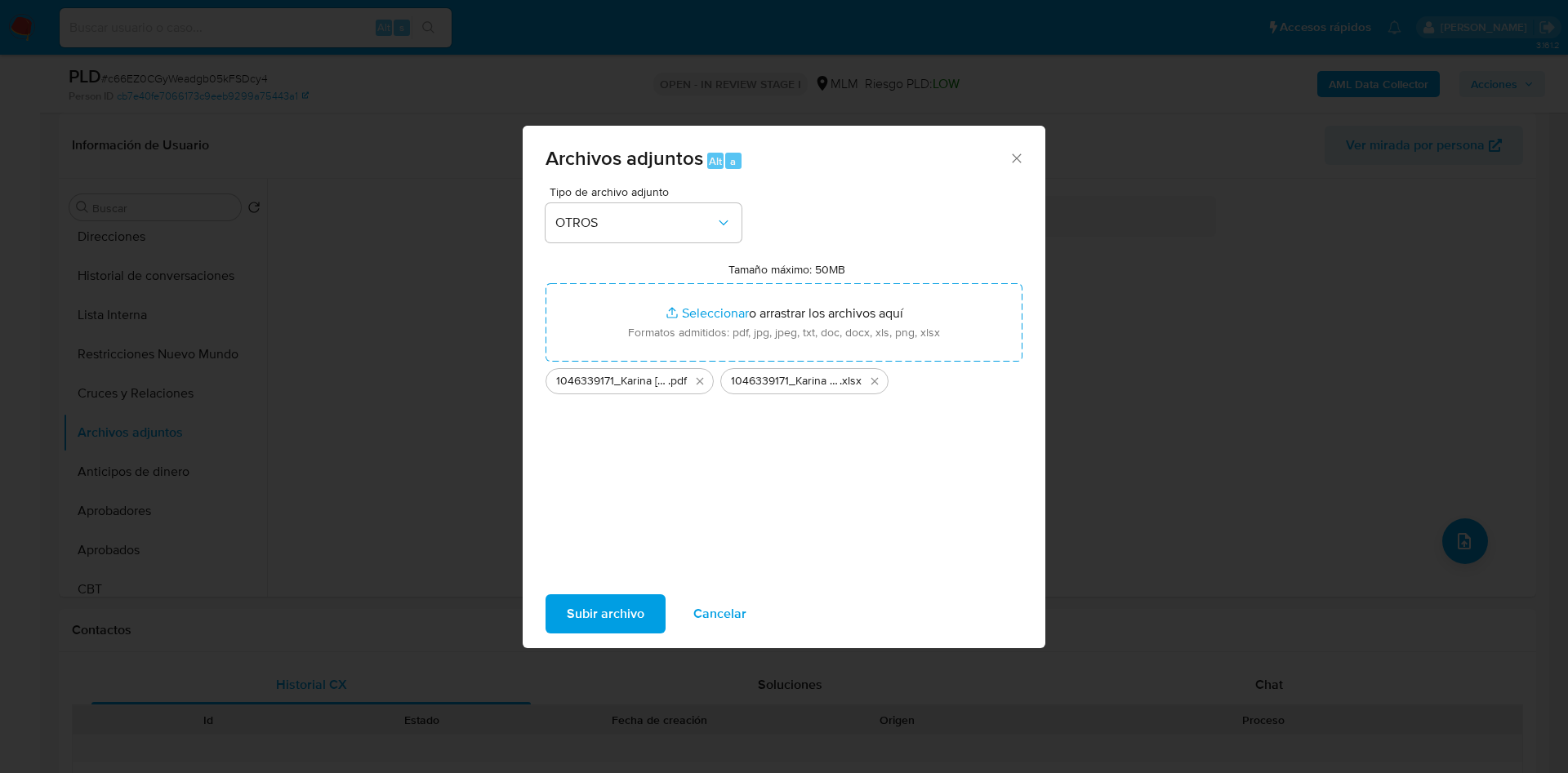
click at [599, 602] on span "Subir archivo" at bounding box center [605, 613] width 77 height 36
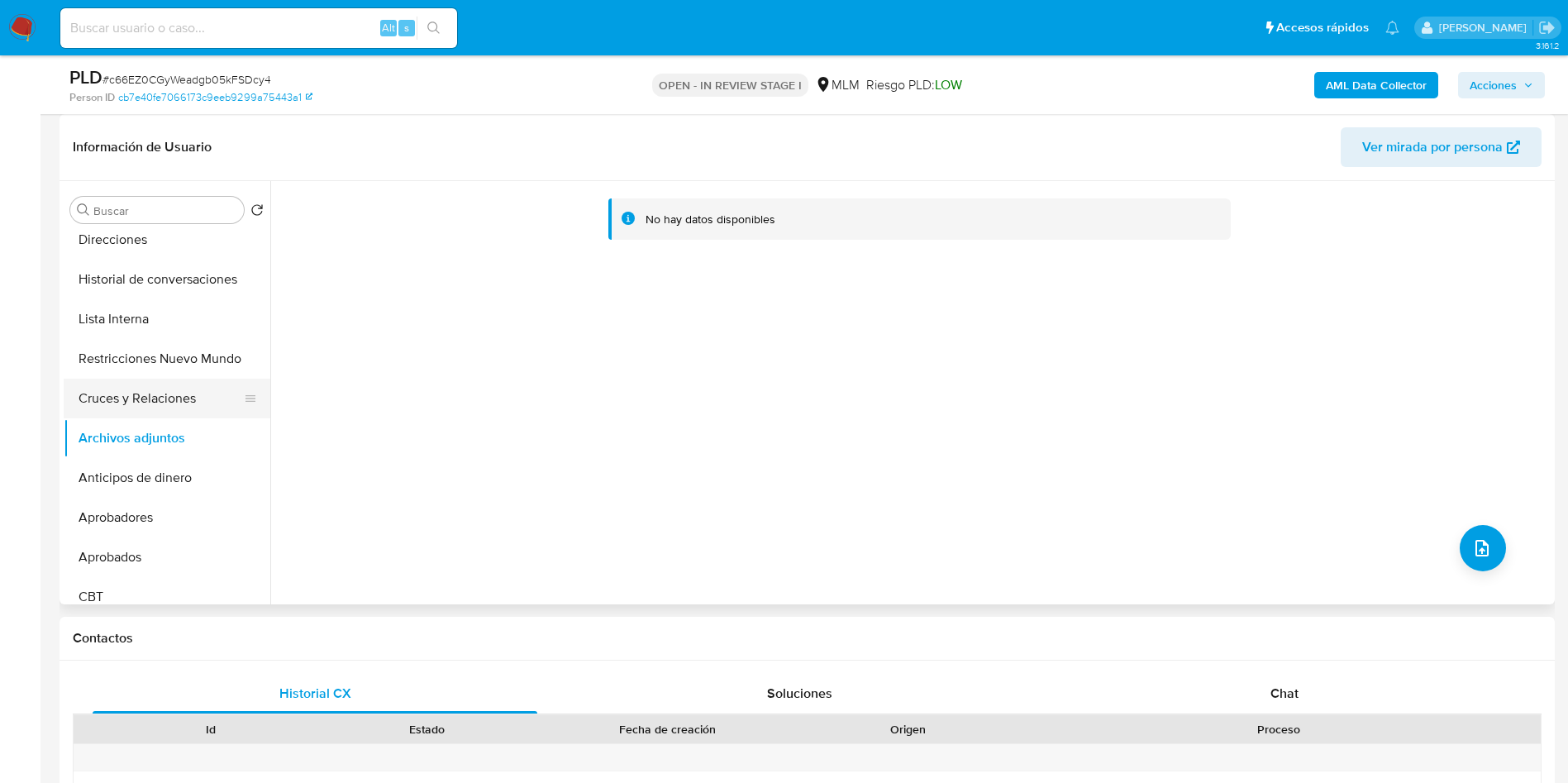
click at [140, 403] on button "Cruces y Relaciones" at bounding box center [160, 398] width 193 height 40
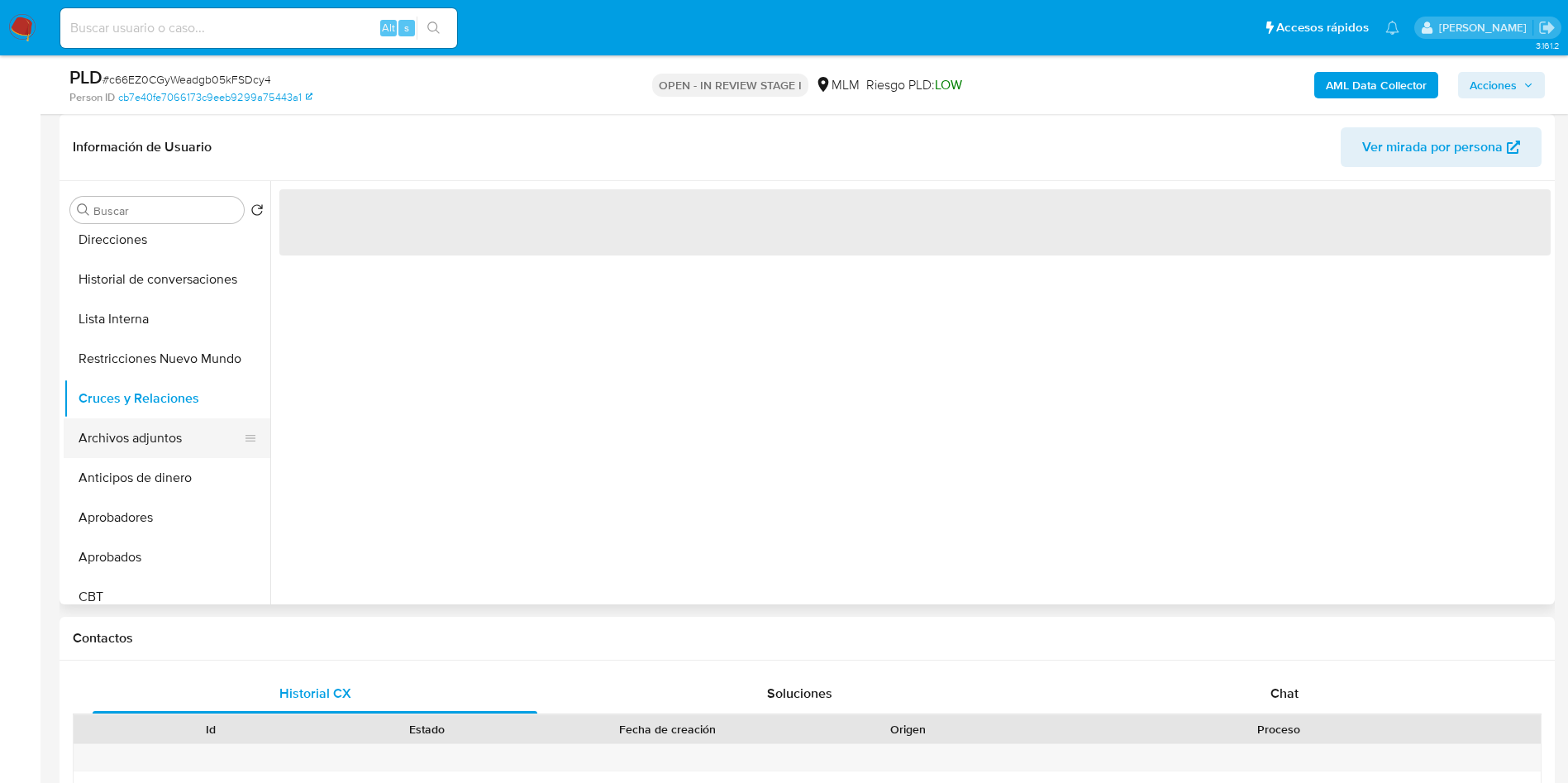
click at [140, 437] on button "Archivos adjuntos" at bounding box center [160, 438] width 193 height 40
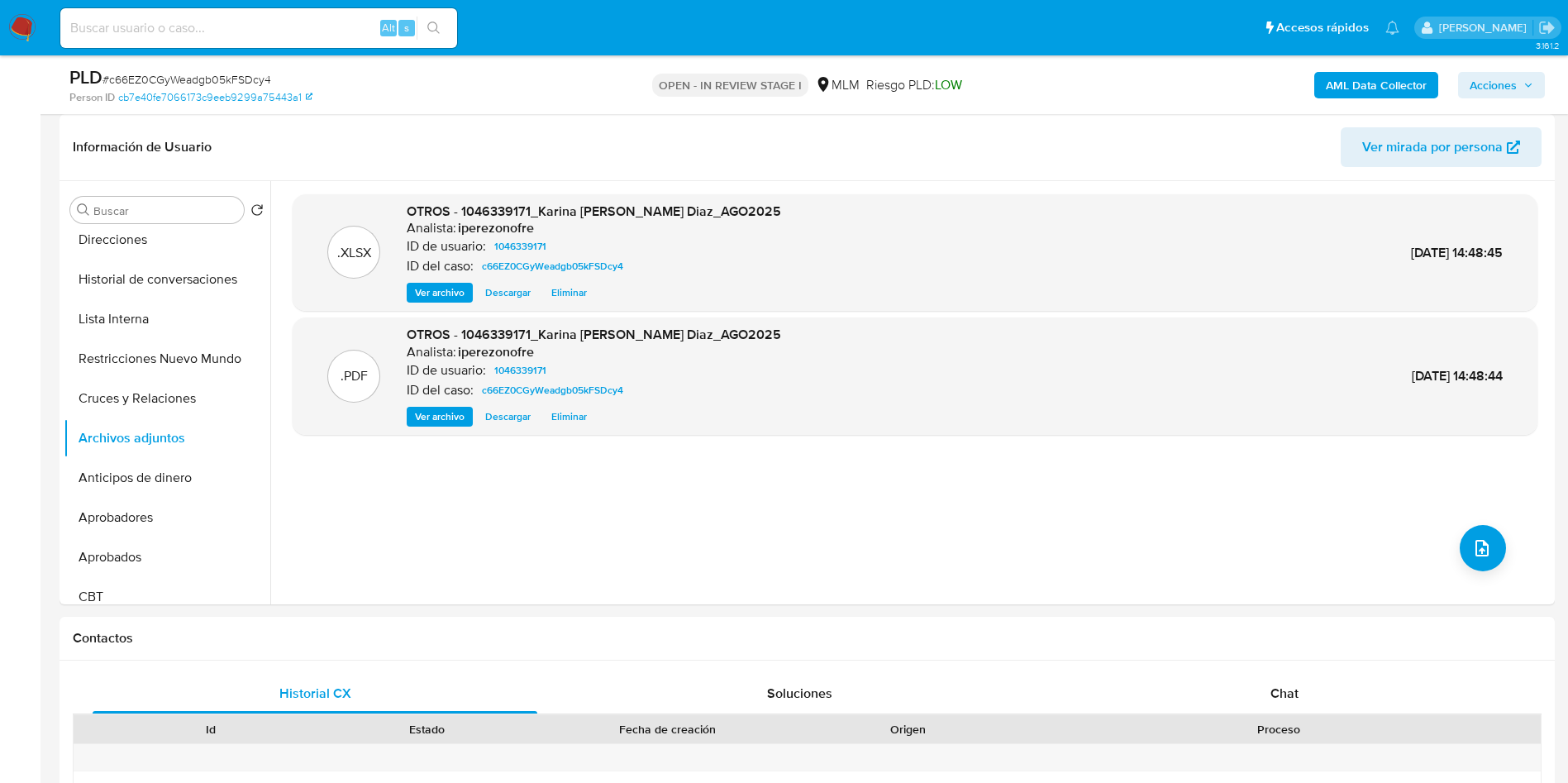
click at [1502, 75] on span "Acciones" at bounding box center [1493, 85] width 47 height 26
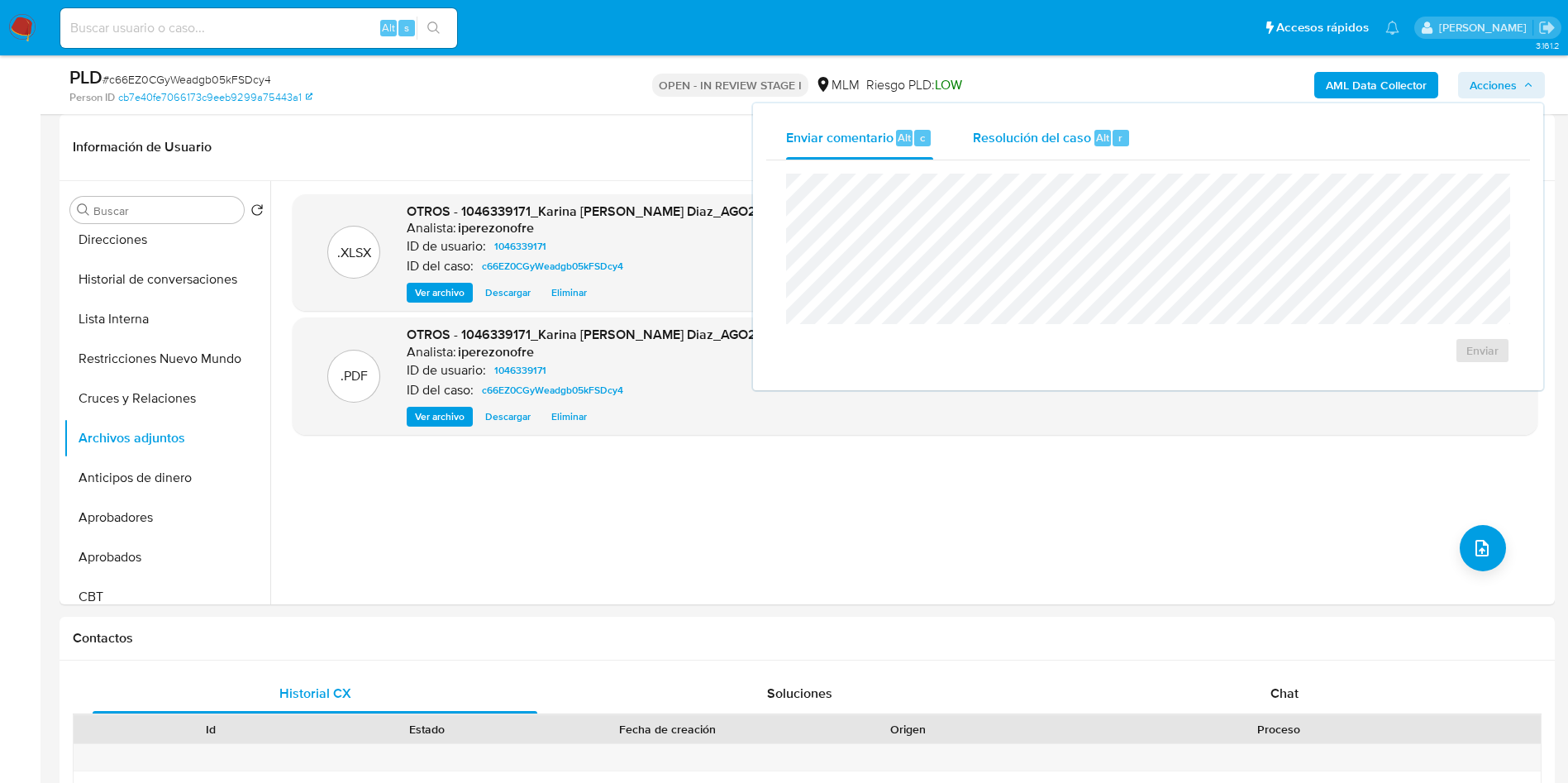
click at [1047, 131] on span "Resolución del caso" at bounding box center [1032, 137] width 118 height 19
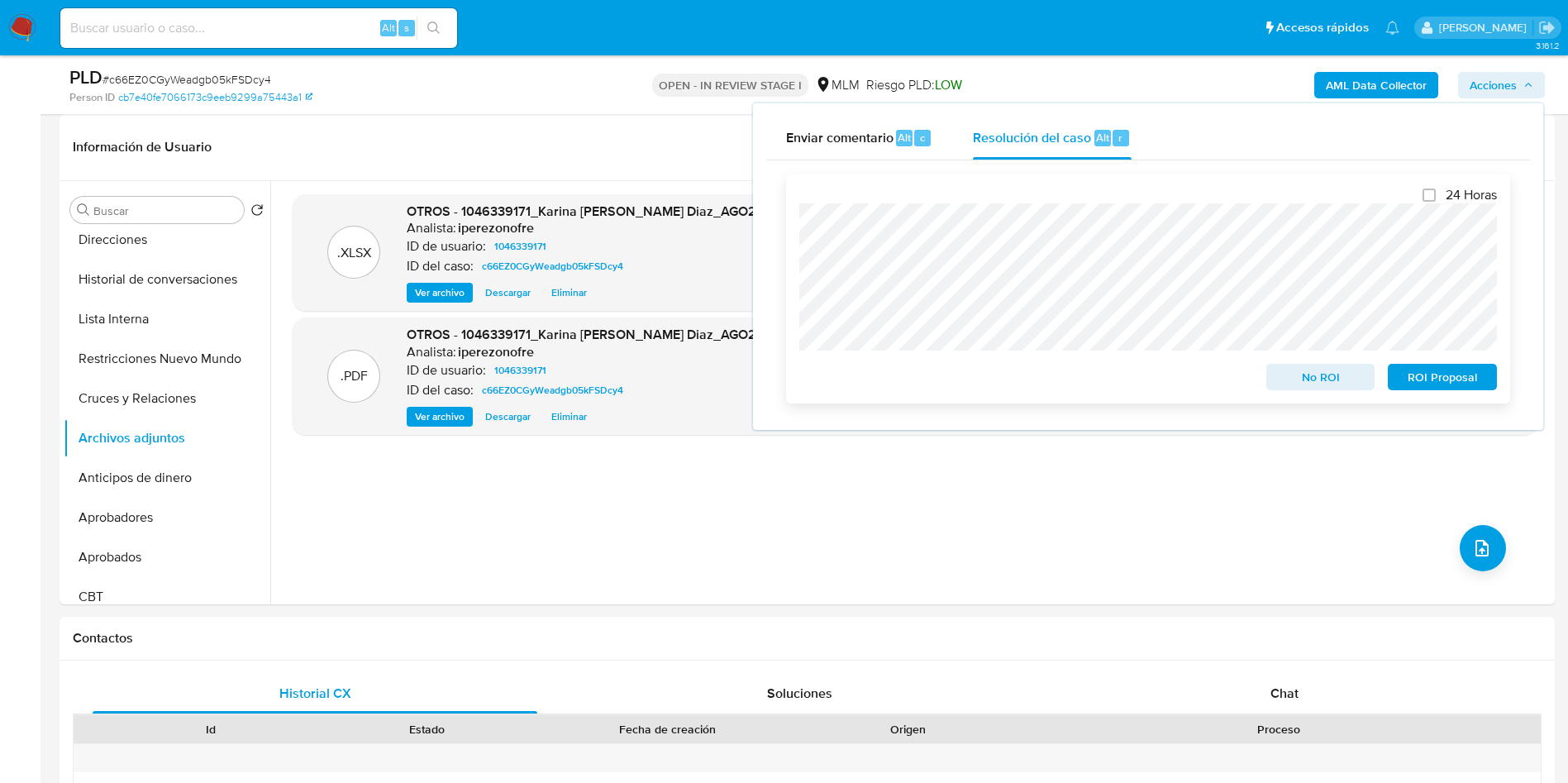
click at [1304, 380] on span "No ROI" at bounding box center [1320, 376] width 86 height 23
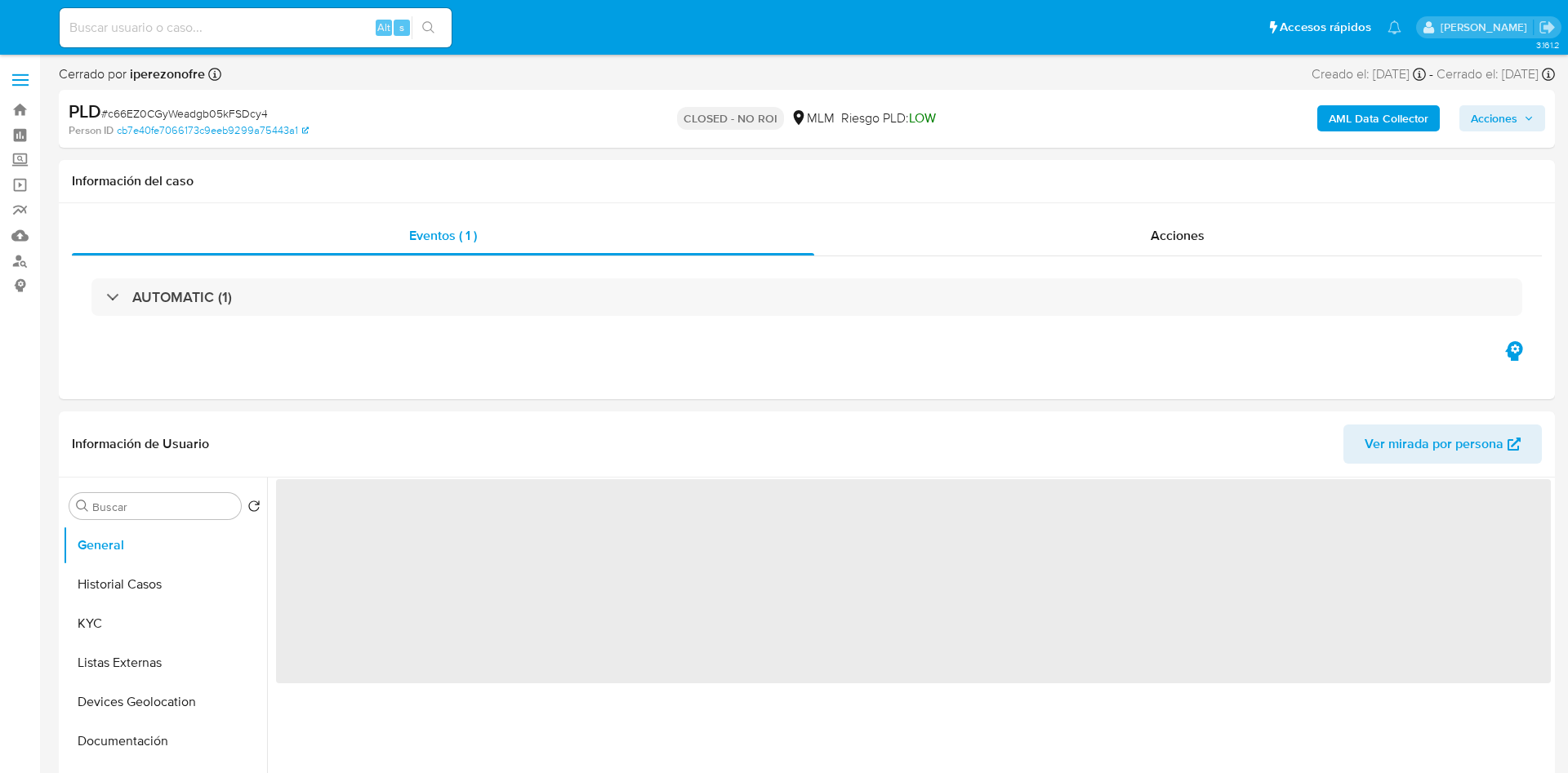
select select "10"
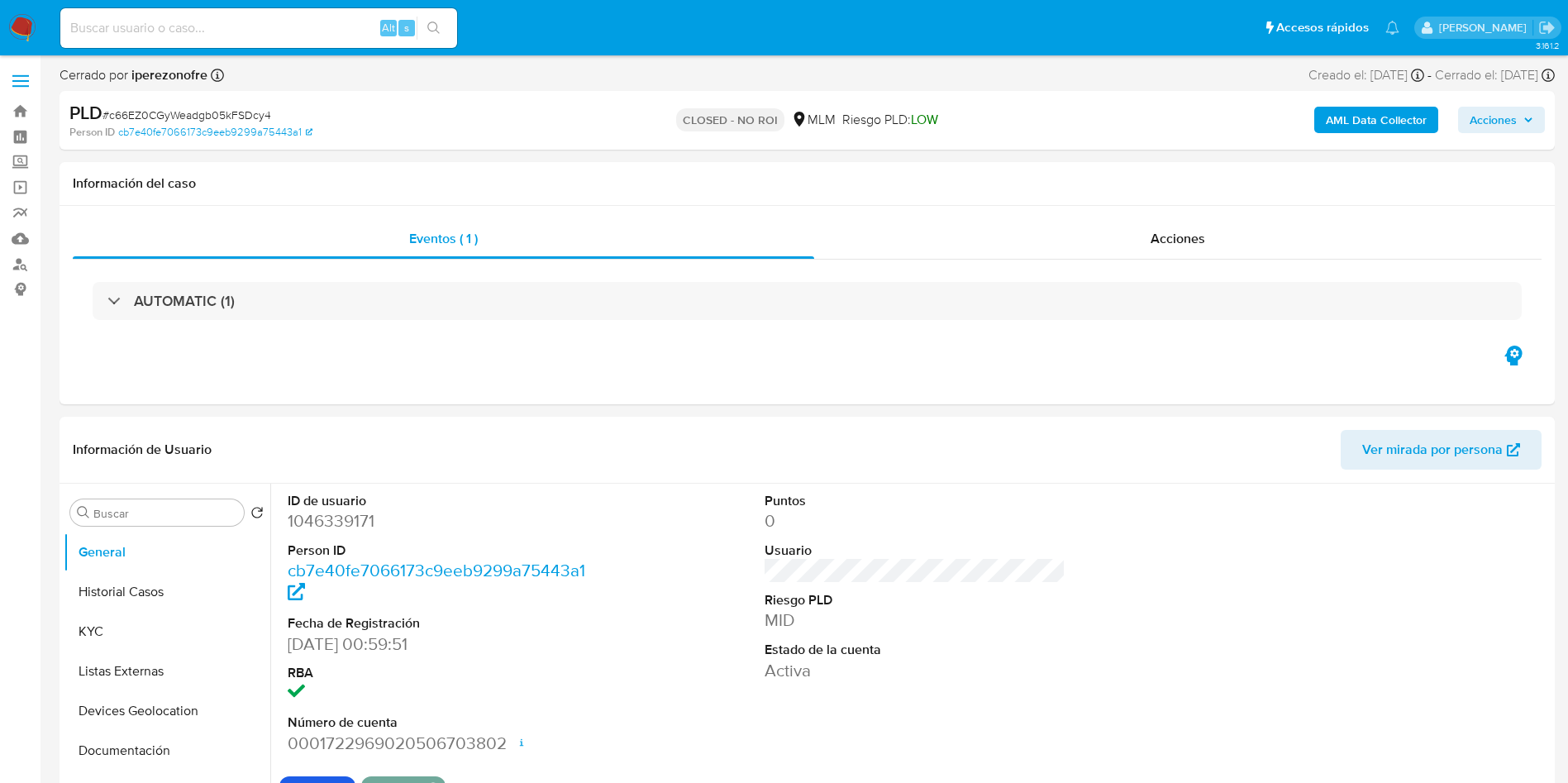
click at [288, 26] on input at bounding box center [259, 27] width 396 height 21
paste input "2580750710"
type input "2580750710"
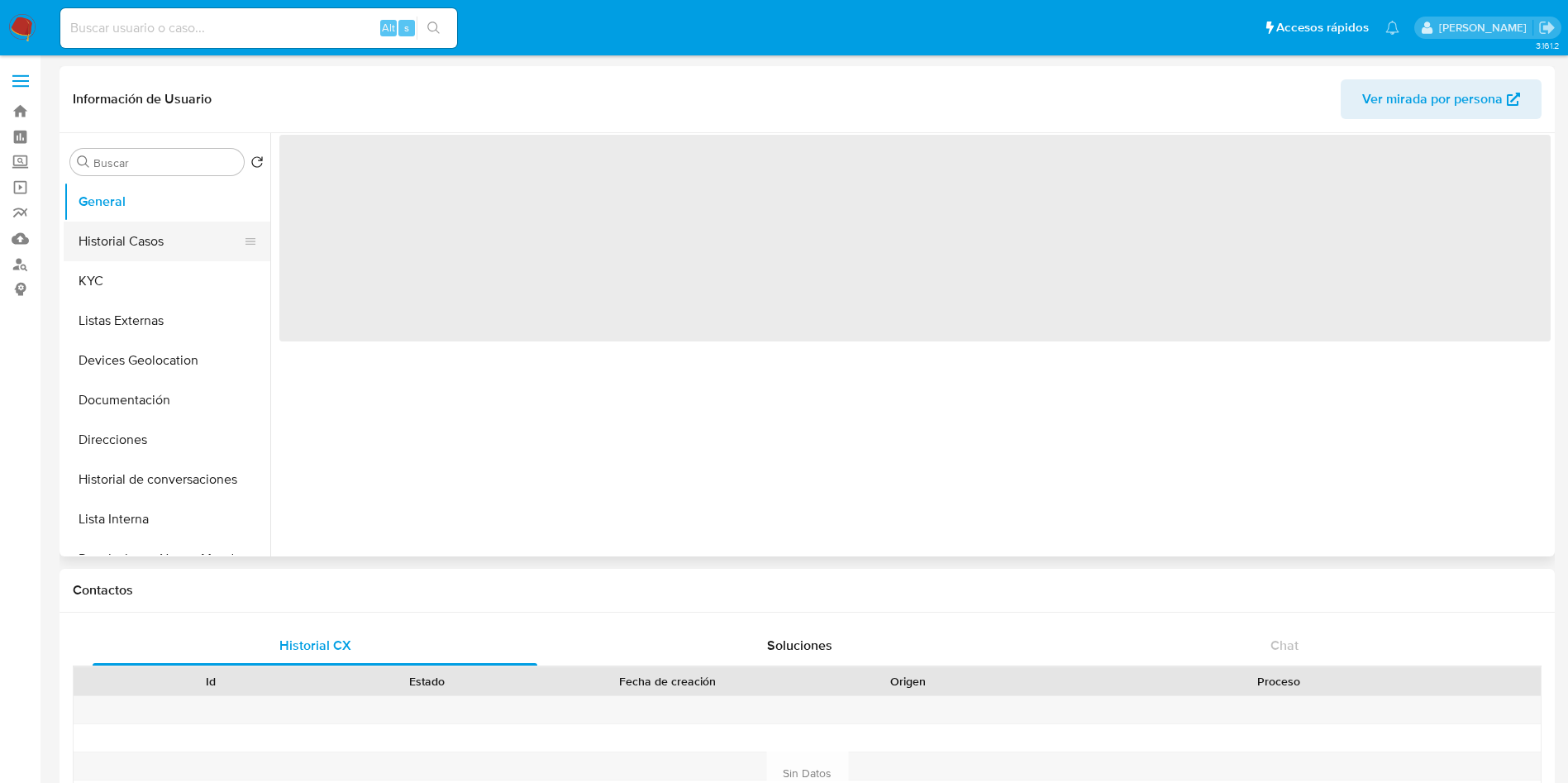
select select "10"
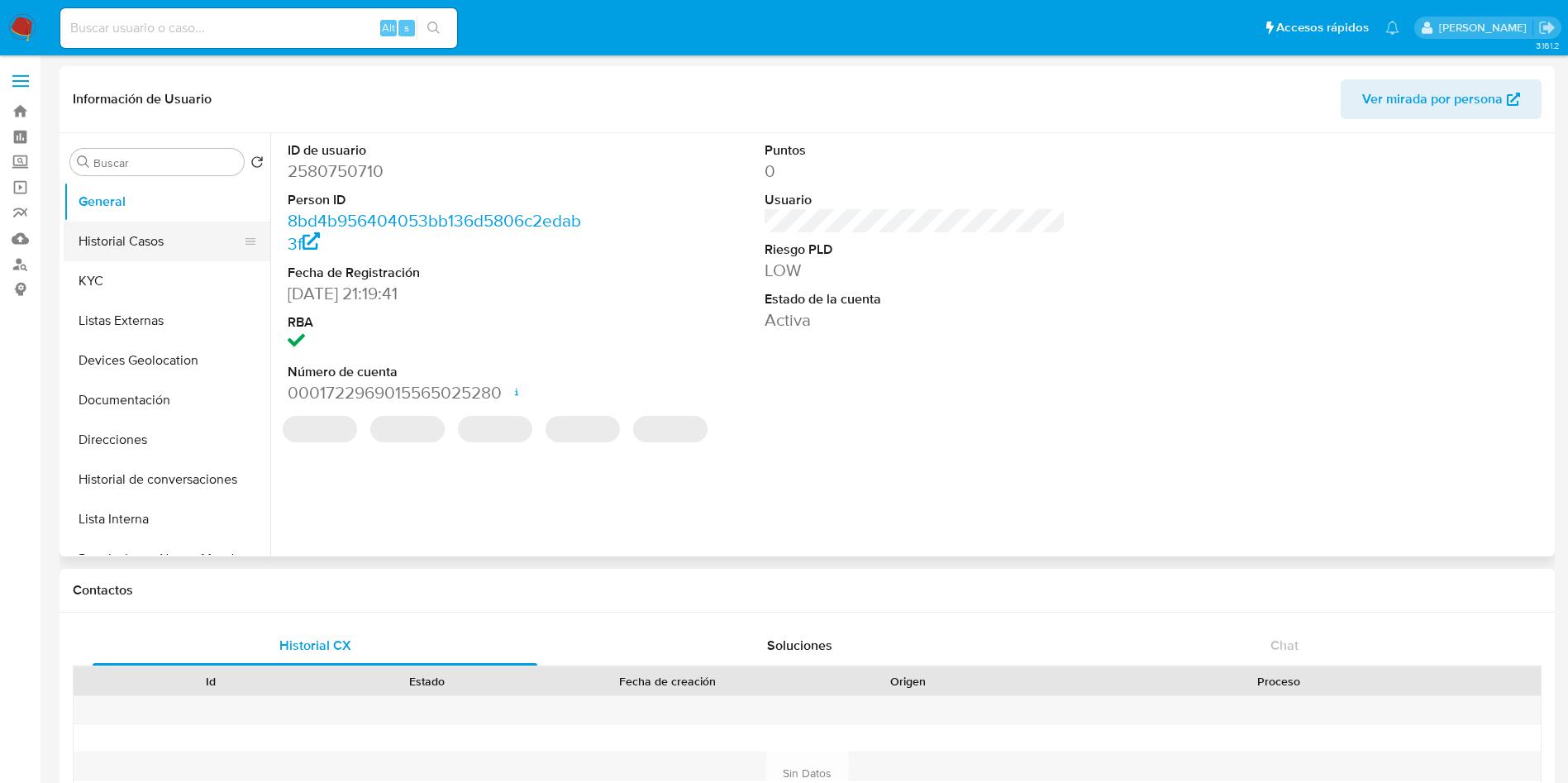
click at [167, 248] on button "Historial Casos" at bounding box center [160, 241] width 193 height 40
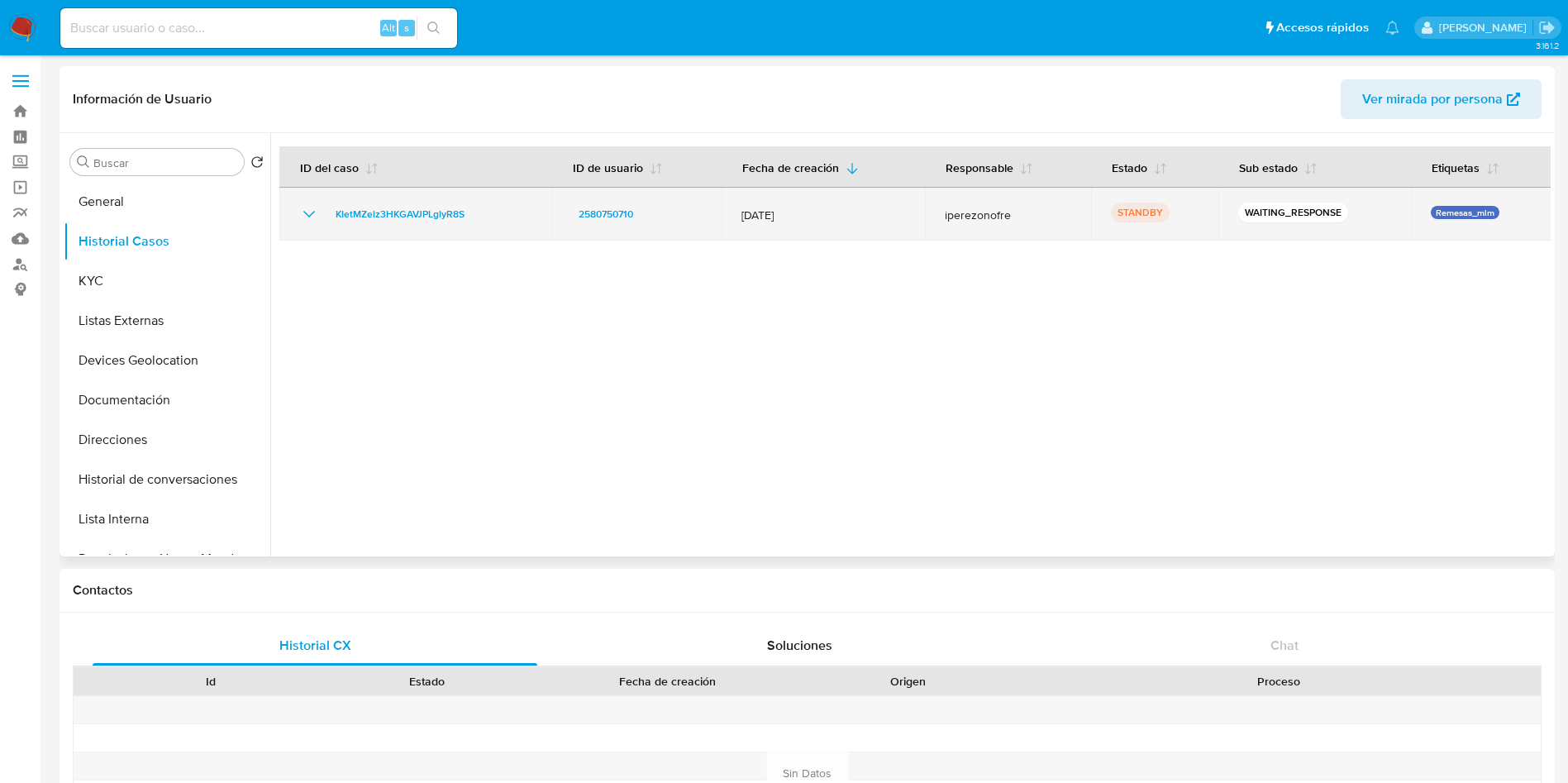
click at [306, 198] on td "KIetMZelz3HKGAVJPLglyR8S" at bounding box center [415, 214] width 273 height 53
click at [299, 214] on td "KIetMZelz3HKGAVJPLglyR8S" at bounding box center [415, 214] width 273 height 53
click at [308, 210] on icon "Mostrar/Ocultar" at bounding box center [309, 214] width 20 height 20
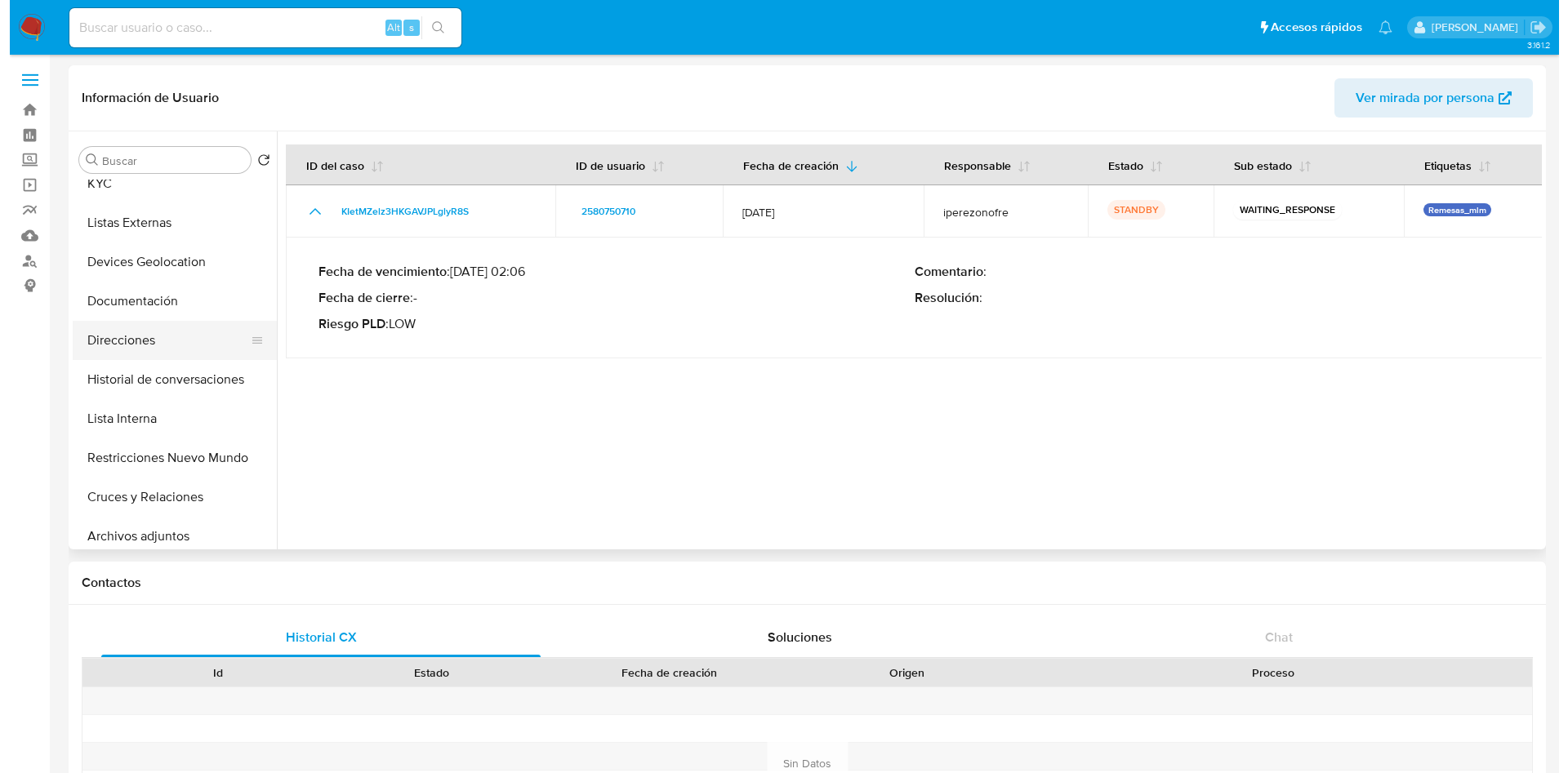
scroll to position [123, 0]
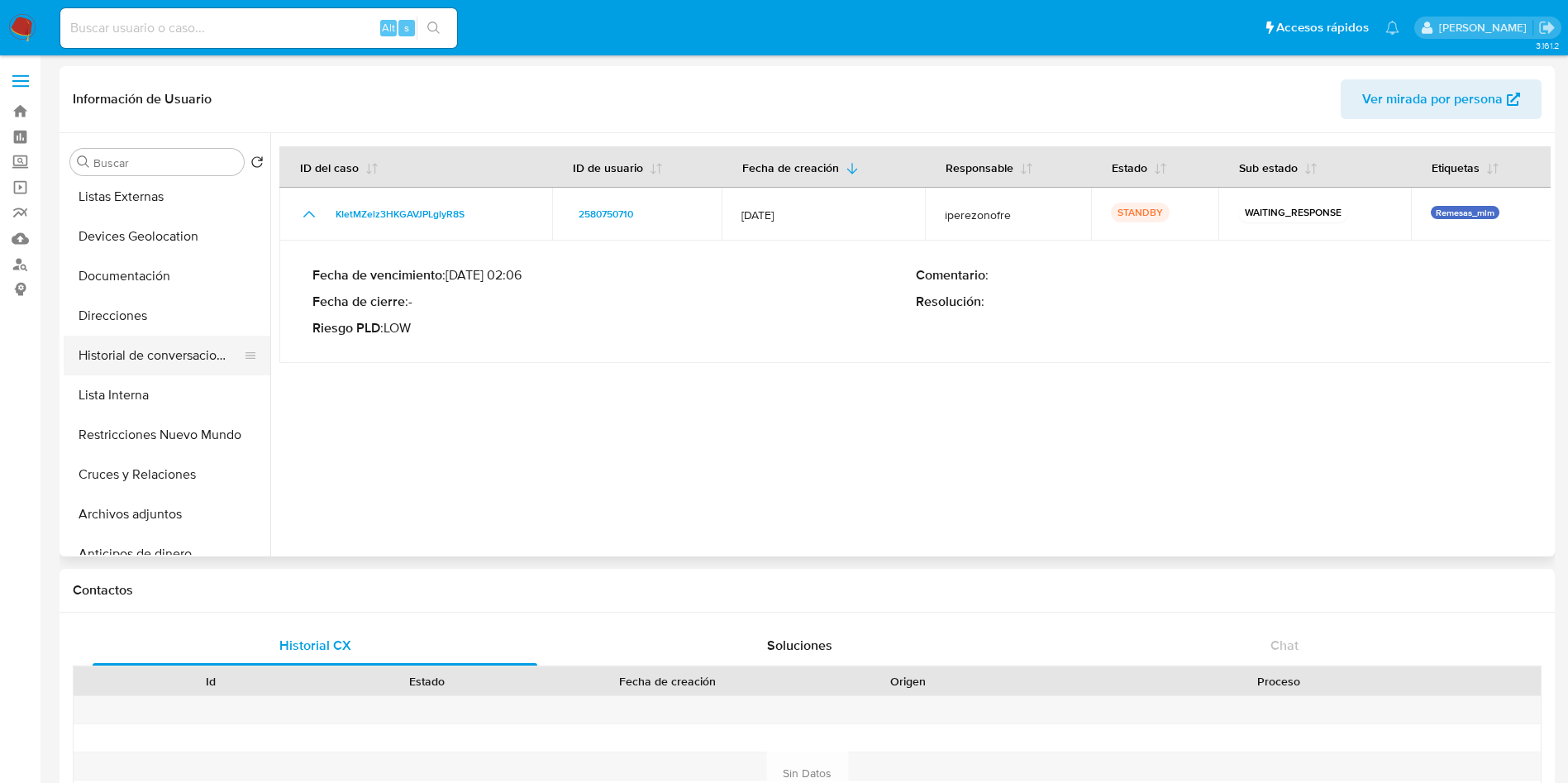
click at [180, 363] on button "Historial de conversaciones" at bounding box center [160, 355] width 193 height 40
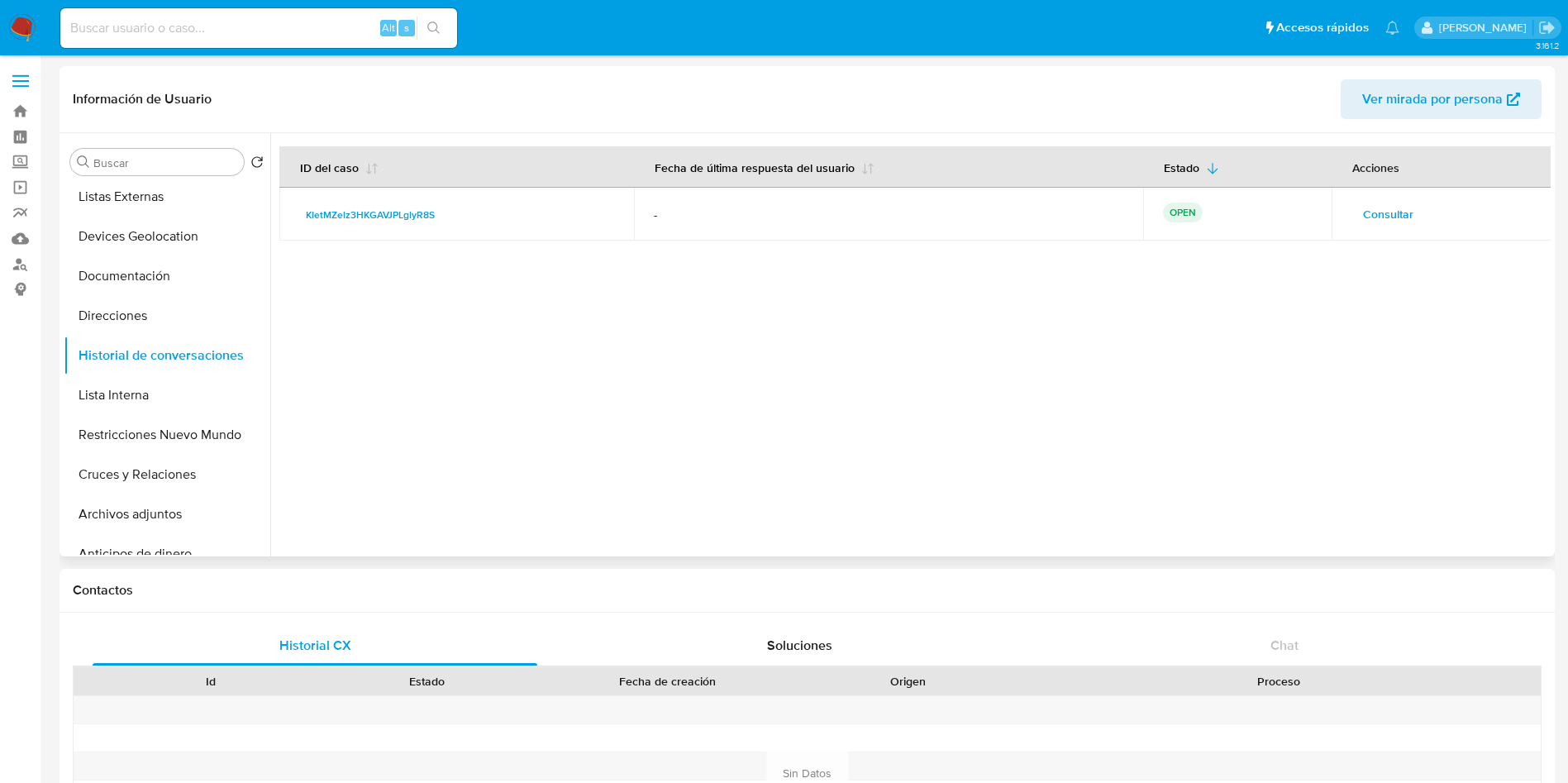
click at [1365, 203] on span "Consultar" at bounding box center [1388, 214] width 50 height 23
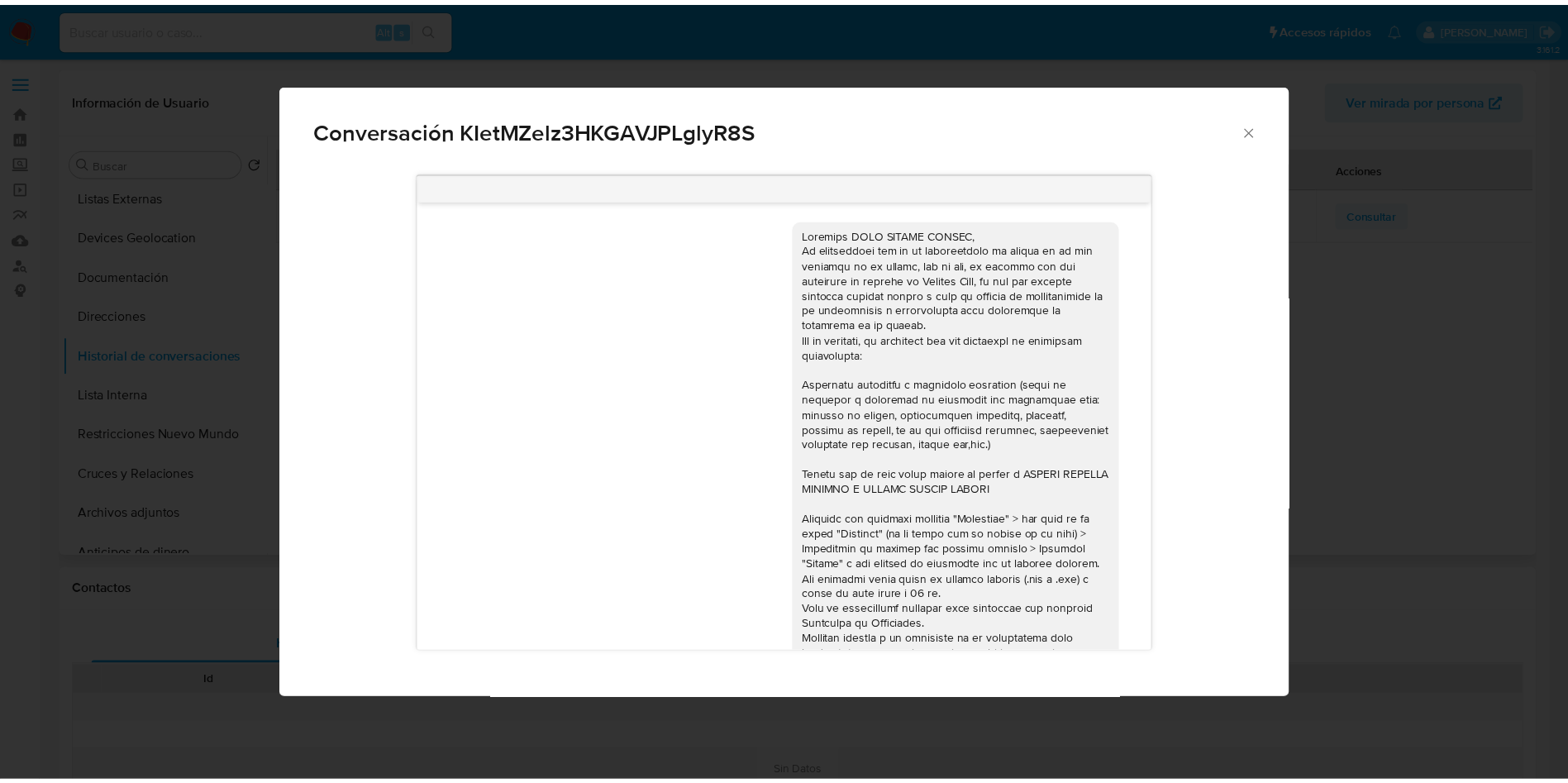
scroll to position [139, 0]
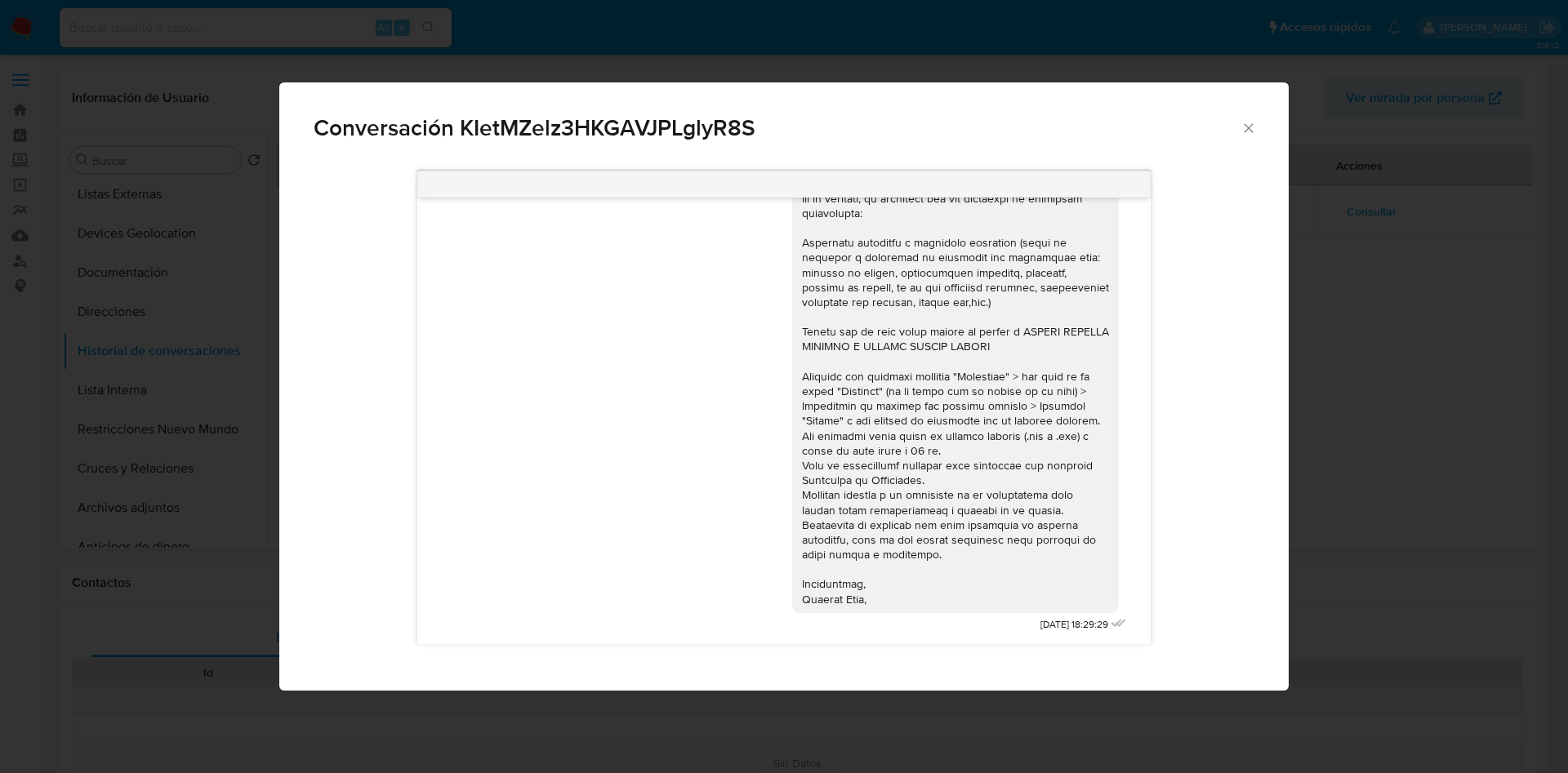
click at [1246, 129] on icon "Cerrar" at bounding box center [1248, 128] width 16 height 16
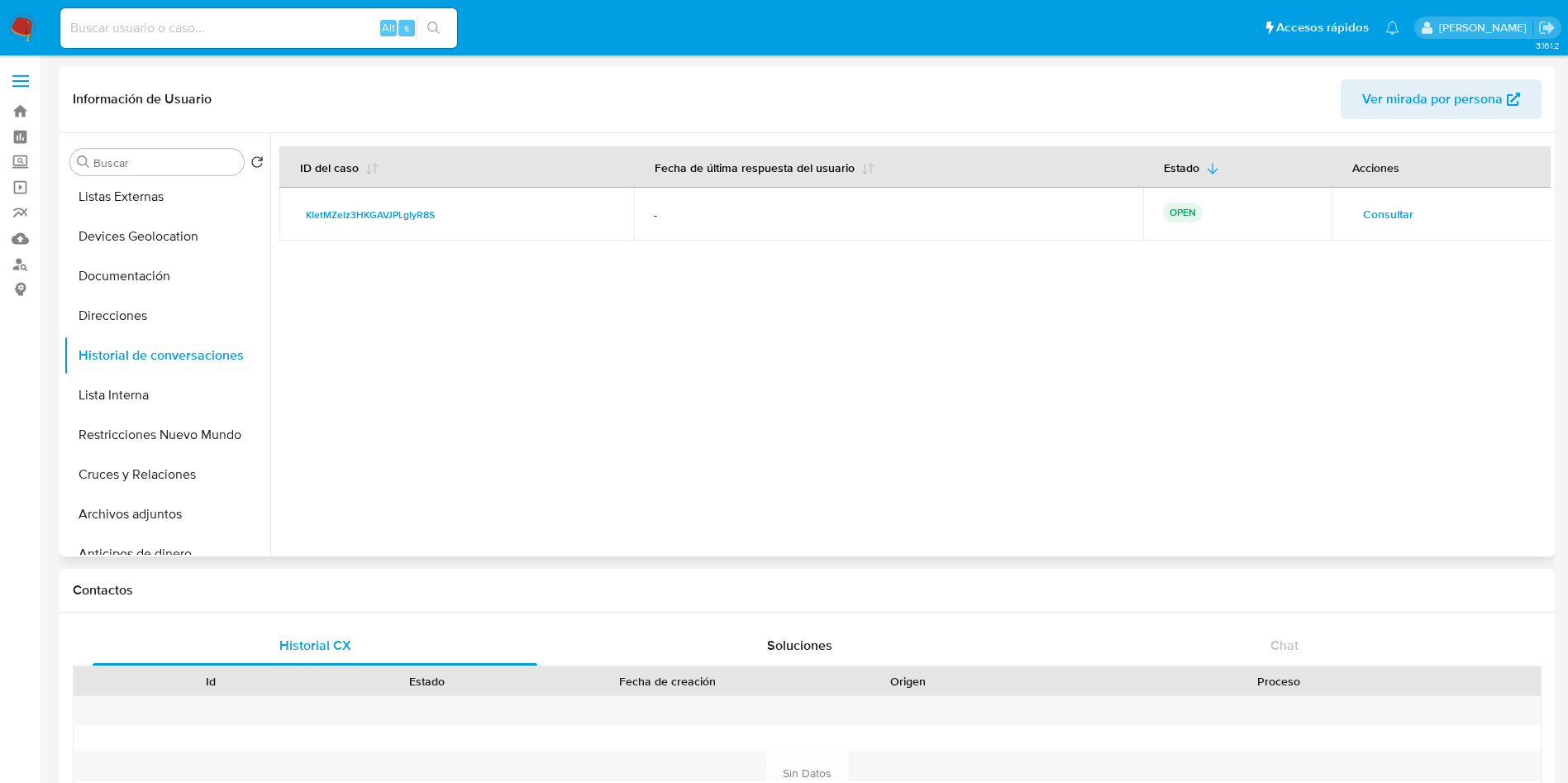
drag, startPoint x: 1010, startPoint y: 349, endPoint x: 1034, endPoint y: 361, distance: 26.8
click at [1009, 350] on div at bounding box center [910, 344] width 1280 height 423
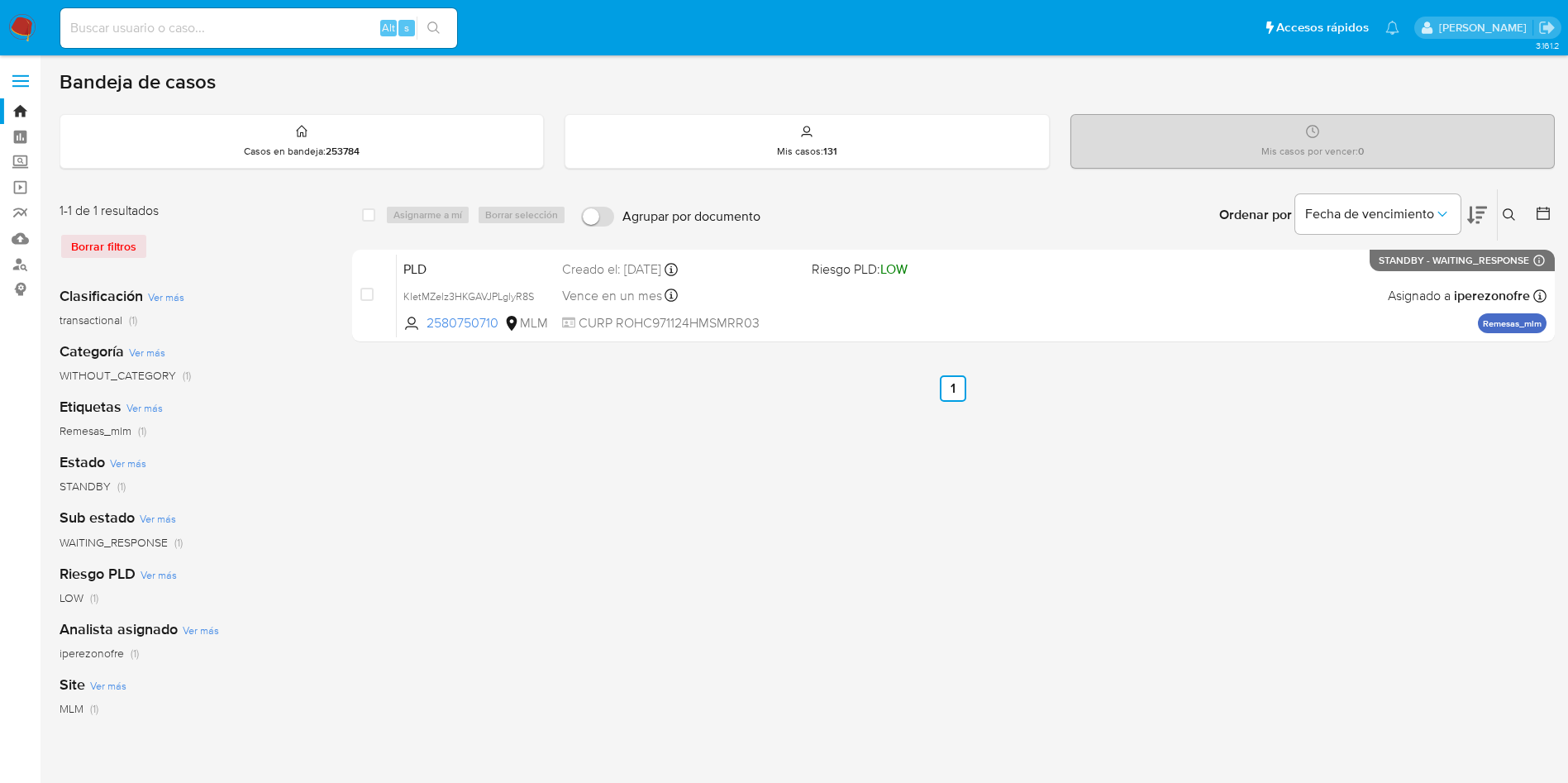
click at [1065, 726] on div "select-all-cases-checkbox Asignarme a mí Borrar selección Agrupar por documento…" at bounding box center [954, 552] width 1203 height 726
click at [693, 484] on div "select-all-cases-checkbox Asignarme a mí Borrar selección Agrupar por documento…" at bounding box center [954, 552] width 1203 height 726
click at [851, 565] on div "select-all-cases-checkbox Asignarme a mí Borrar selección Agrupar por documento…" at bounding box center [954, 552] width 1203 height 726
click at [634, 498] on div "select-all-cases-checkbox Asignarme a mí Borrar selección Agrupar por documento…" at bounding box center [954, 552] width 1203 height 726
